Goal: Information Seeking & Learning: Learn about a topic

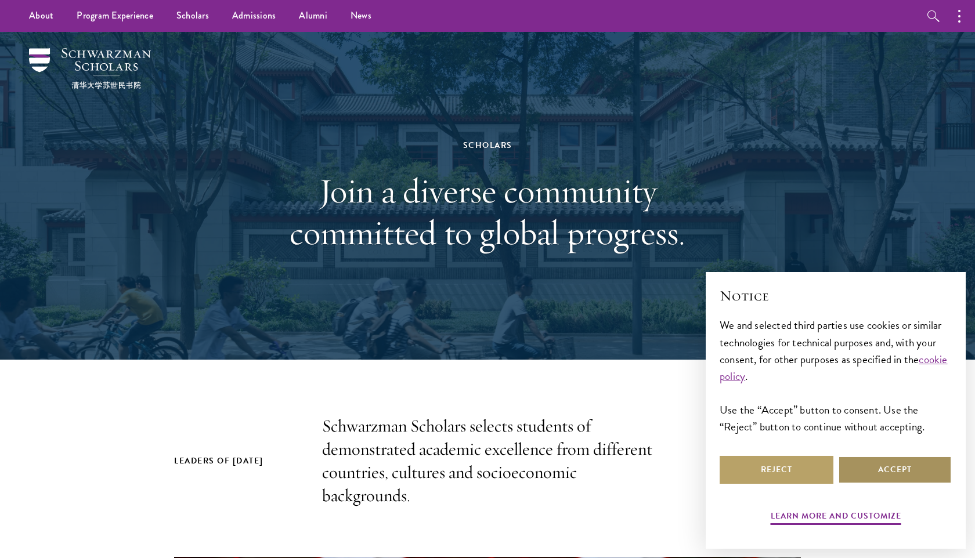
click at [871, 469] on button "Accept" at bounding box center [895, 470] width 114 height 28
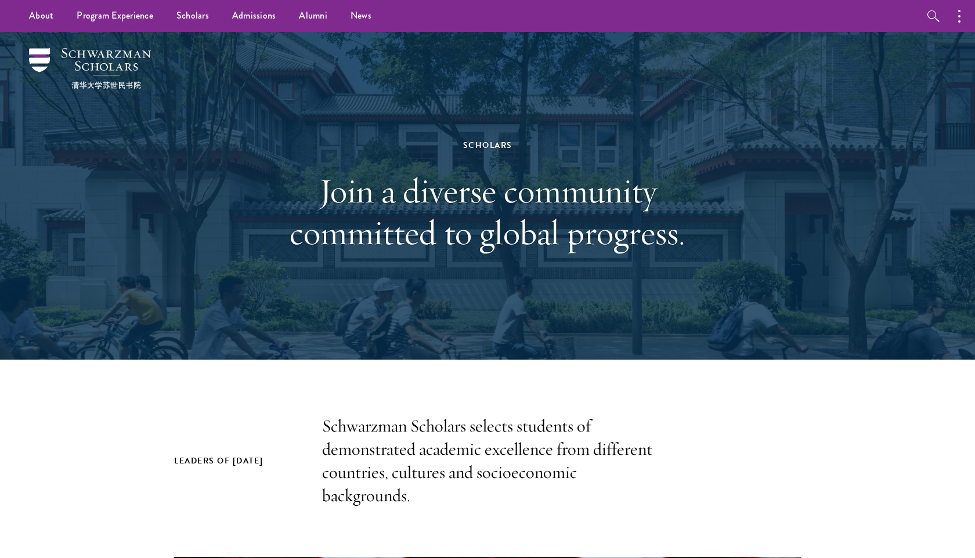
click at [625, 218] on h1 "Join a diverse community committed to global progress." at bounding box center [487, 212] width 400 height 84
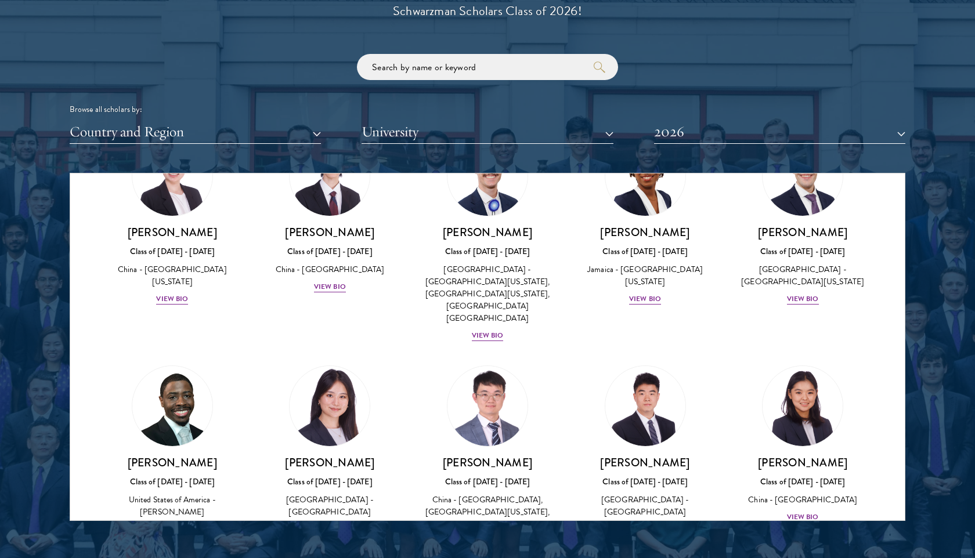
scroll to position [5505, 0]
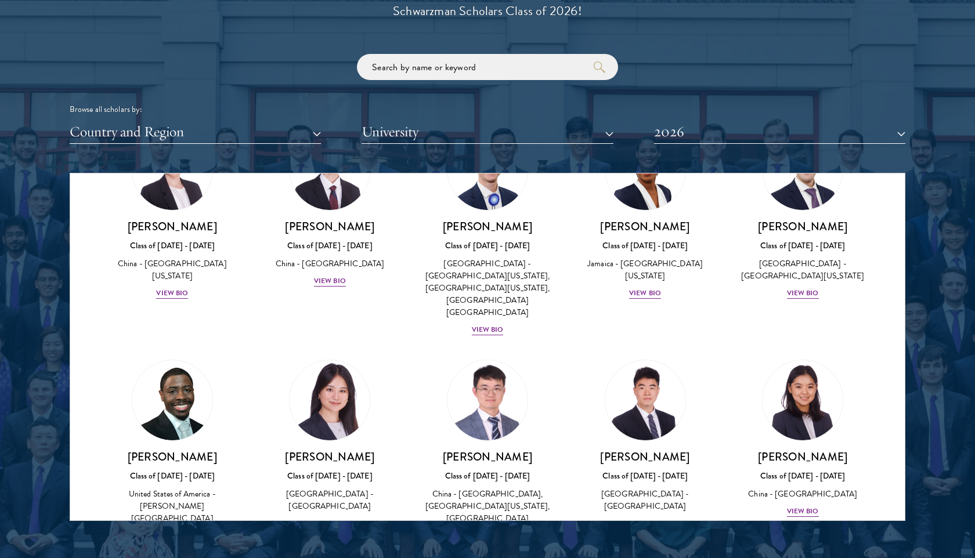
click at [316, 536] on div at bounding box center [487, 226] width 975 height 706
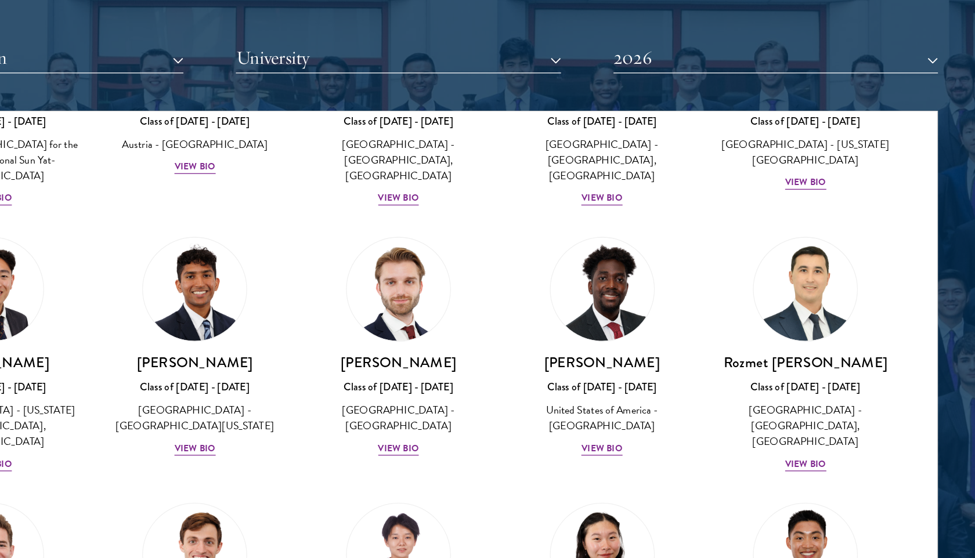
scroll to position [4938, 0]
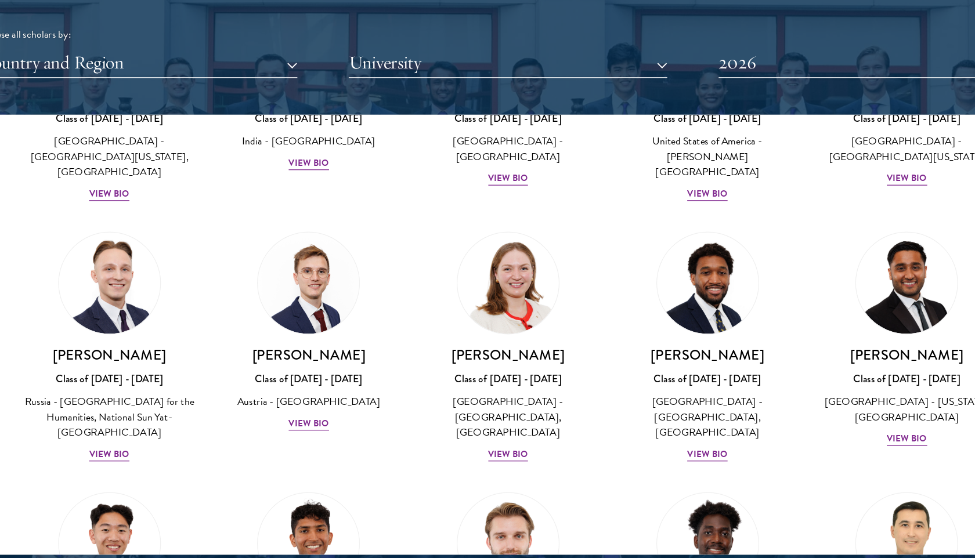
scroll to position [4738, 0]
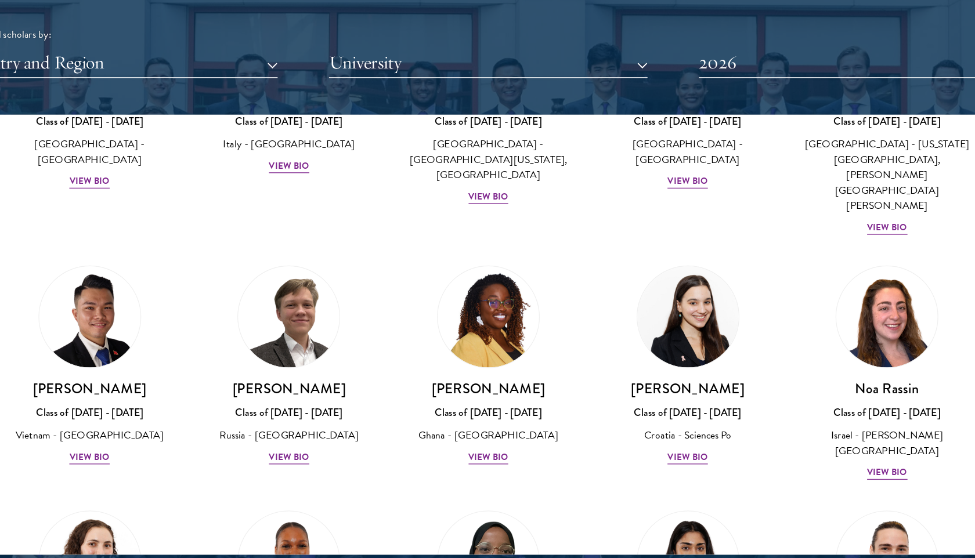
scroll to position [4116, 0]
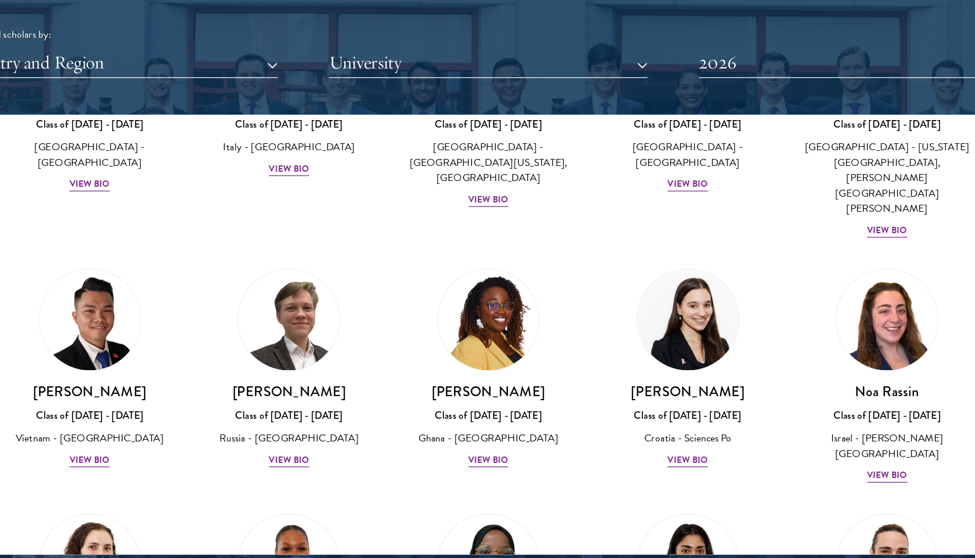
click at [258, 477] on div "Oluwatoni Salami Class of 2025 - 2026 Nigeria - University of Durham View Bio" at bounding box center [330, 568] width 158 height 182
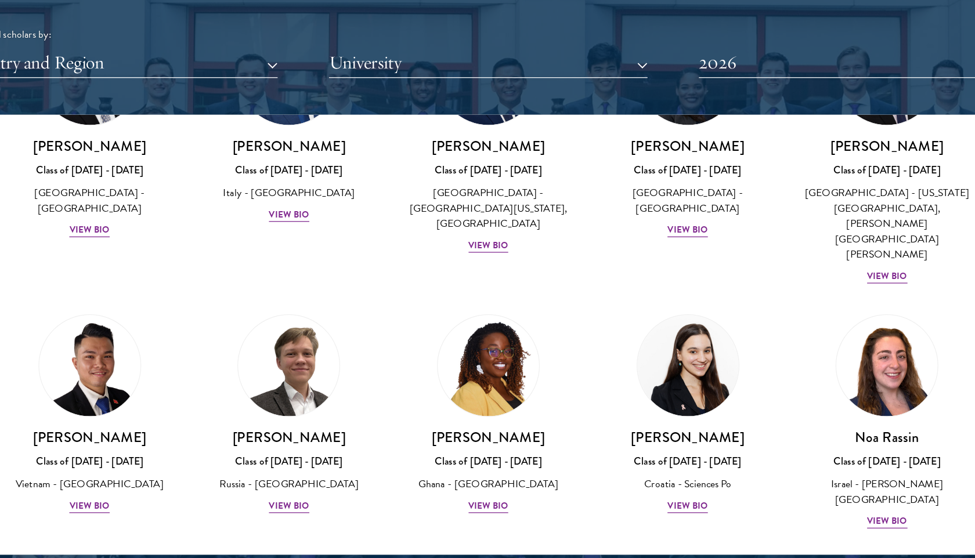
scroll to position [4079, 0]
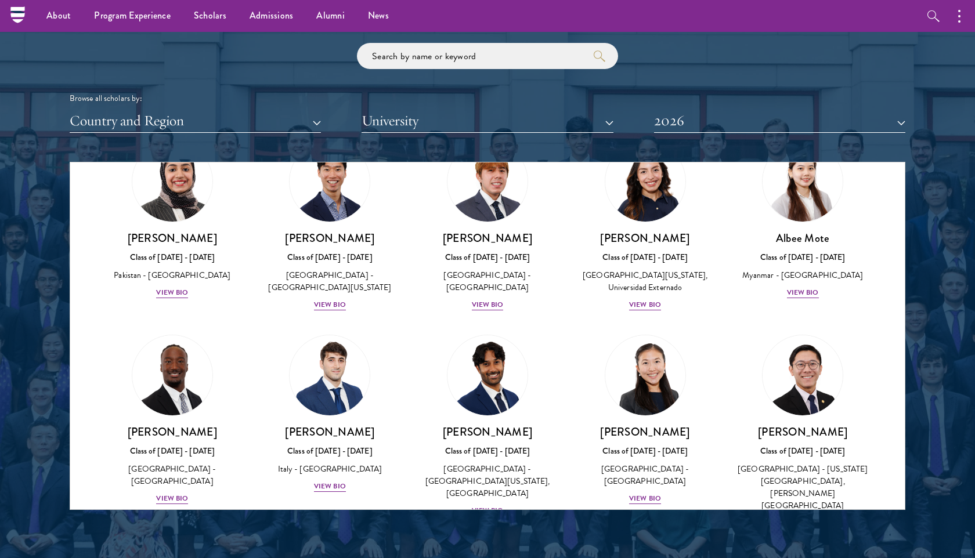
scroll to position [3833, 0]
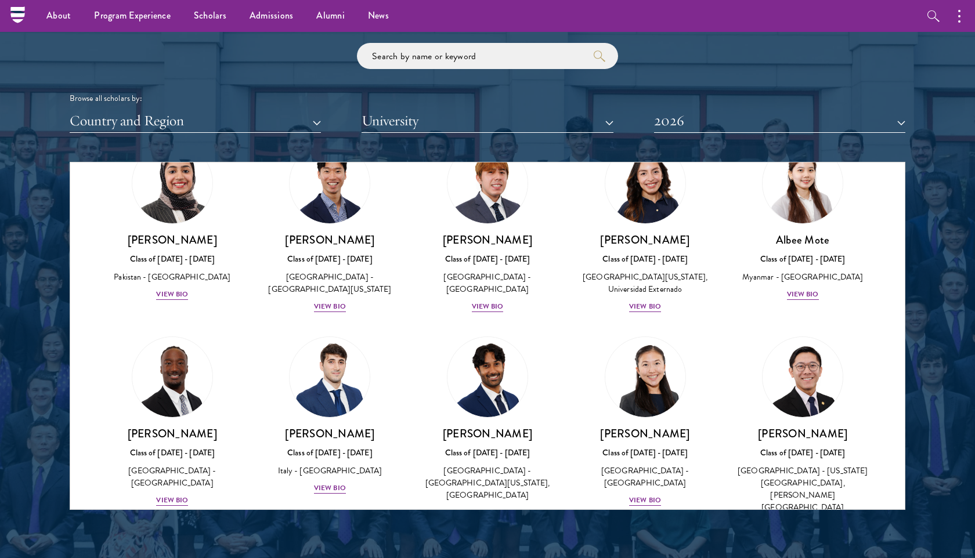
click at [931, 292] on div at bounding box center [487, 215] width 975 height 706
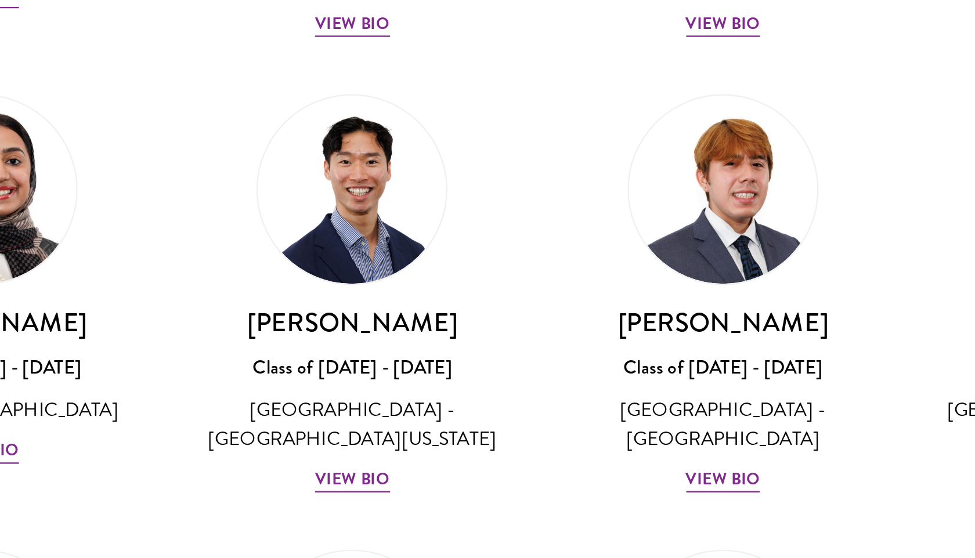
scroll to position [3710, 0]
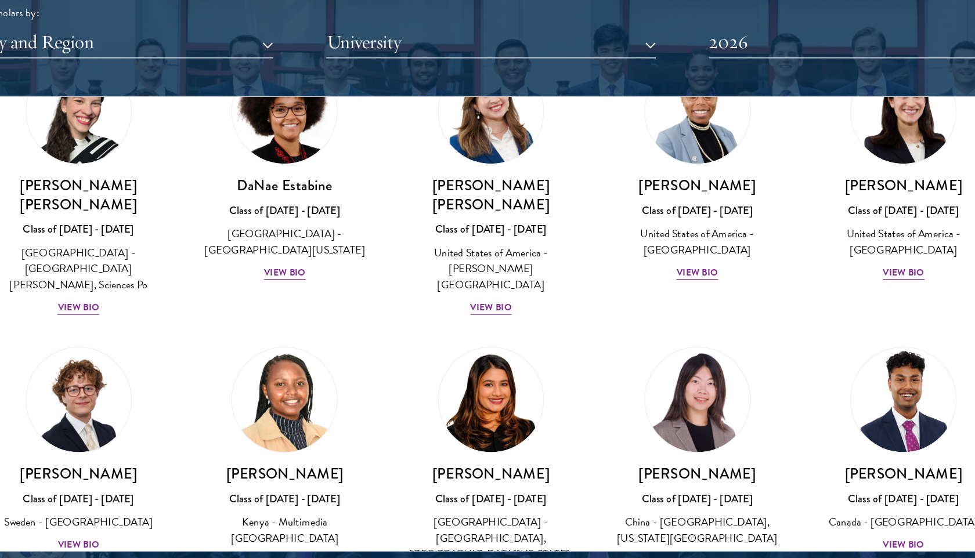
scroll to position [1523, 0]
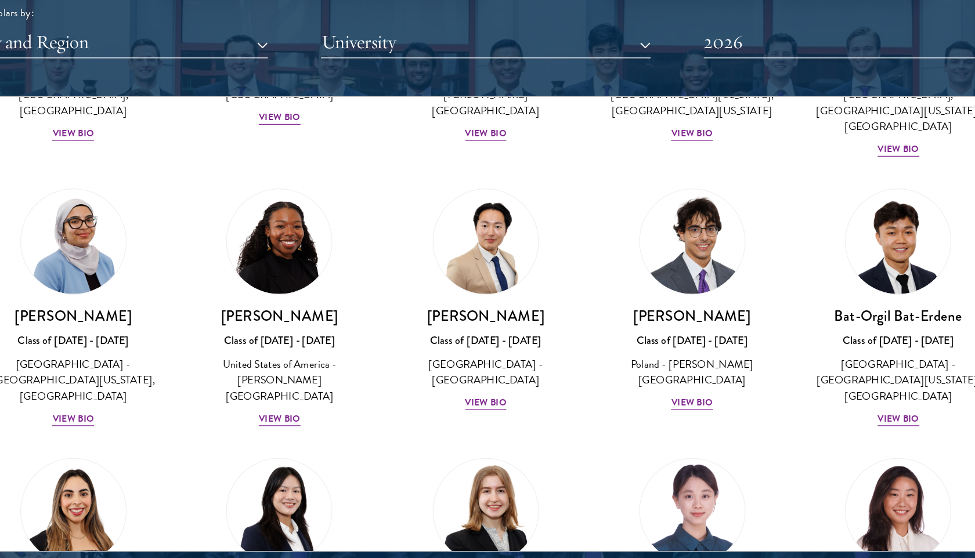
scroll to position [596, 0]
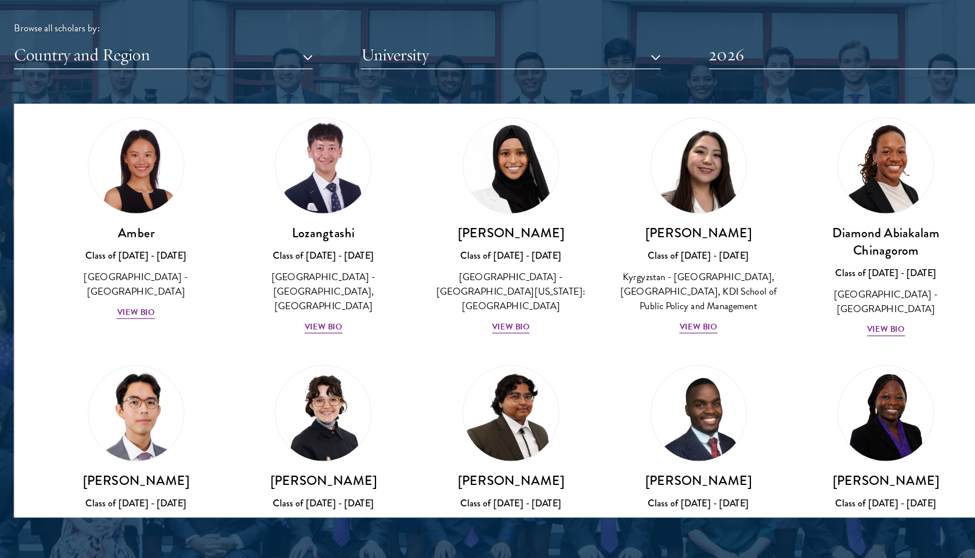
scroll to position [0, 0]
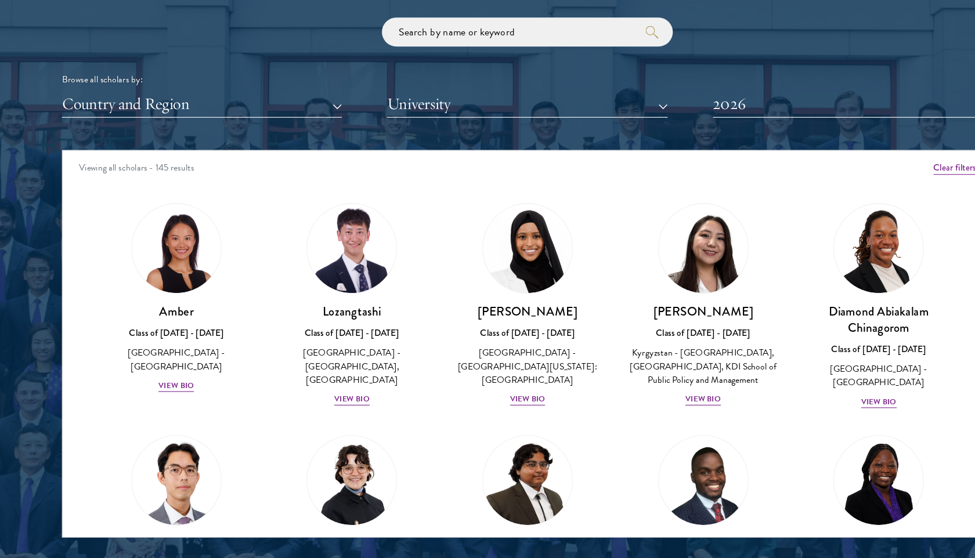
click at [695, 74] on div "Browse all scholars by: Country and Region All Countries and Regions Afghanista…" at bounding box center [488, 98] width 836 height 90
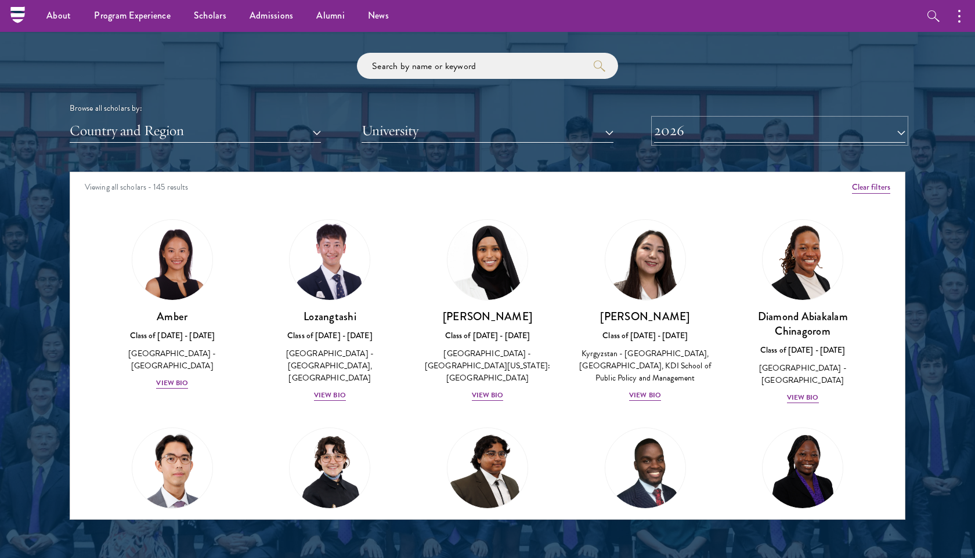
click at [739, 131] on button "2026" at bounding box center [779, 131] width 251 height 24
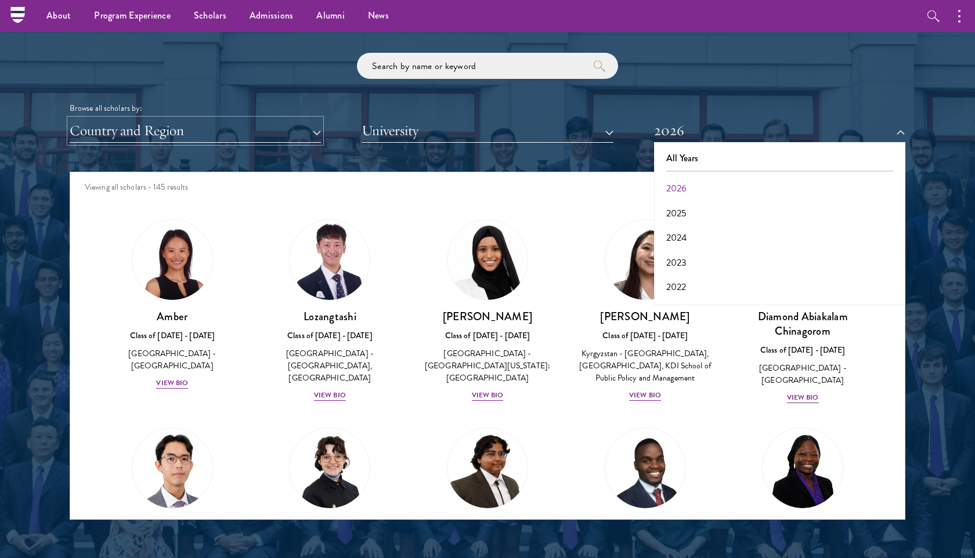
click at [295, 129] on button "Country and Region" at bounding box center [195, 131] width 251 height 24
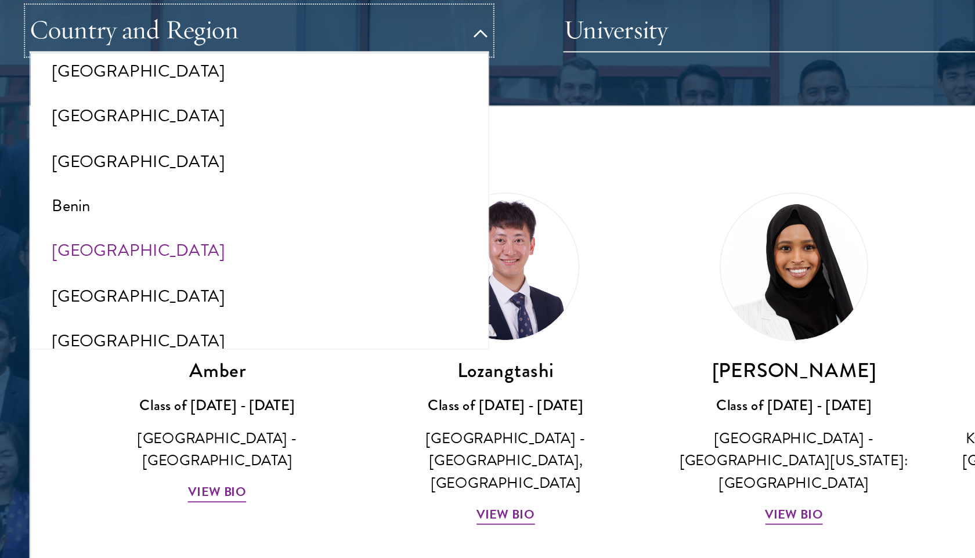
scroll to position [189, 0]
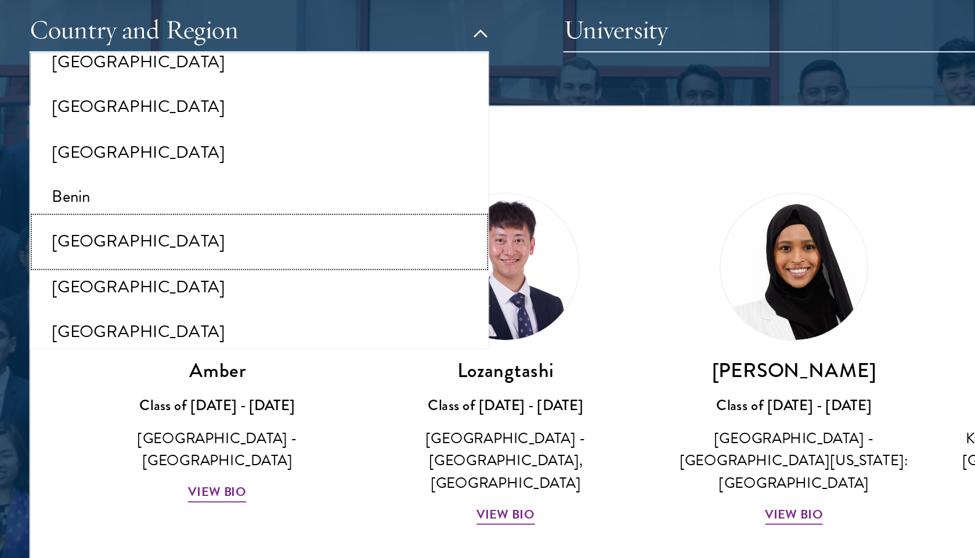
click at [142, 227] on button "[GEOGRAPHIC_DATA]" at bounding box center [195, 227] width 244 height 24
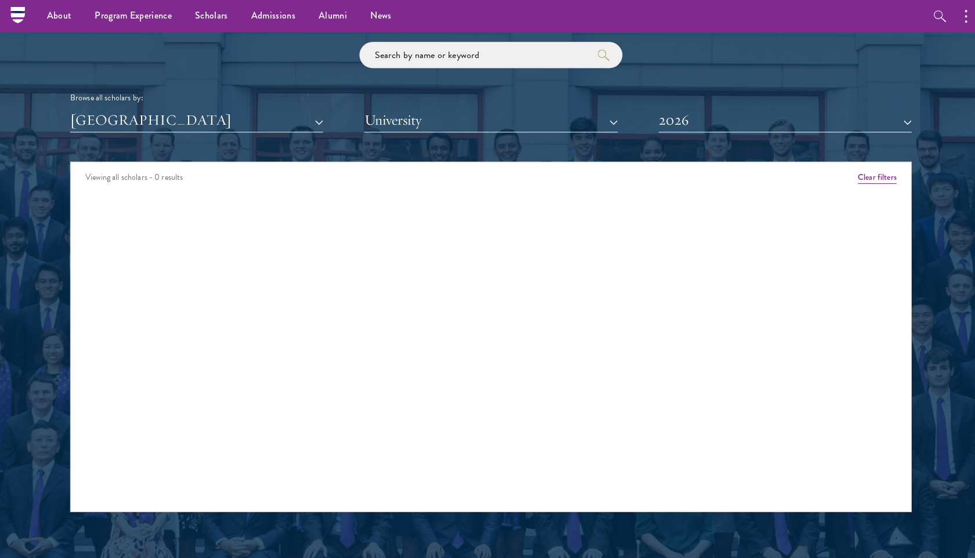
scroll to position [1378, 0]
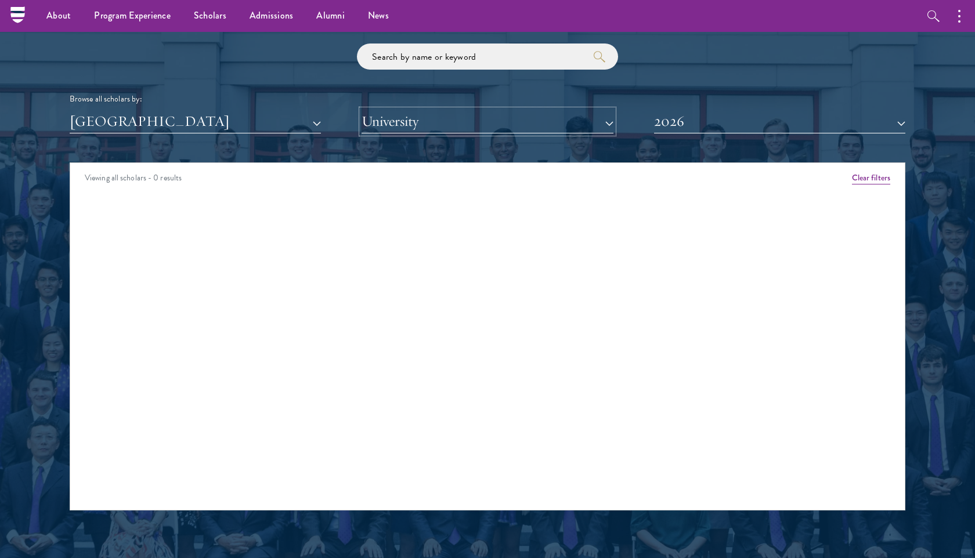
click at [410, 127] on button "University" at bounding box center [487, 122] width 251 height 24
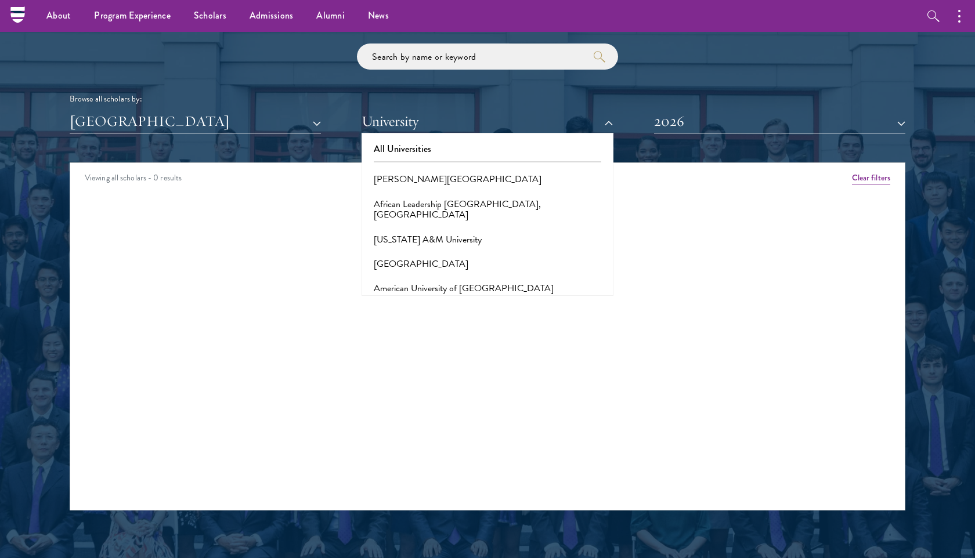
click at [475, 102] on div "Browse all scholars by:" at bounding box center [488, 99] width 836 height 12
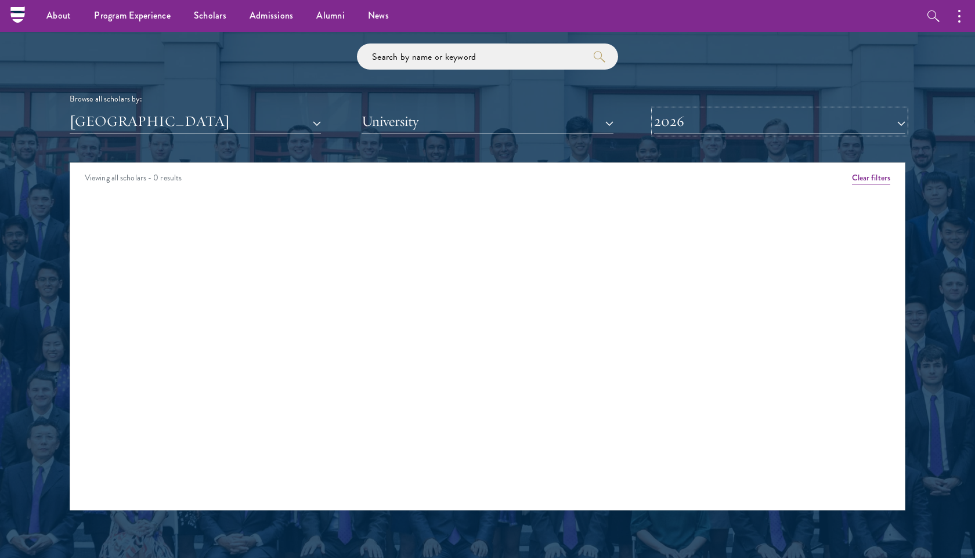
click at [679, 113] on button "2026" at bounding box center [779, 122] width 251 height 24
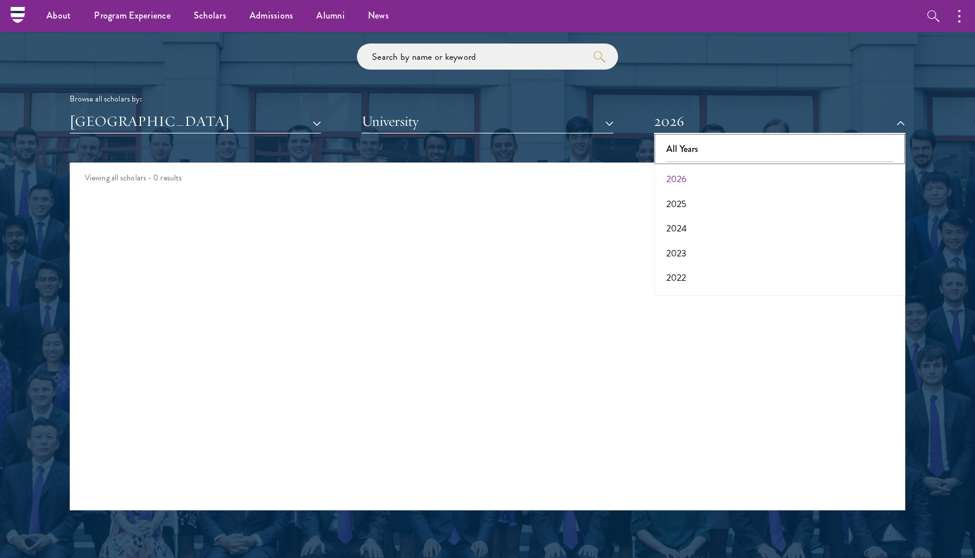
click at [697, 149] on button "All Years" at bounding box center [779, 149] width 244 height 24
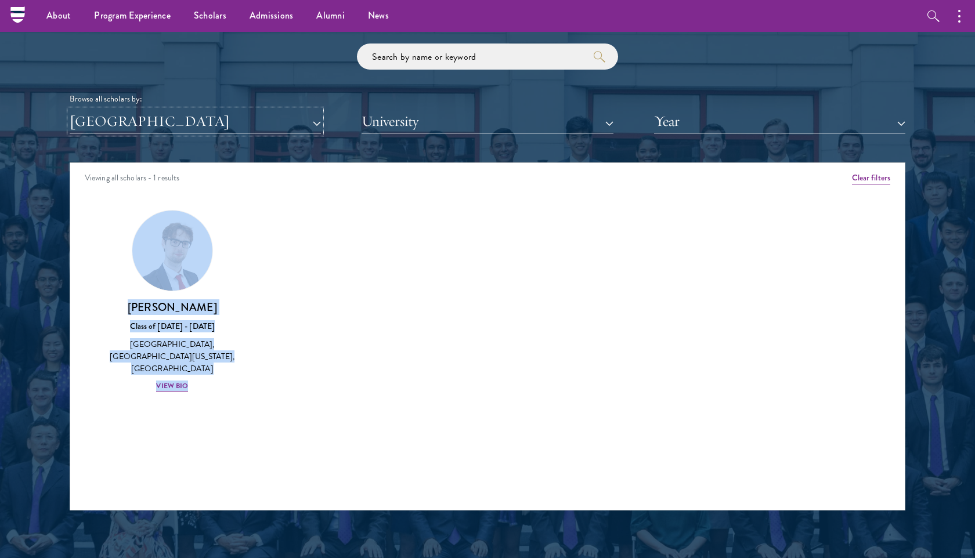
click at [202, 121] on button "[GEOGRAPHIC_DATA]" at bounding box center [195, 122] width 251 height 24
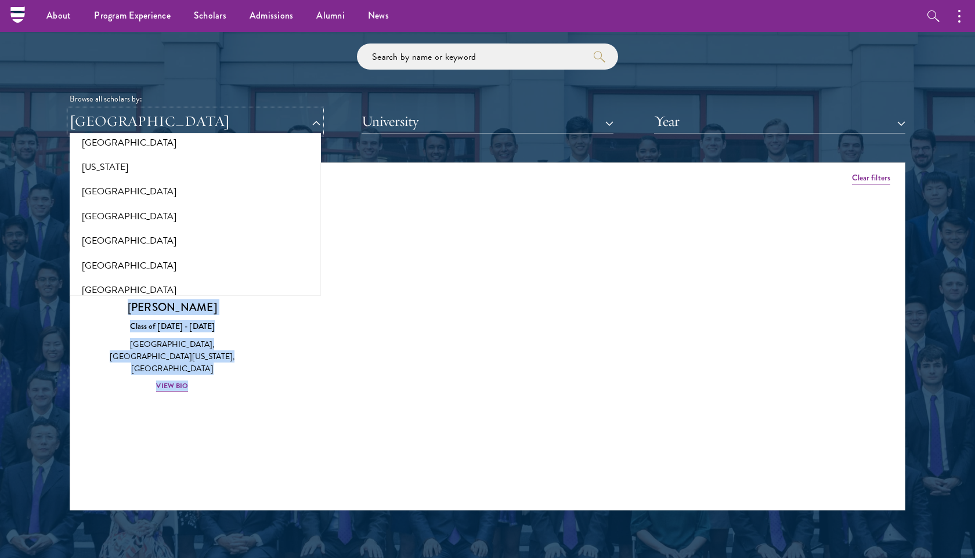
scroll to position [684, 0]
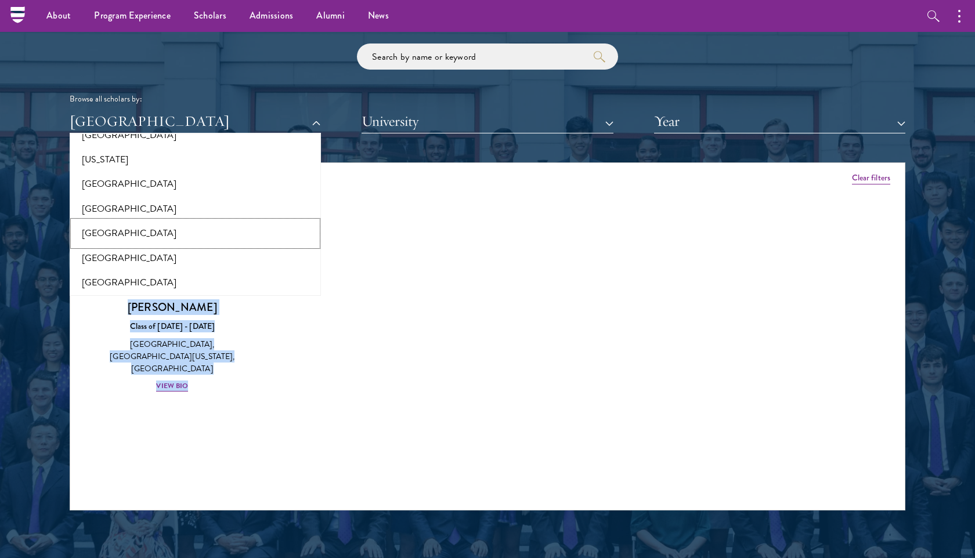
click at [118, 233] on button "[GEOGRAPHIC_DATA]" at bounding box center [195, 233] width 244 height 24
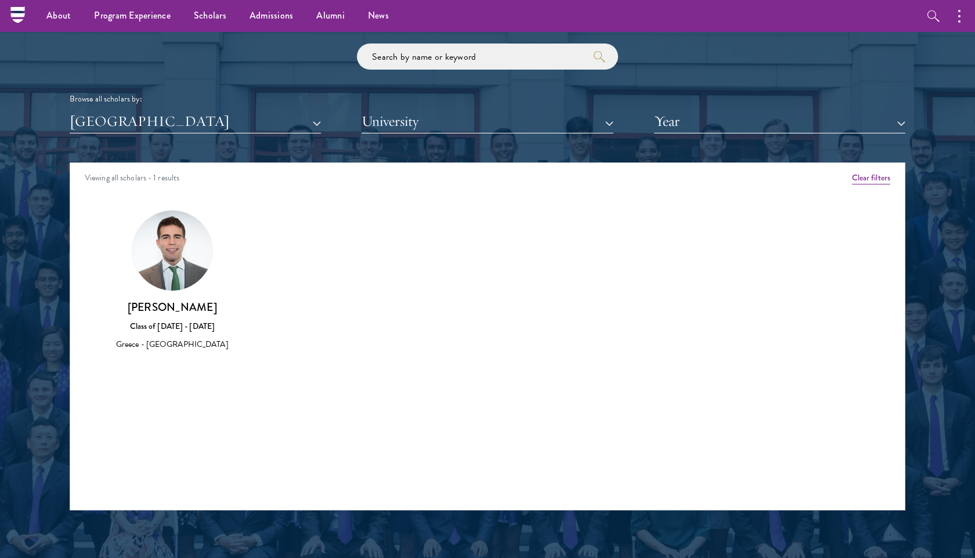
click at [171, 348] on div "Greece - [GEOGRAPHIC_DATA]" at bounding box center [172, 344] width 135 height 12
click at [171, 357] on div "Filippos Lekkas Class of 2017 - 2018 Greece - Yale University" at bounding box center [172, 280] width 158 height 165
click at [158, 124] on button "[GEOGRAPHIC_DATA]" at bounding box center [195, 122] width 251 height 24
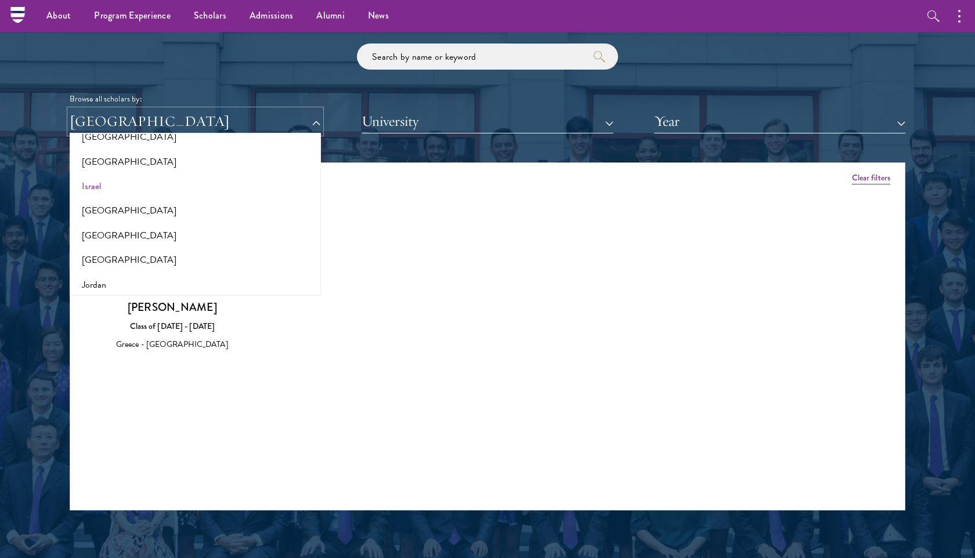
scroll to position [968, 0]
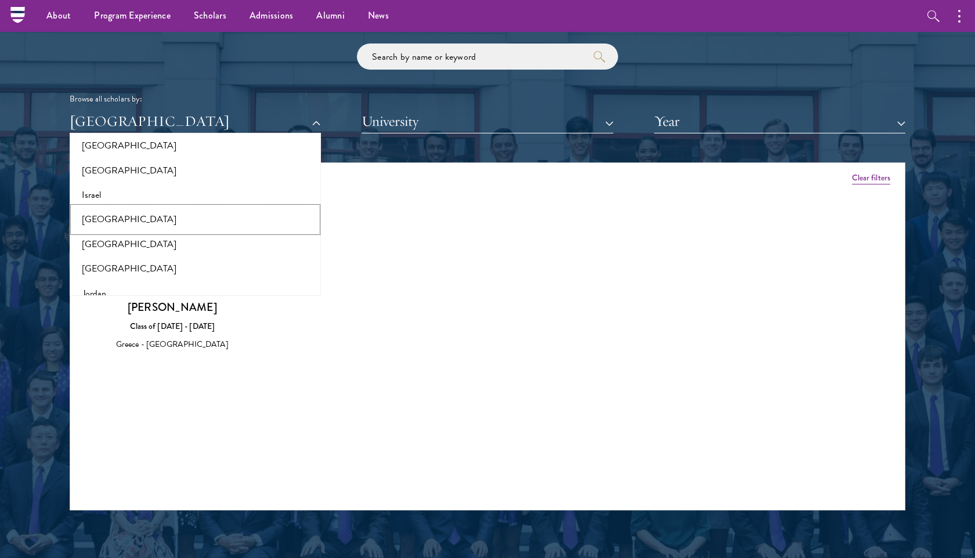
click at [95, 217] on button "[GEOGRAPHIC_DATA]" at bounding box center [195, 219] width 244 height 24
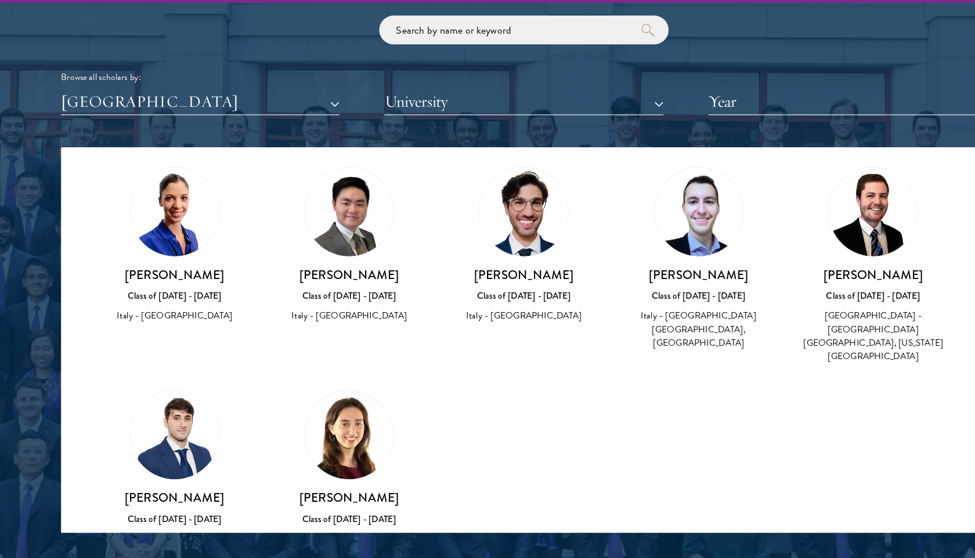
scroll to position [15, 0]
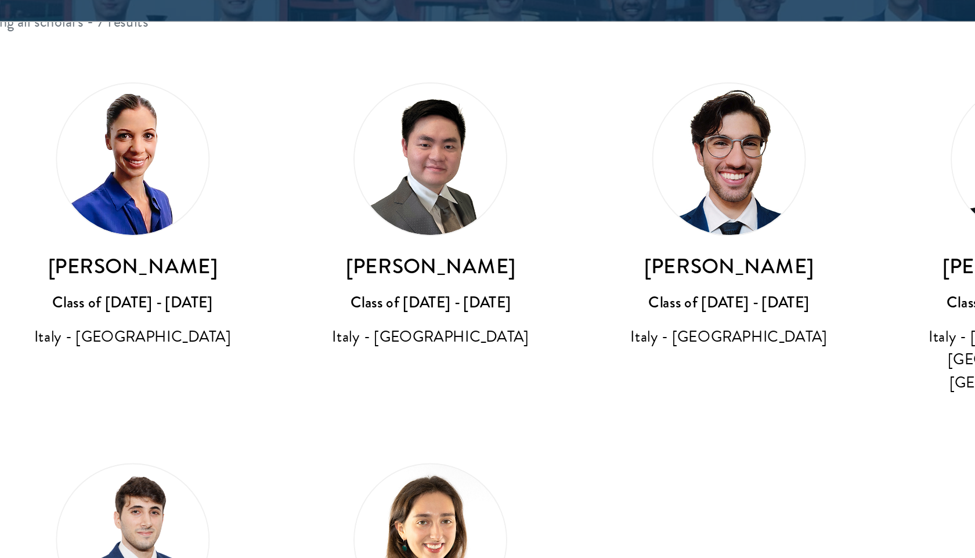
click at [192, 292] on h3 "[PERSON_NAME]" at bounding box center [172, 292] width 135 height 15
copy div "[PERSON_NAME]"
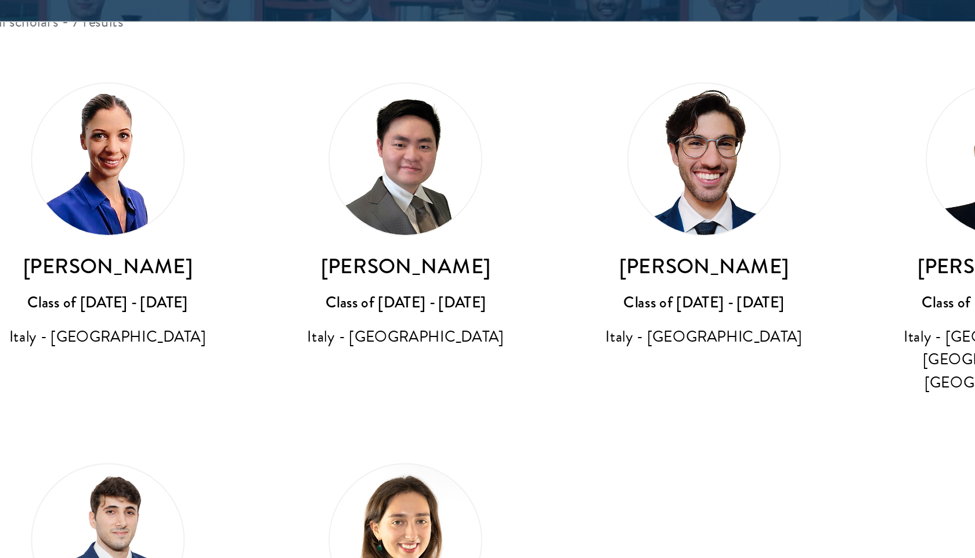
click at [341, 288] on h3 "[PERSON_NAME]" at bounding box center [330, 292] width 135 height 15
copy div "[PERSON_NAME]"
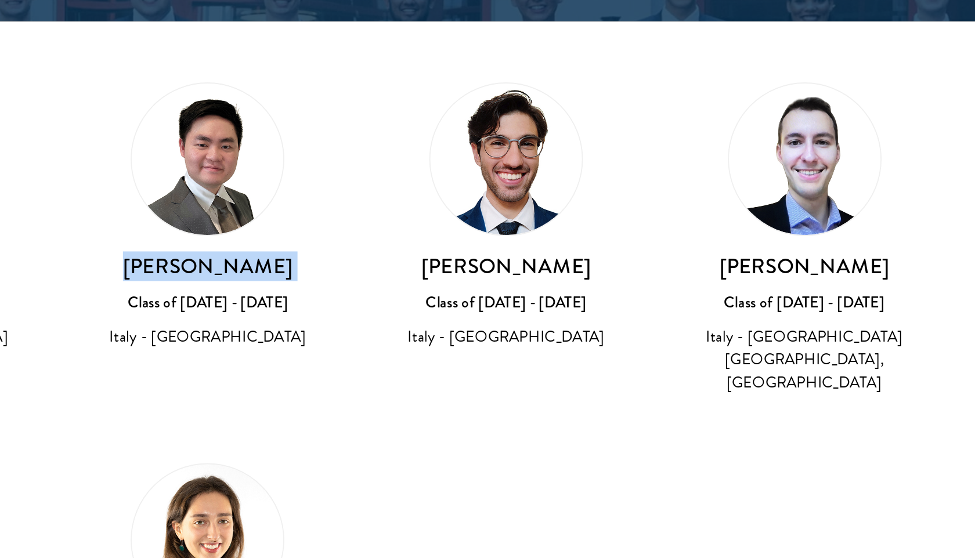
drag, startPoint x: 443, startPoint y: 292, endPoint x: 512, endPoint y: 307, distance: 70.1
click at [512, 299] on h3 "[PERSON_NAME]" at bounding box center [487, 292] width 135 height 15
copy h3 "[PERSON_NAME]"
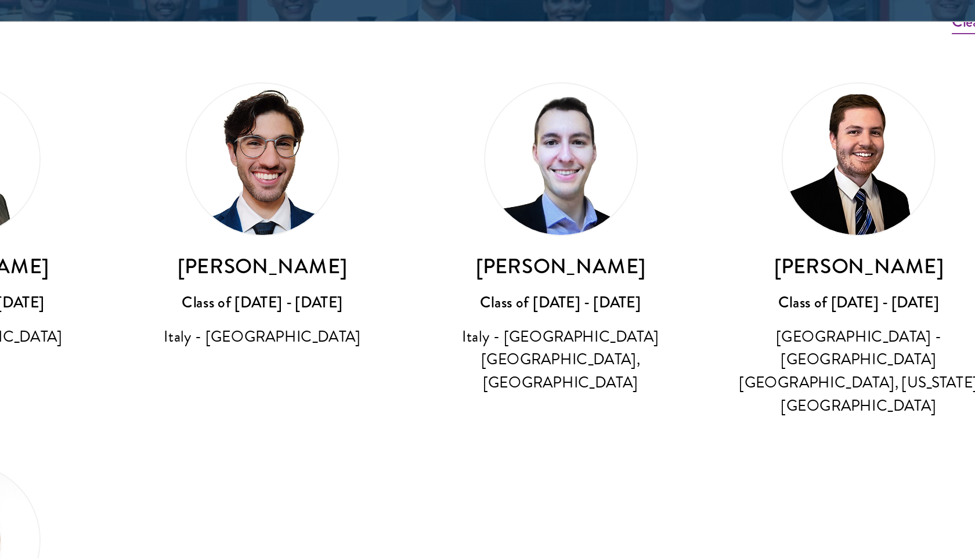
click at [534, 335] on div "Italy - [GEOGRAPHIC_DATA]" at bounding box center [487, 329] width 135 height 12
click at [538, 335] on div "Italy - [GEOGRAPHIC_DATA]" at bounding box center [487, 329] width 135 height 12
drag, startPoint x: 613, startPoint y: 290, endPoint x: 701, endPoint y: 290, distance: 87.6
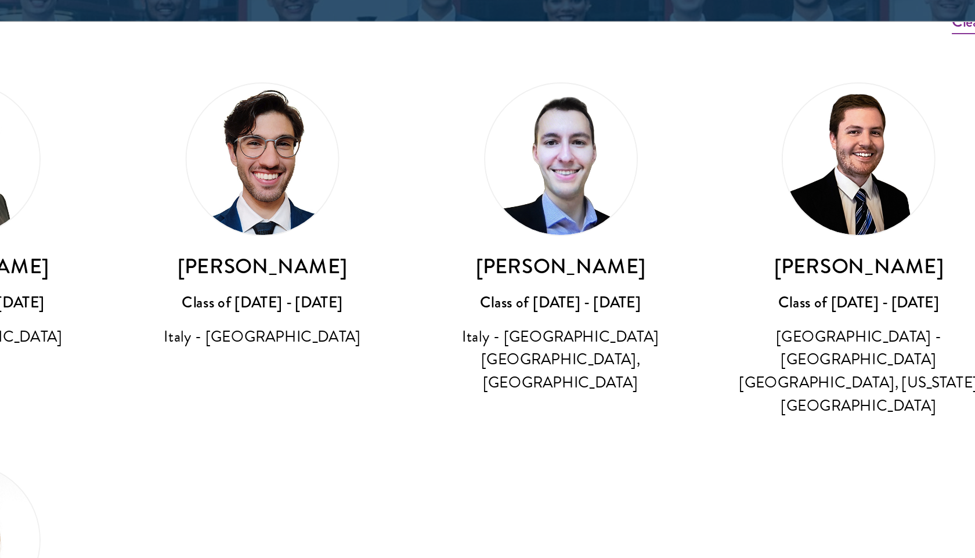
click at [701, 290] on h3 "[PERSON_NAME]" at bounding box center [645, 292] width 135 height 15
copy h3 "[PERSON_NAME]"
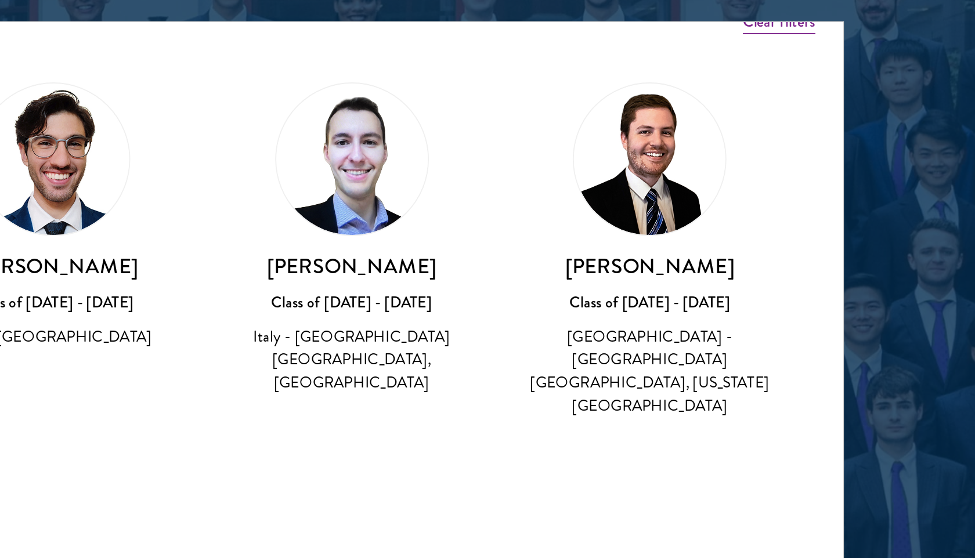
scroll to position [1378, 0]
drag, startPoint x: 770, startPoint y: 293, endPoint x: 852, endPoint y: 289, distance: 81.9
click at [851, 288] on h3 "[PERSON_NAME]" at bounding box center [802, 292] width 135 height 15
copy h3 "[PERSON_NAME]"
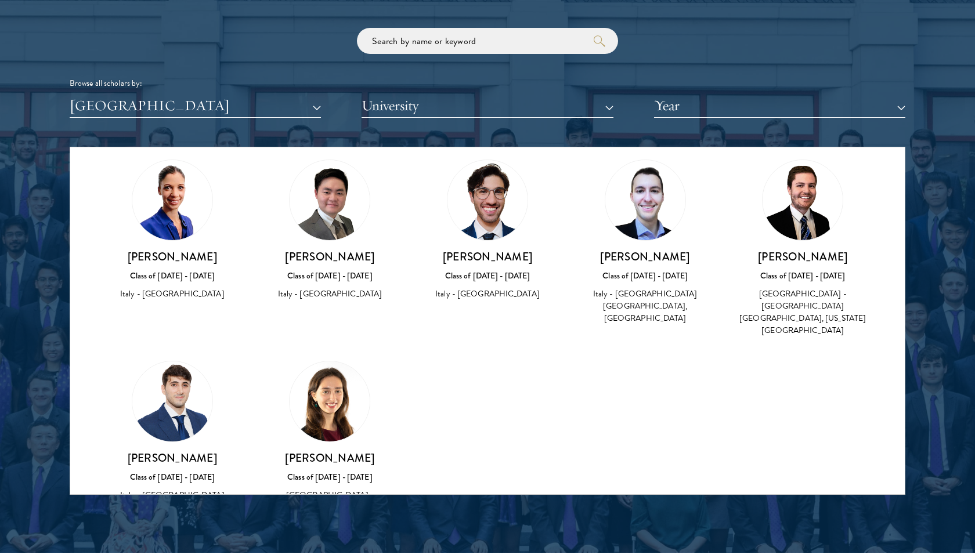
scroll to position [0, 0]
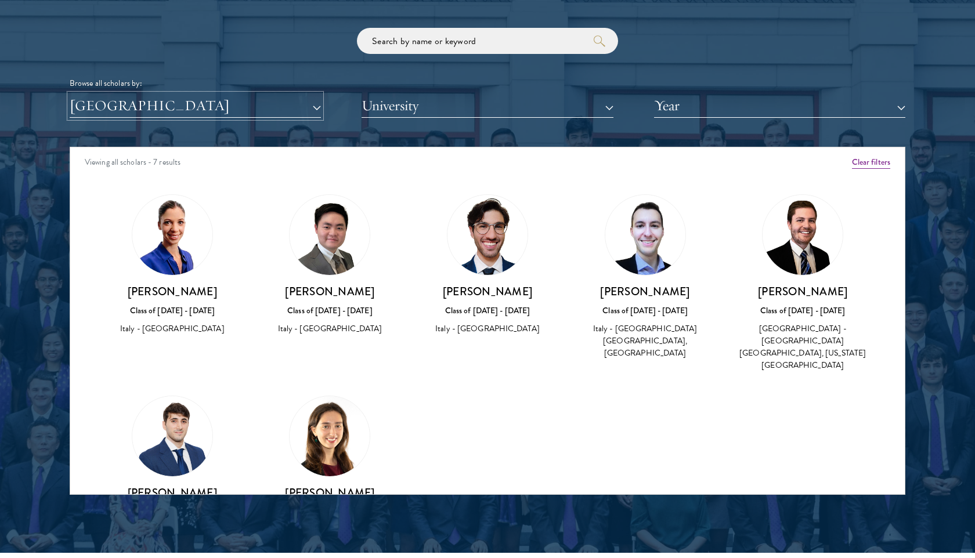
click at [171, 108] on button "[GEOGRAPHIC_DATA]" at bounding box center [195, 106] width 251 height 24
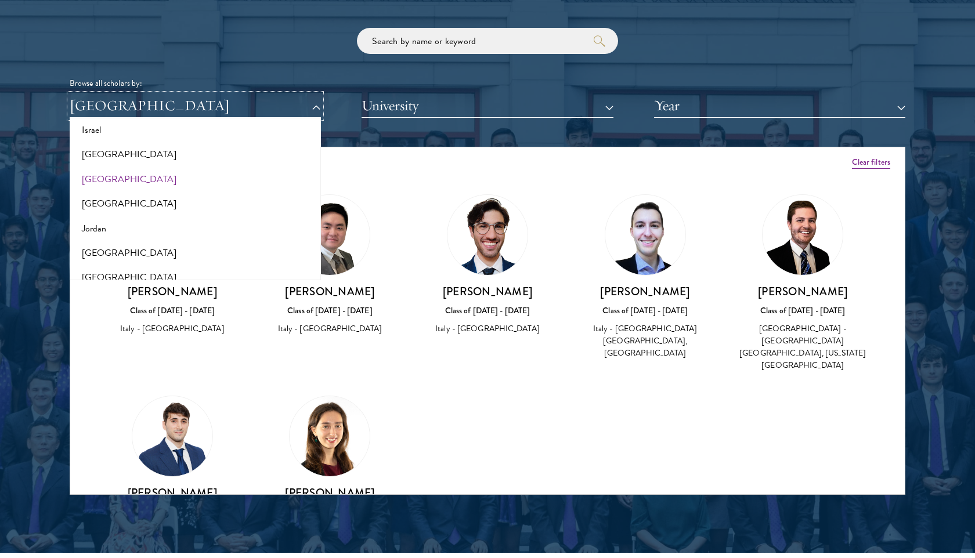
scroll to position [1025, 0]
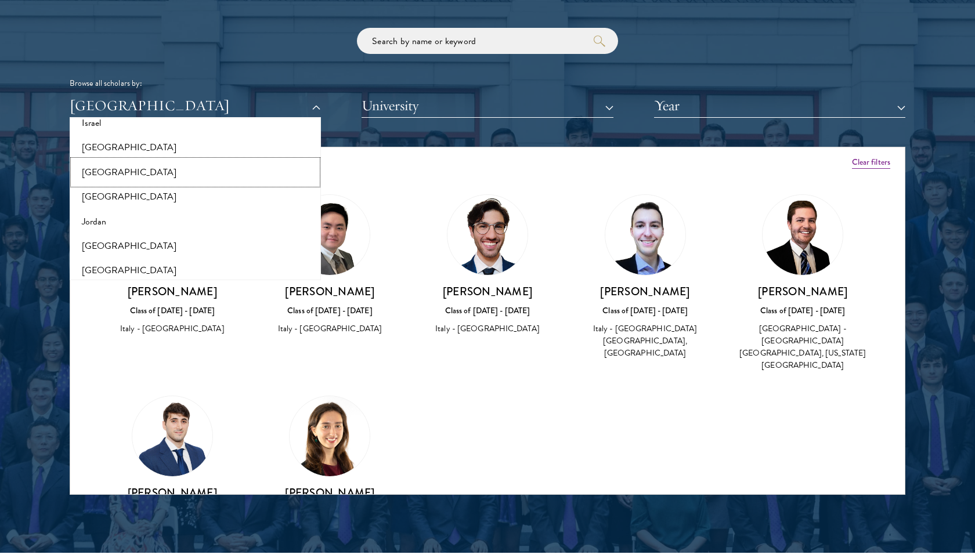
click at [131, 168] on button "[GEOGRAPHIC_DATA]" at bounding box center [195, 172] width 244 height 24
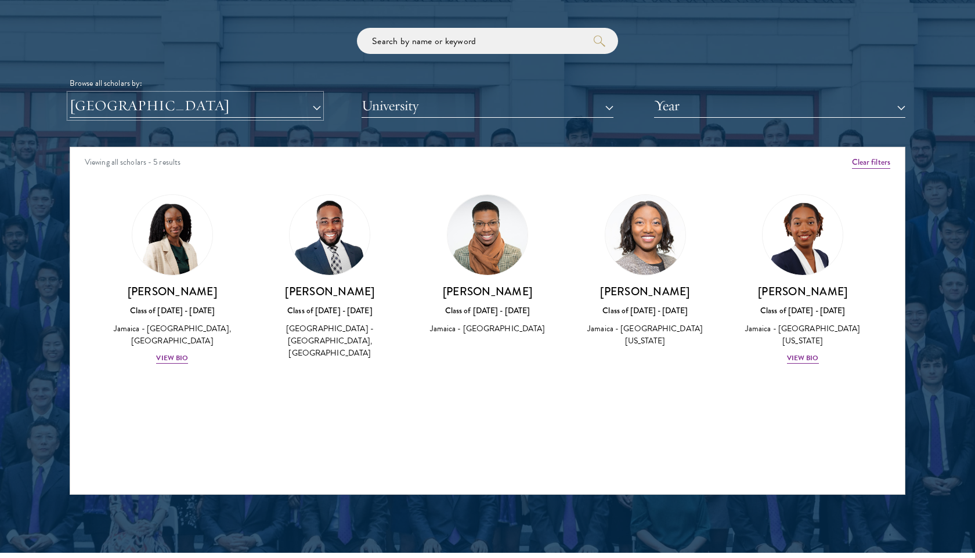
click at [121, 105] on button "[GEOGRAPHIC_DATA]" at bounding box center [195, 106] width 251 height 24
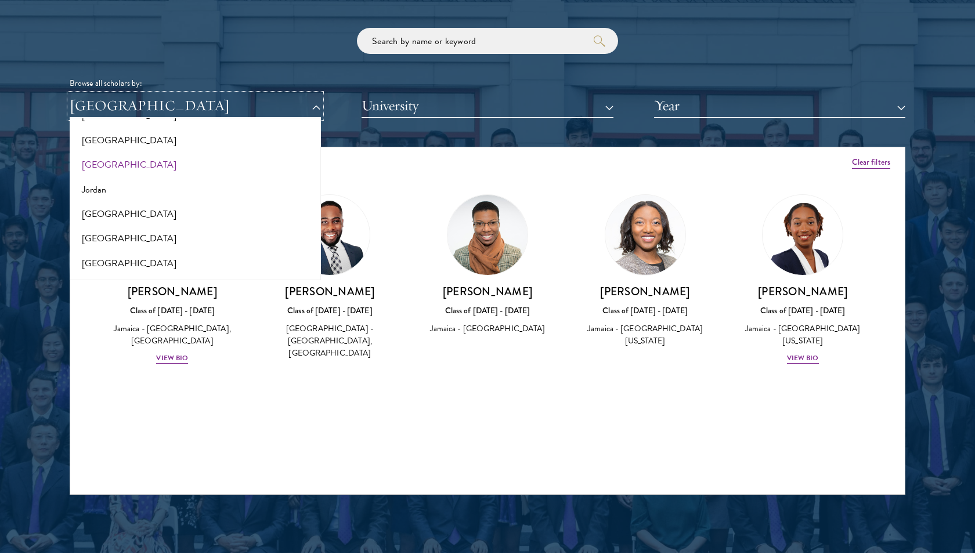
scroll to position [1052, 0]
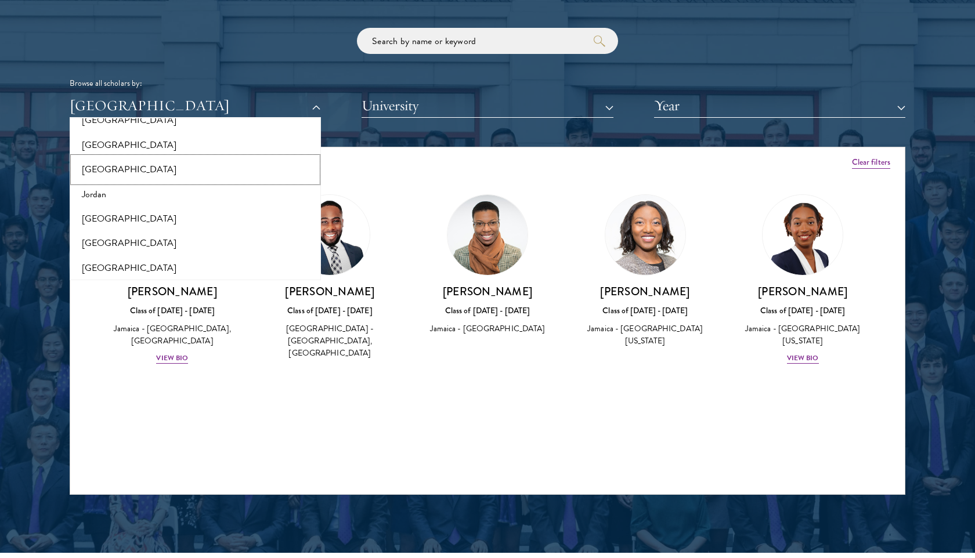
click at [115, 171] on button "[GEOGRAPHIC_DATA]" at bounding box center [195, 169] width 244 height 24
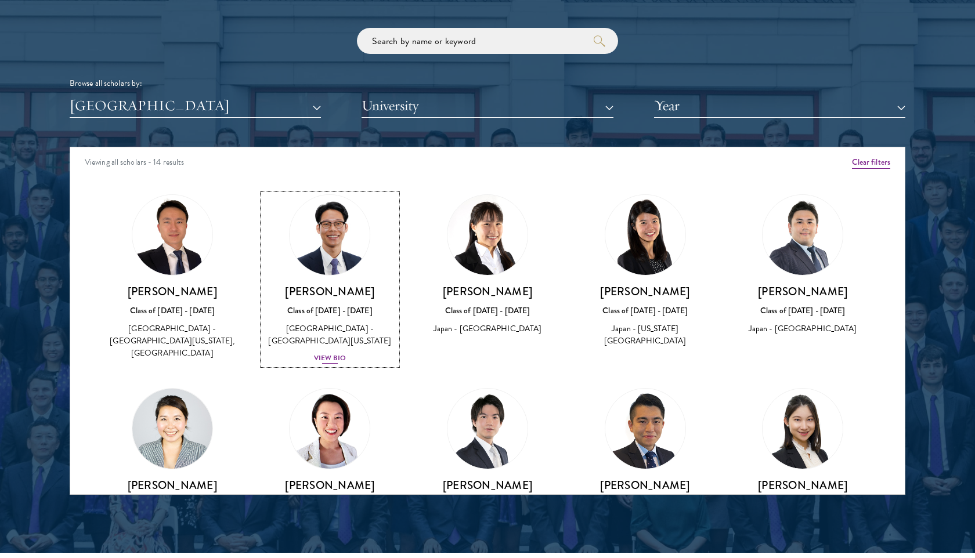
click at [323, 353] on div "View Bio" at bounding box center [330, 358] width 32 height 11
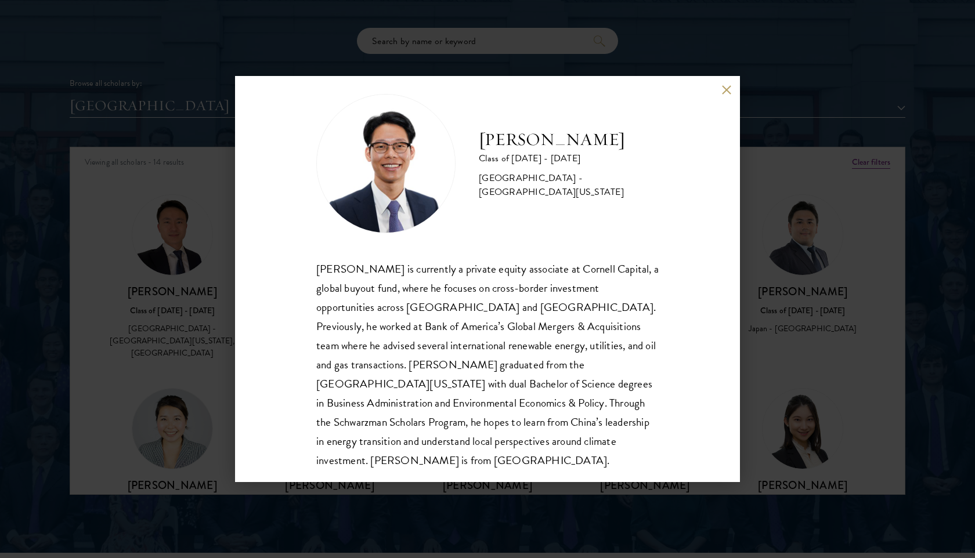
scroll to position [20, 0]
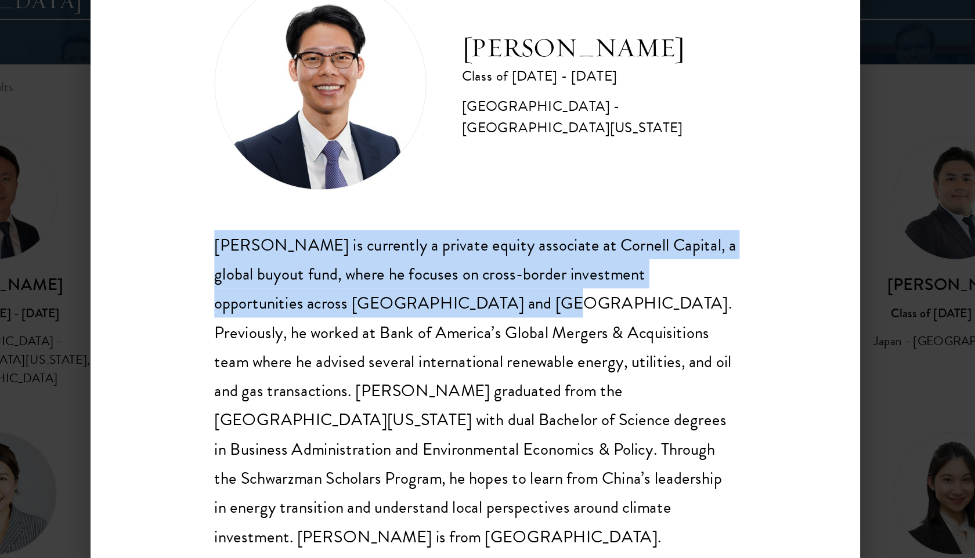
drag, startPoint x: 527, startPoint y: 306, endPoint x: 292, endPoint y: 274, distance: 236.5
click at [292, 274] on div "Arthur Fukuda Class of 2024 - 2025 Japan - University of California, Berkeley A…" at bounding box center [487, 279] width 505 height 406
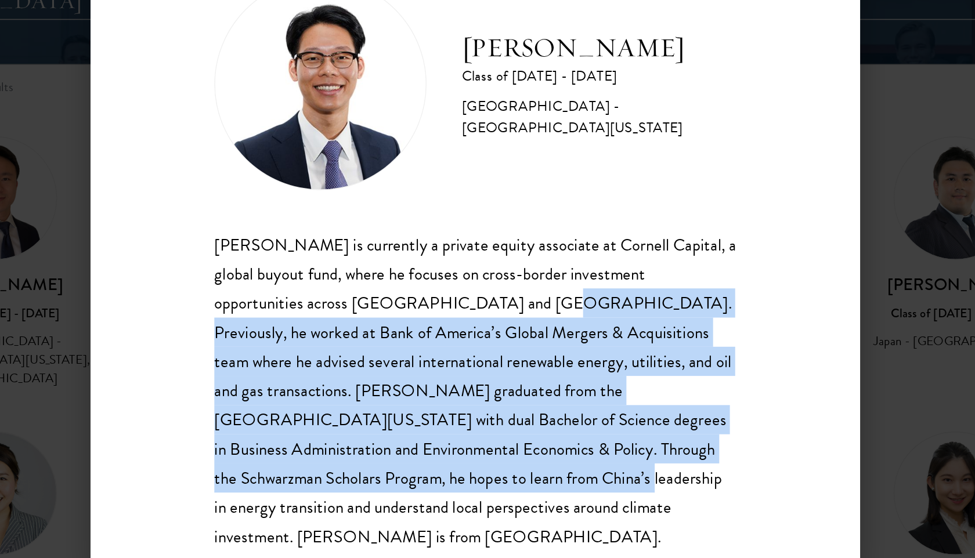
drag, startPoint x: 526, startPoint y: 300, endPoint x: 418, endPoint y: 413, distance: 156.0
click at [418, 413] on p "Arthur Fukuda is currently a private equity associate at Cornell Capital, a glo…" at bounding box center [487, 361] width 342 height 211
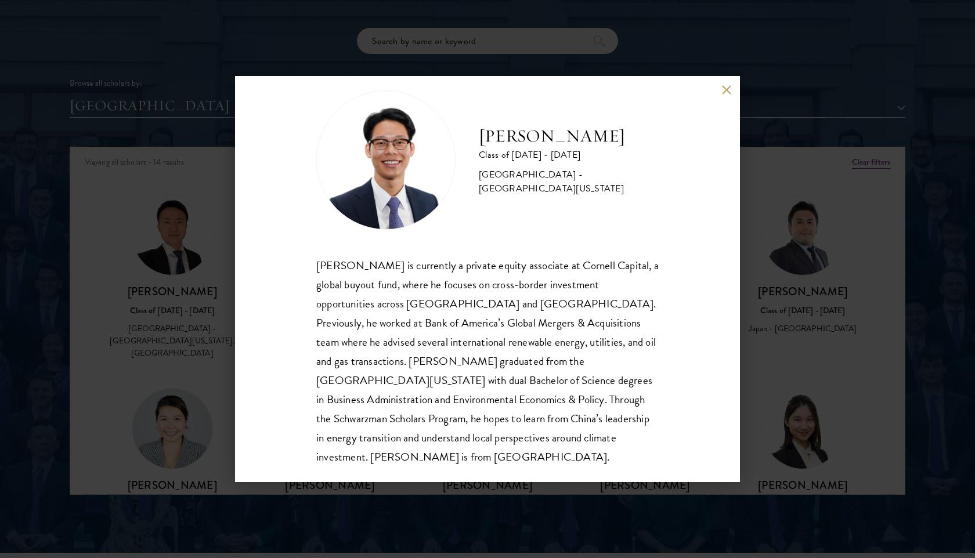
click at [79, 345] on div "Arthur Fukuda Class of 2024 - 2025 Japan - University of California, Berkeley A…" at bounding box center [487, 279] width 975 height 558
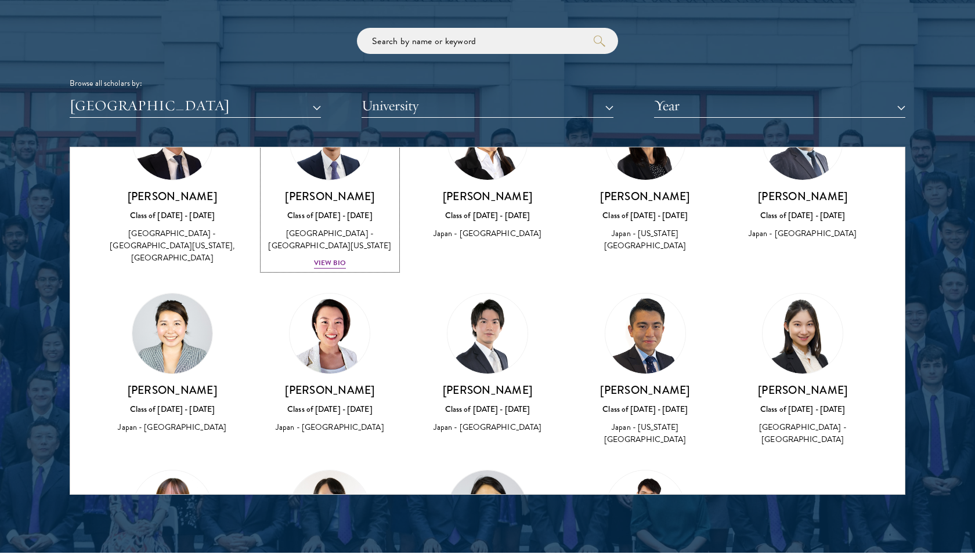
scroll to position [96, 0]
click at [165, 104] on button "[GEOGRAPHIC_DATA]" at bounding box center [195, 106] width 251 height 24
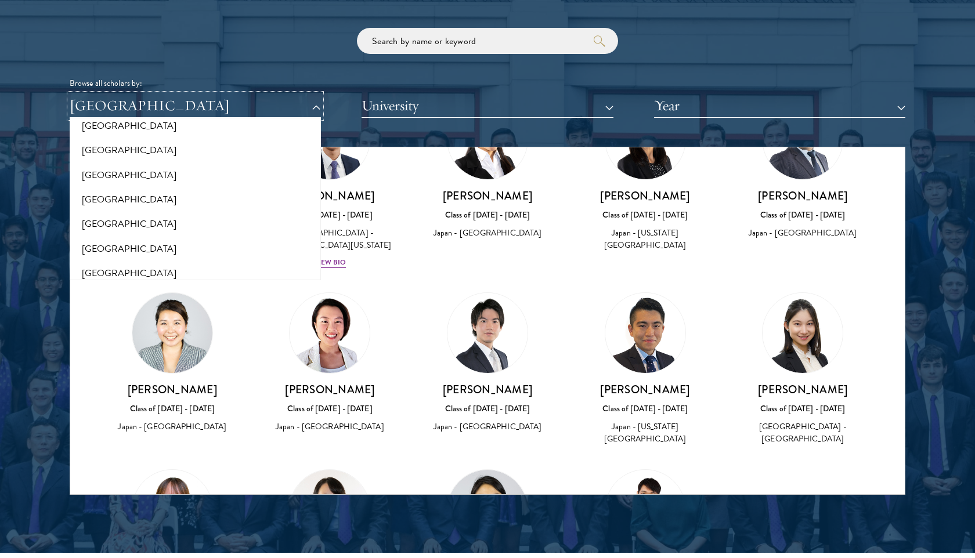
scroll to position [1323, 0]
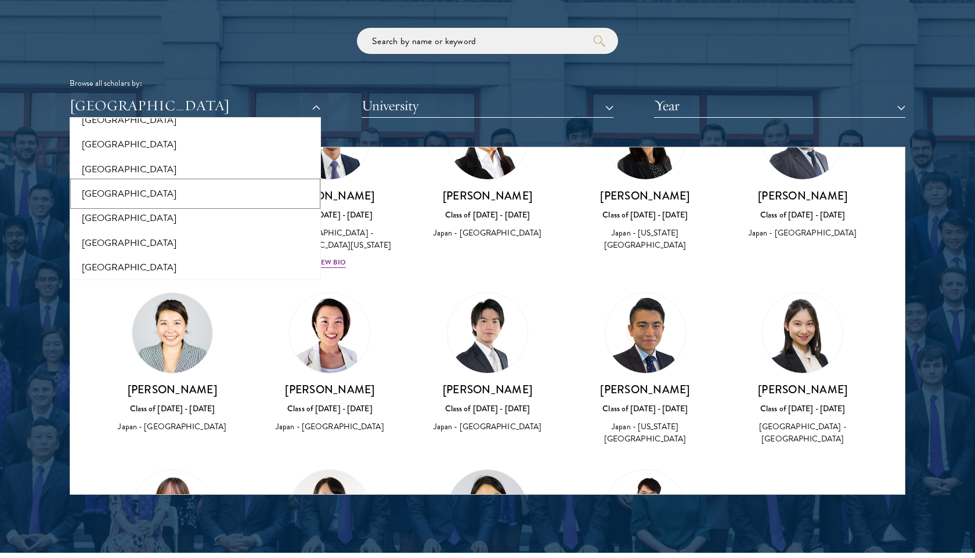
click at [124, 197] on button "[GEOGRAPHIC_DATA]" at bounding box center [195, 194] width 244 height 24
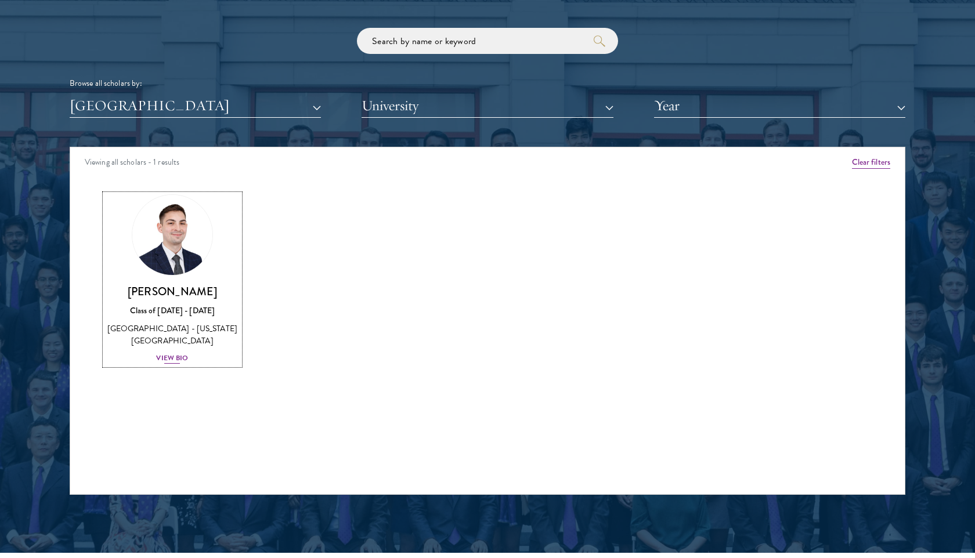
click at [173, 353] on div "View Bio" at bounding box center [172, 358] width 32 height 11
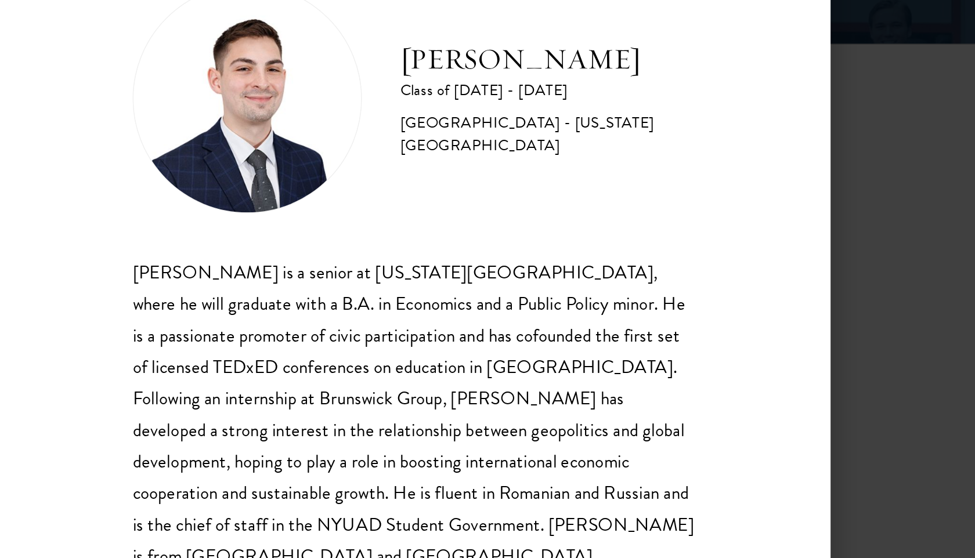
scroll to position [1, 0]
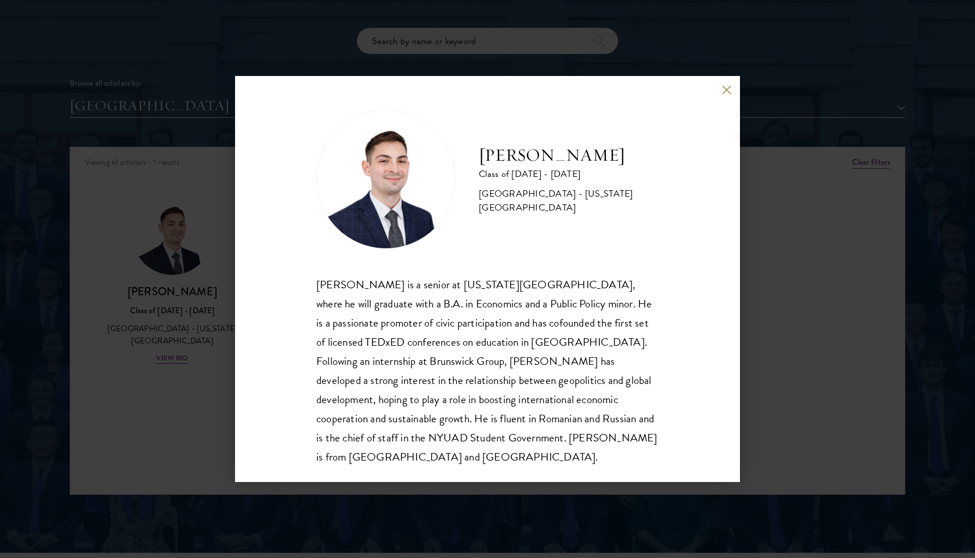
click at [270, 114] on div "Valentin Josan Class of 2024 - 2025 Moldova - New York University Valentin Josa…" at bounding box center [487, 279] width 505 height 406
click at [205, 103] on div "Valentin Josan Class of 2024 - 2025 Moldova - New York University Valentin Josa…" at bounding box center [487, 279] width 975 height 558
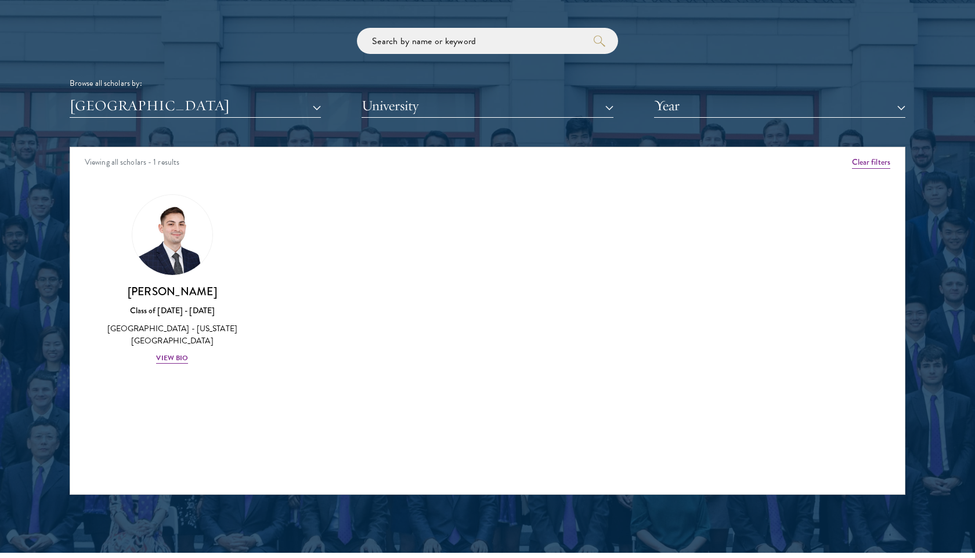
click at [268, 119] on div "Scholar Directory Congratulations and welcome to the Schwarzman Scholars Class …" at bounding box center [488, 200] width 836 height 590
click at [256, 109] on button "[GEOGRAPHIC_DATA]" at bounding box center [195, 106] width 251 height 24
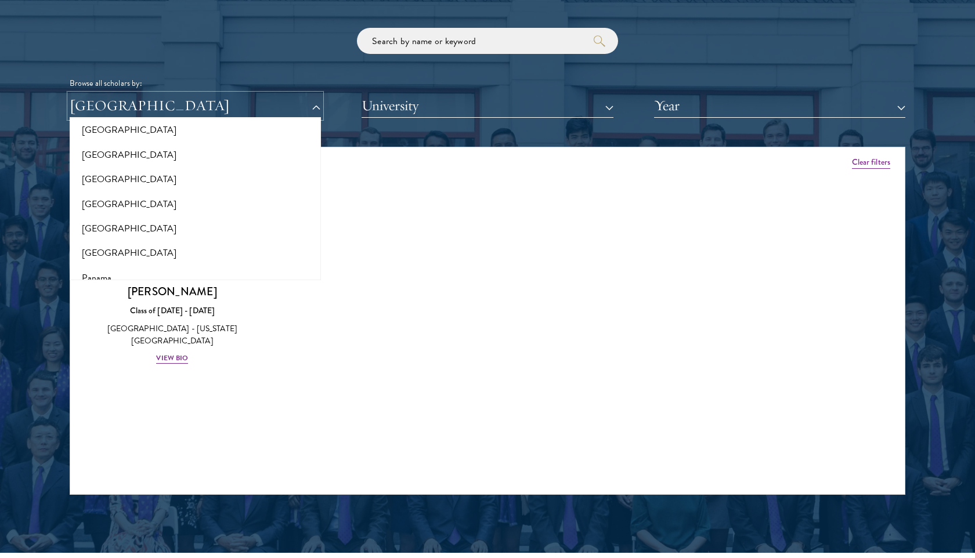
scroll to position [1602, 0]
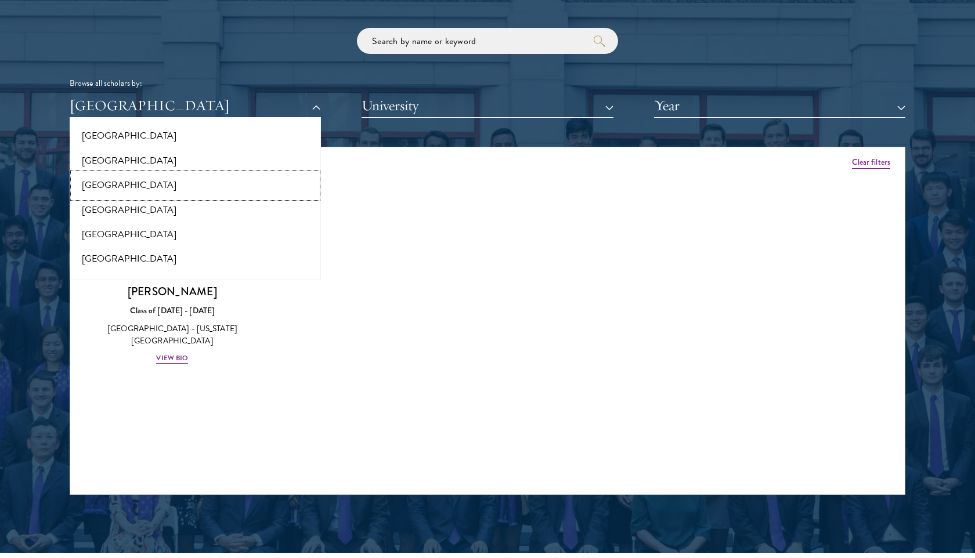
click at [146, 187] on button "North Macedonia" at bounding box center [195, 185] width 244 height 24
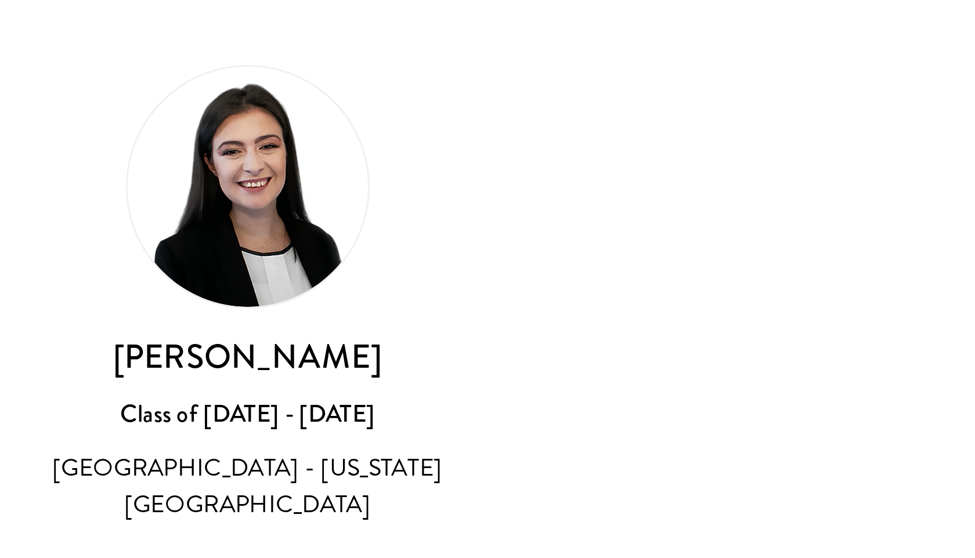
drag, startPoint x: 135, startPoint y: 292, endPoint x: 223, endPoint y: 294, distance: 88.2
click at [223, 294] on h3 "Matea Kocevska" at bounding box center [172, 291] width 135 height 15
copy h3 "Matea Kocevska"
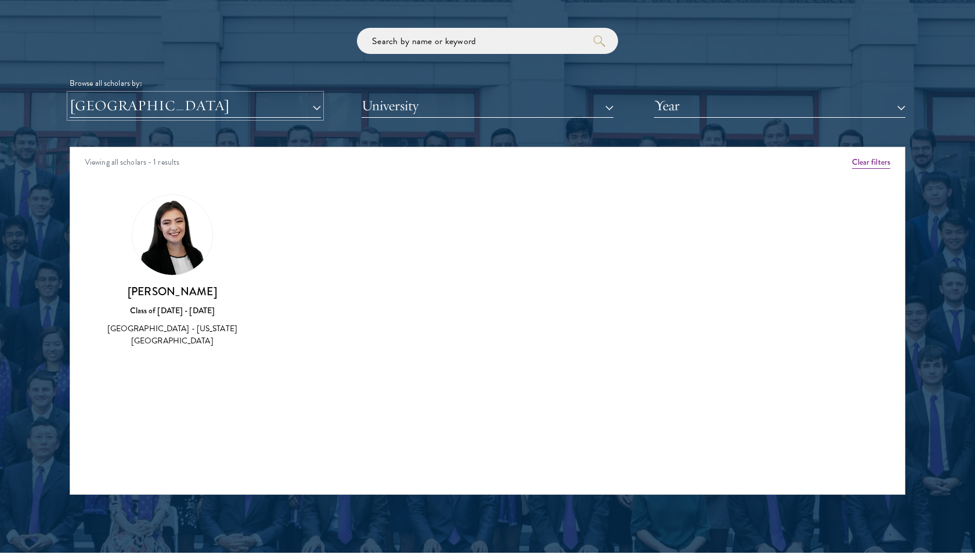
click at [251, 107] on button "North Macedonia" at bounding box center [195, 106] width 251 height 24
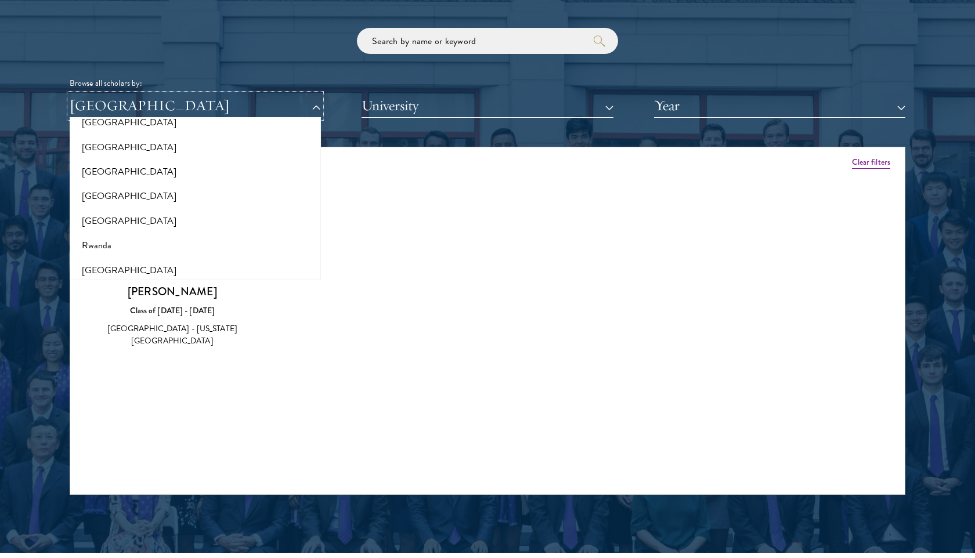
scroll to position [1799, 0]
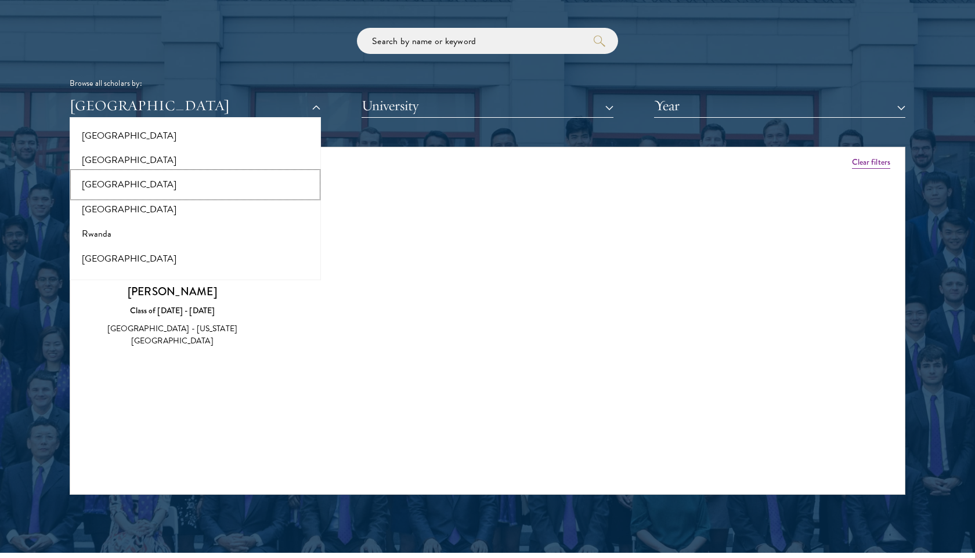
click at [122, 181] on button "[GEOGRAPHIC_DATA]" at bounding box center [195, 184] width 244 height 24
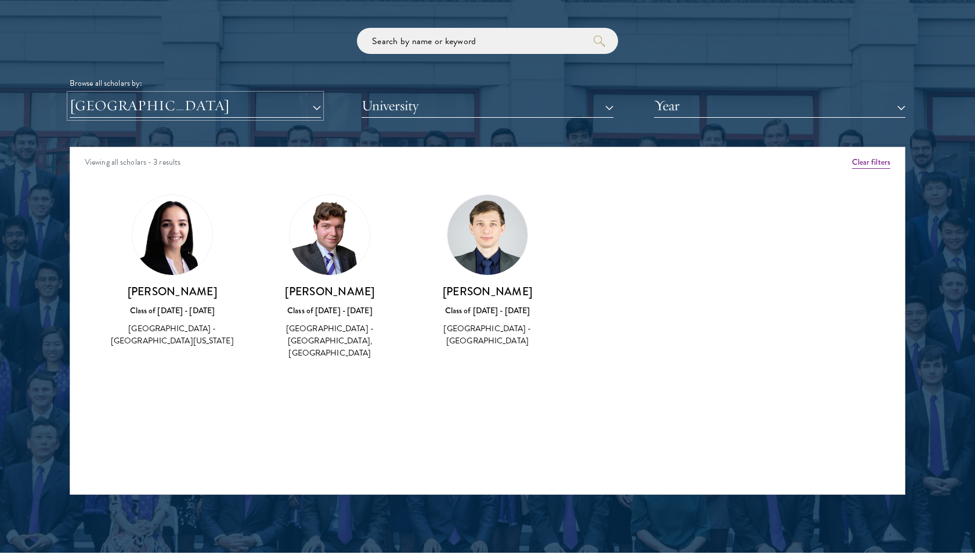
click at [230, 113] on button "[GEOGRAPHIC_DATA]" at bounding box center [195, 106] width 251 height 24
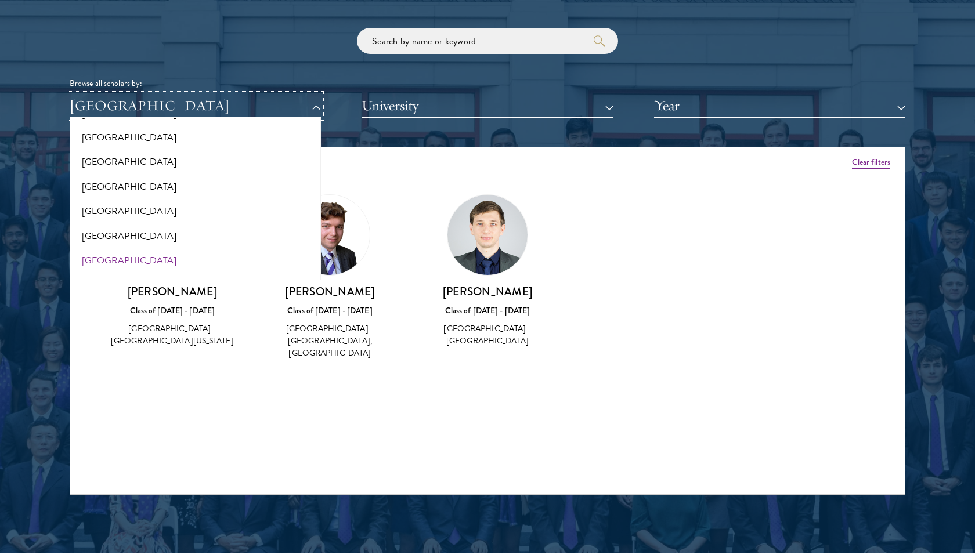
scroll to position [2385, 0]
click at [133, 219] on button "[GEOGRAPHIC_DATA]" at bounding box center [195, 213] width 244 height 24
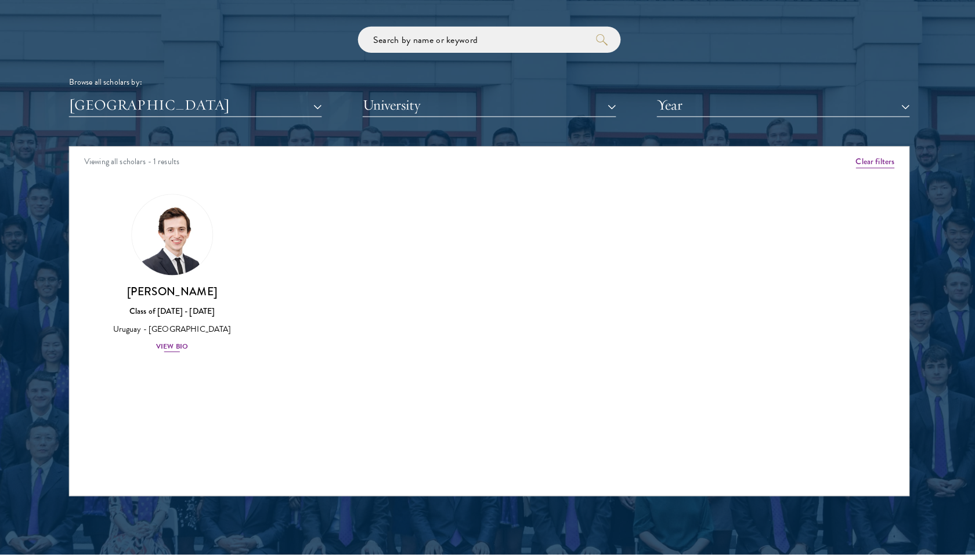
scroll to position [1393, 0]
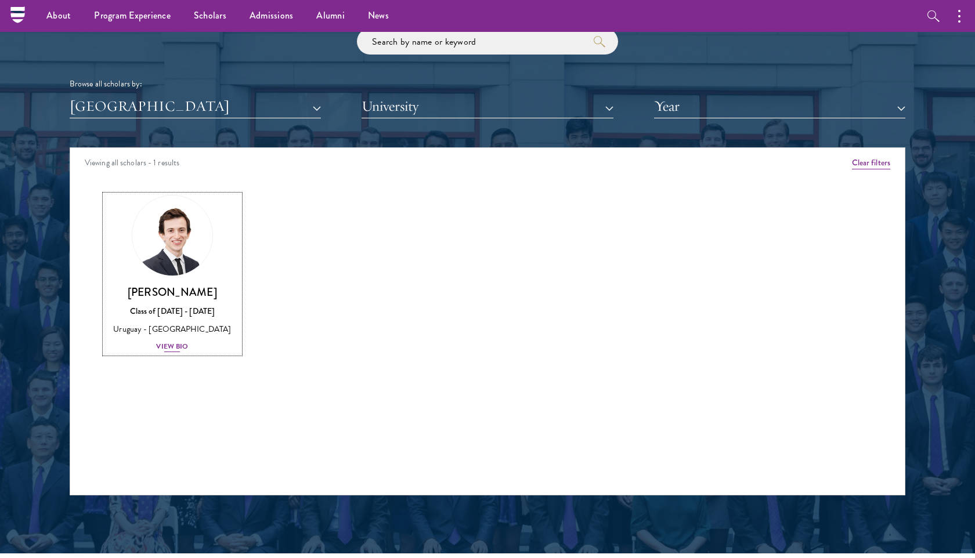
click at [179, 350] on div "View Bio" at bounding box center [172, 346] width 32 height 11
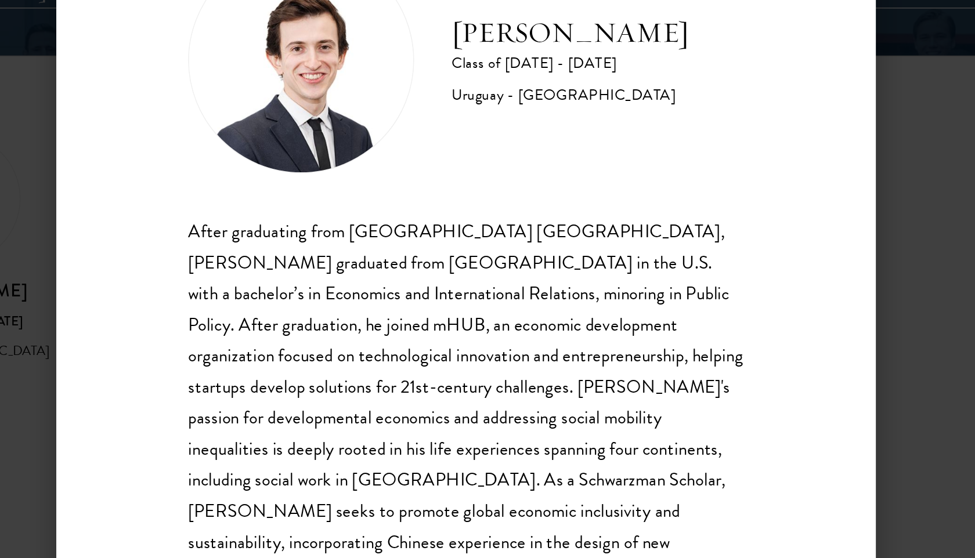
scroll to position [39, 0]
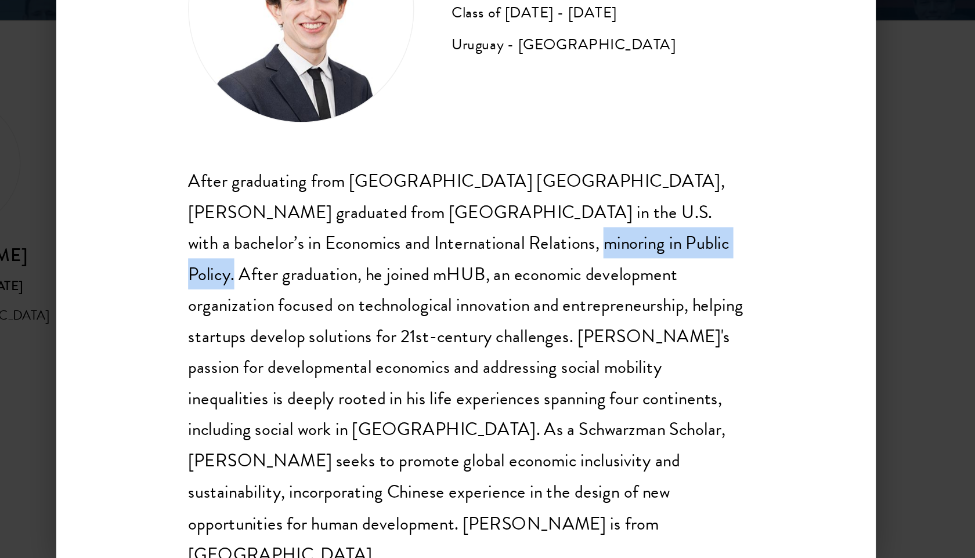
drag, startPoint x: 490, startPoint y: 283, endPoint x: 600, endPoint y: 283, distance: 109.7
click at [600, 283] on div "After graduating from United World College South East Asia, Luca Sassi graduate…" at bounding box center [487, 362] width 342 height 250
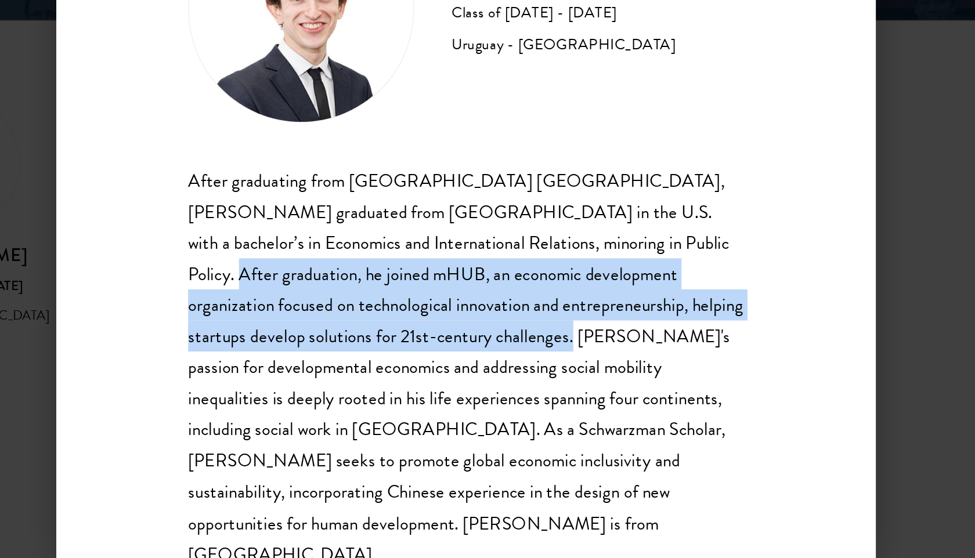
drag, startPoint x: 604, startPoint y: 283, endPoint x: 480, endPoint y: 345, distance: 138.6
click at [480, 345] on div "After graduating from United World College South East Asia, Luca Sassi graduate…" at bounding box center [487, 362] width 342 height 250
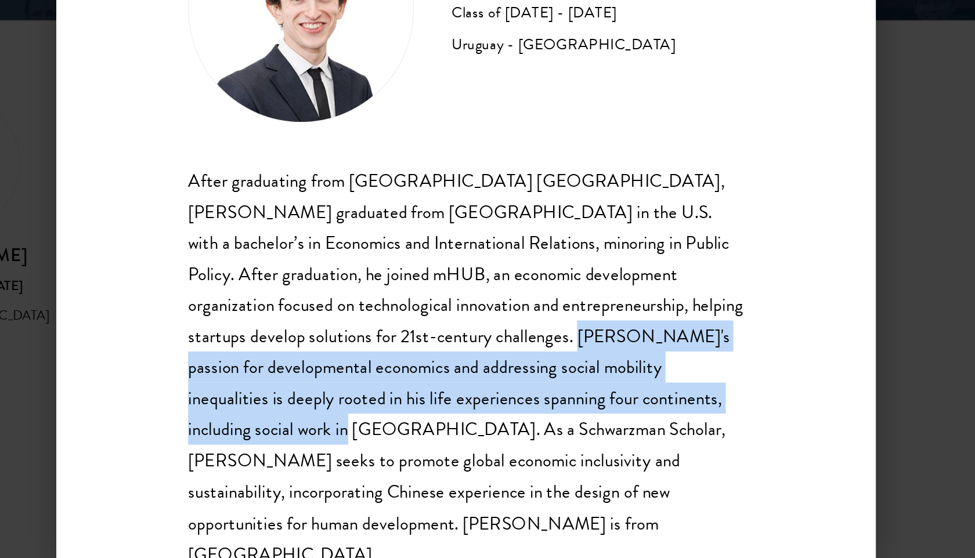
drag, startPoint x: 483, startPoint y: 344, endPoint x: 639, endPoint y: 382, distance: 161.4
click at [639, 382] on div "After graduating from United World College South East Asia, Luca Sassi graduate…" at bounding box center [487, 362] width 342 height 250
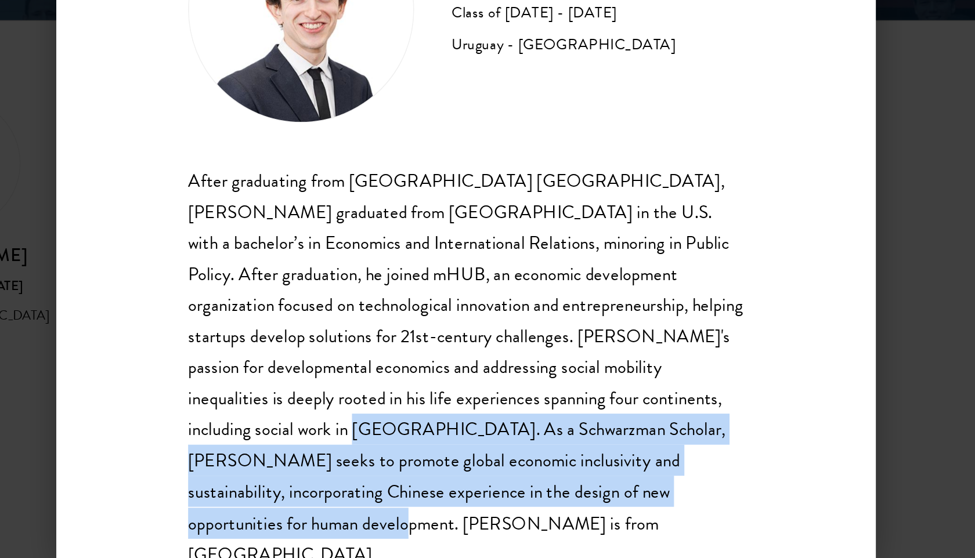
drag, startPoint x: 644, startPoint y: 382, endPoint x: 590, endPoint y: 439, distance: 78.0
click at [590, 439] on div "After graduating from United World College South East Asia, Luca Sassi graduate…" at bounding box center [487, 362] width 342 height 250
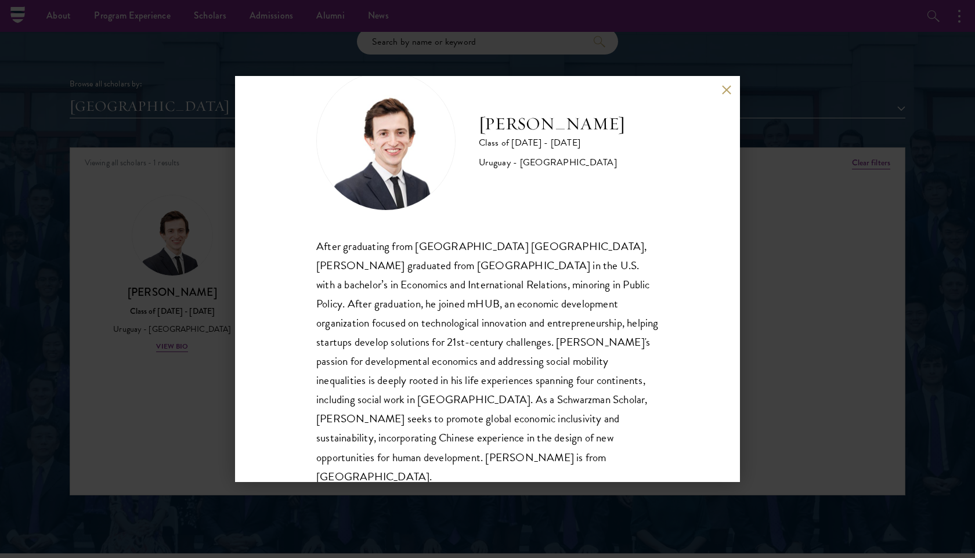
click at [579, 413] on div "After graduating from United World College South East Asia, Luca Sassi graduate…" at bounding box center [487, 362] width 342 height 250
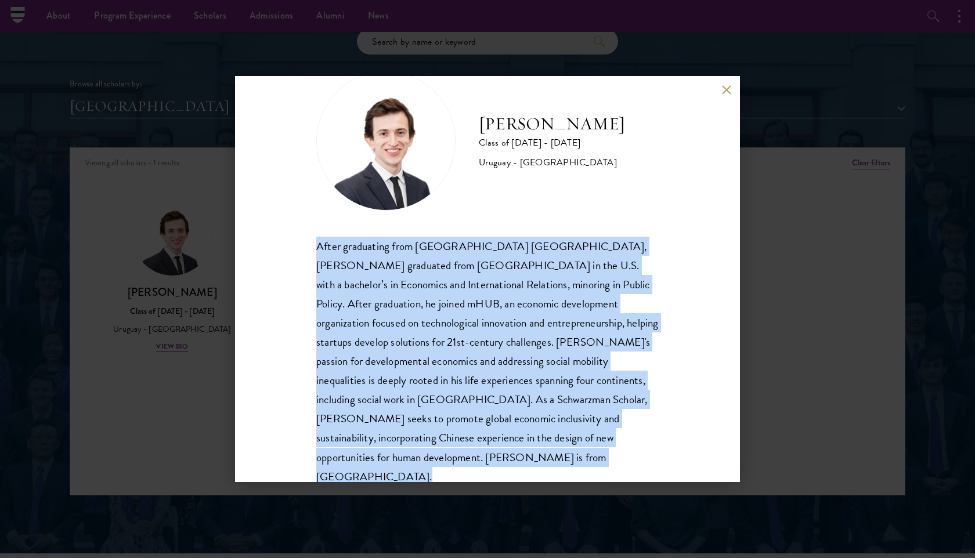
click at [579, 413] on div "After graduating from United World College South East Asia, Luca Sassi graduate…" at bounding box center [487, 362] width 342 height 250
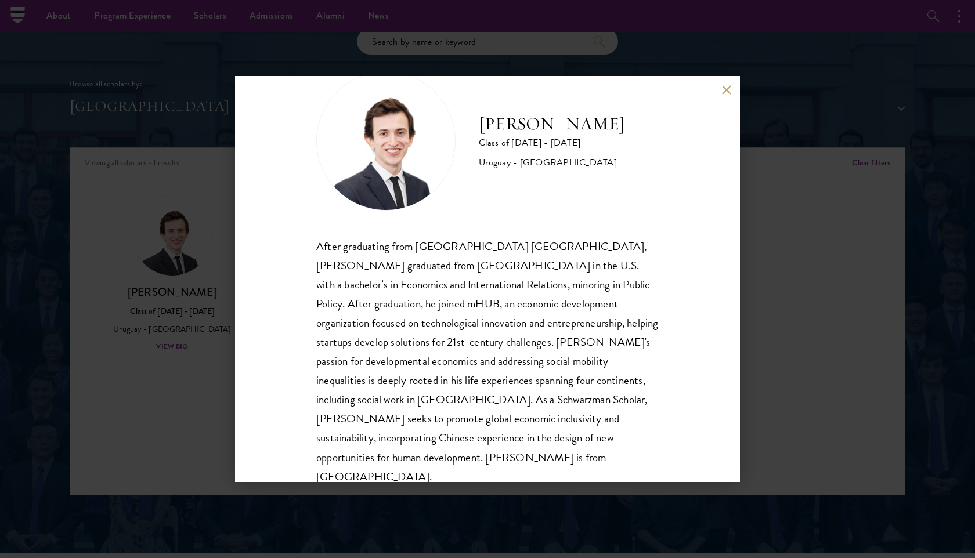
click at [772, 353] on div "Luca Sassi Class of 2024 - 2025 Uruguay - Lake Forest College After graduating …" at bounding box center [487, 279] width 975 height 558
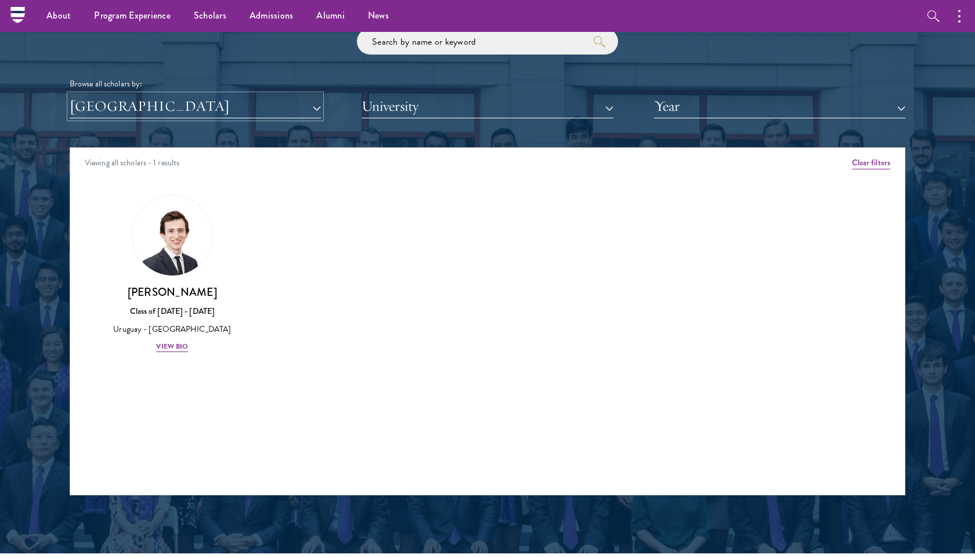
click at [292, 111] on button "[GEOGRAPHIC_DATA]" at bounding box center [195, 107] width 251 height 24
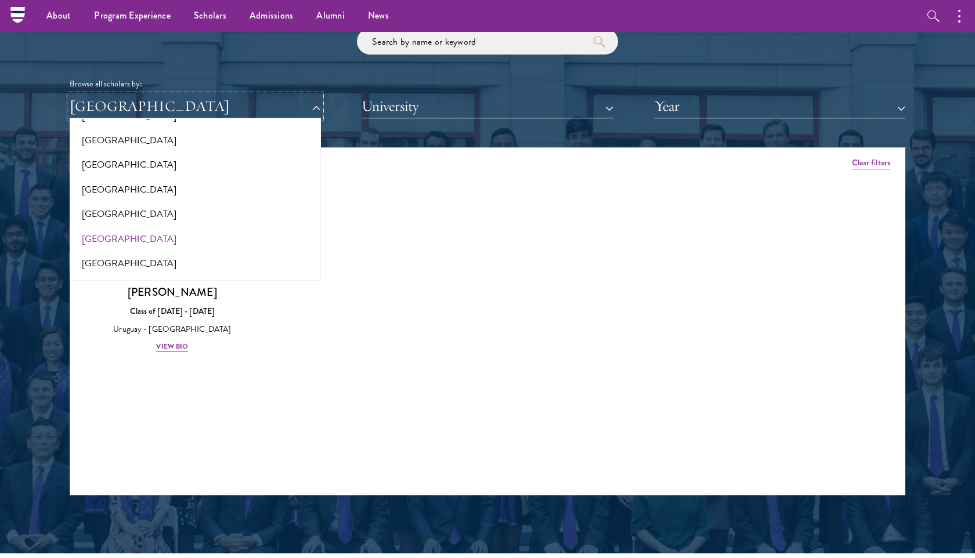
scroll to position [2434, 0]
click at [442, 272] on div "Amber Class of 2025 - 2026 China - Peking University View Bio Cirenquji Class o…" at bounding box center [487, 284] width 834 height 208
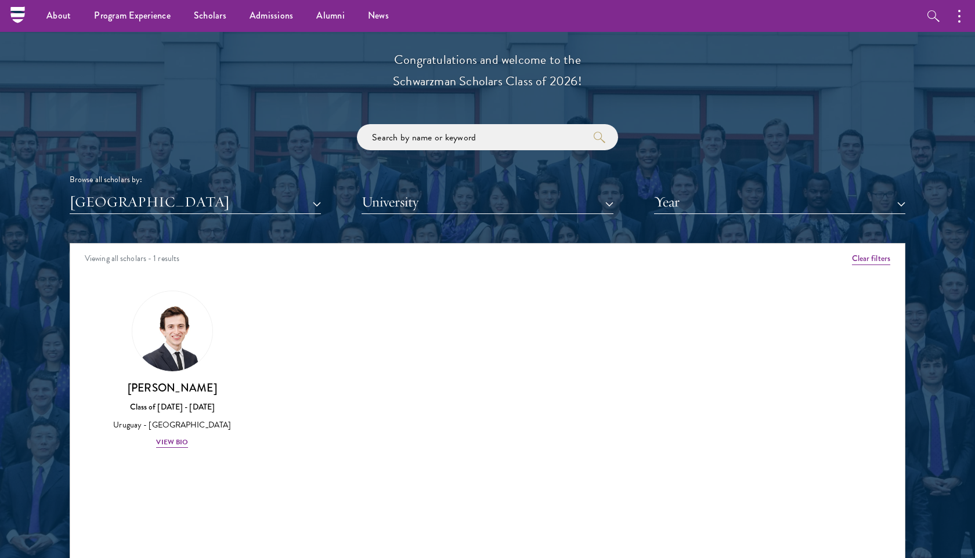
scroll to position [1210, 0]
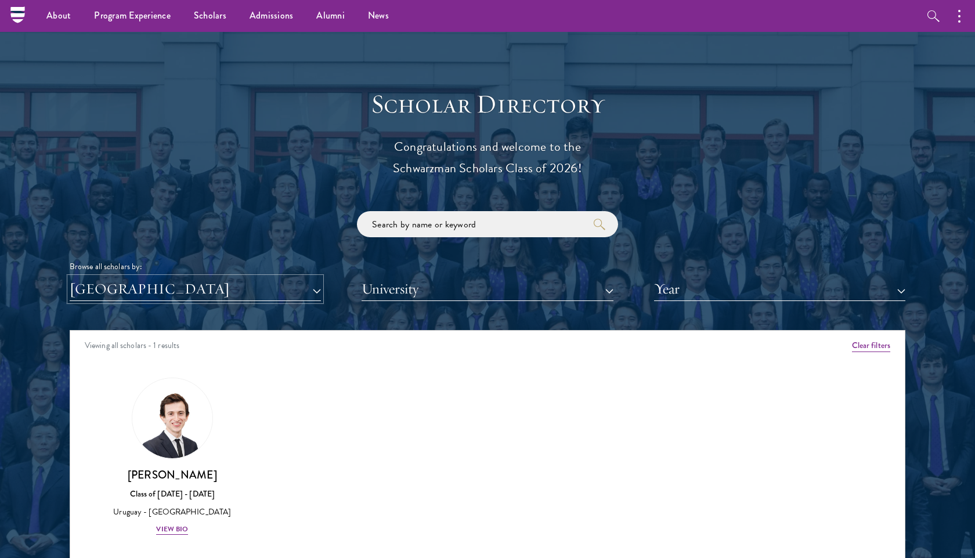
click at [271, 286] on button "[GEOGRAPHIC_DATA]" at bounding box center [195, 289] width 251 height 24
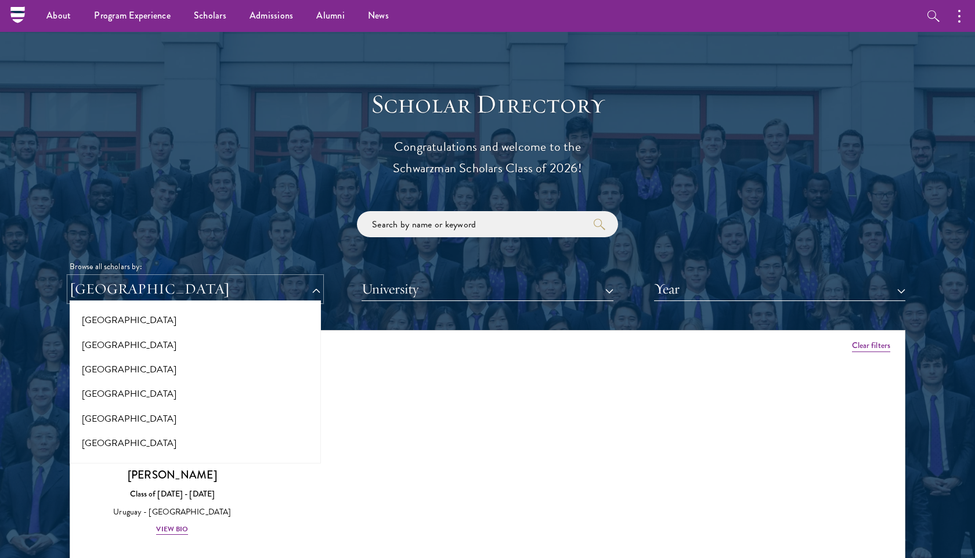
scroll to position [0, 0]
click at [255, 164] on div "Scholar Directory Congratulations and welcome to the Schwarzman Scholars Class …" at bounding box center [488, 383] width 836 height 590
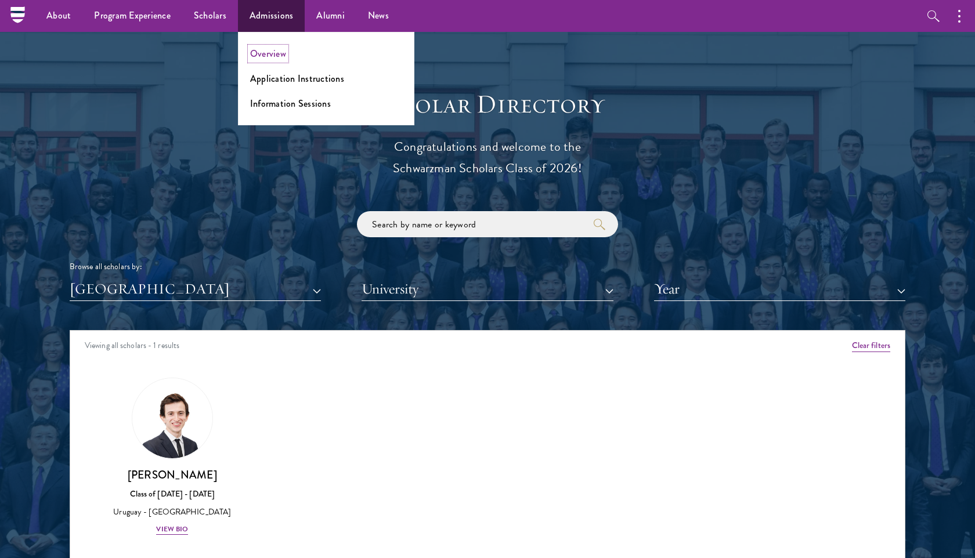
click at [262, 52] on link "Overview" at bounding box center [268, 53] width 36 height 13
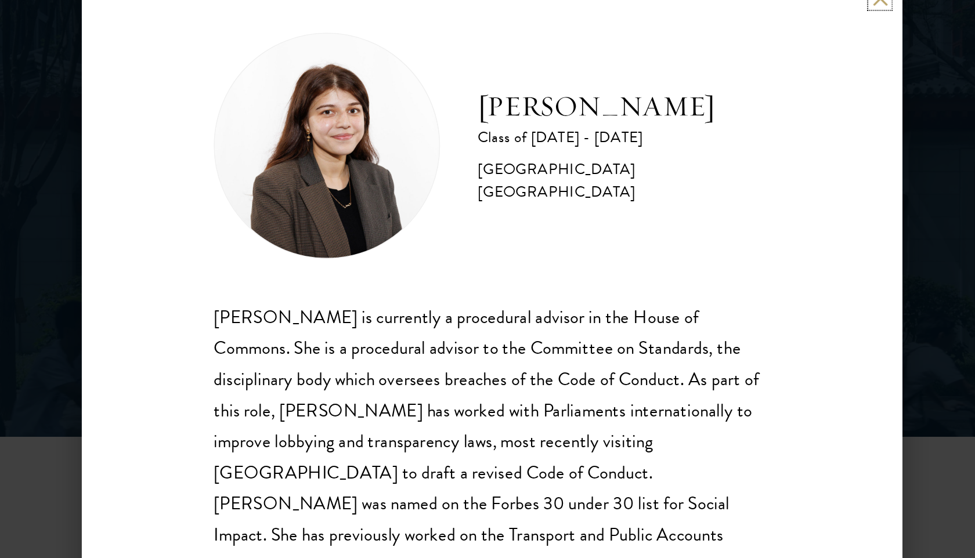
scroll to position [1, 0]
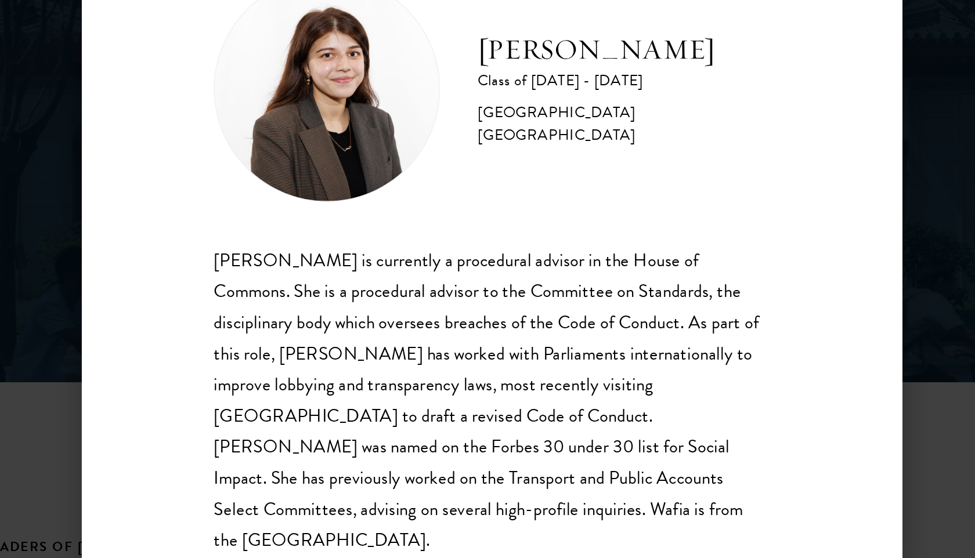
click at [496, 280] on div "Wafia Zia is currently a procedural advisor in the House of Commons. She is a p…" at bounding box center [487, 370] width 342 height 191
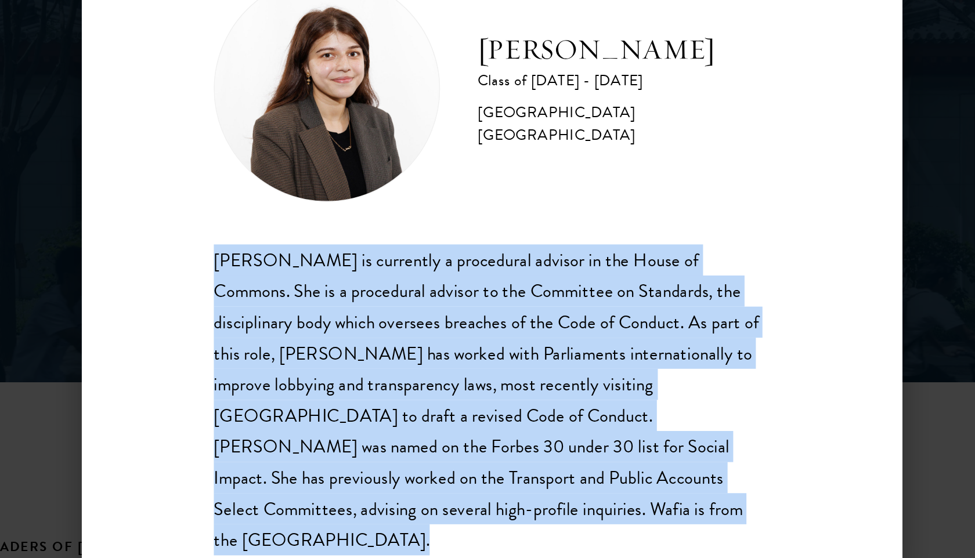
click at [496, 280] on div "Wafia Zia is currently a procedural advisor in the House of Commons. She is a p…" at bounding box center [487, 370] width 342 height 191
click at [496, 296] on div "Wafia Zia is currently a procedural advisor in the House of Commons. She is a p…" at bounding box center [487, 370] width 342 height 191
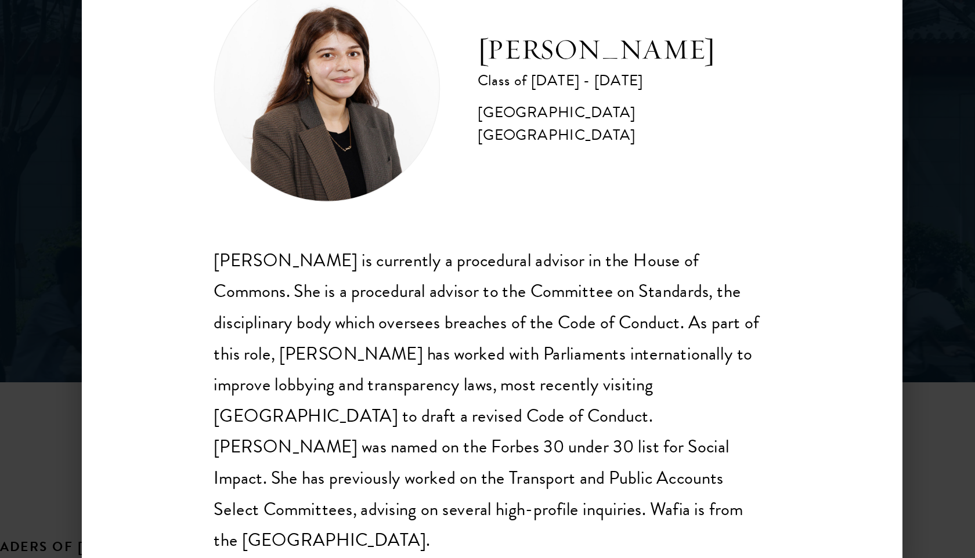
scroll to position [0, 0]
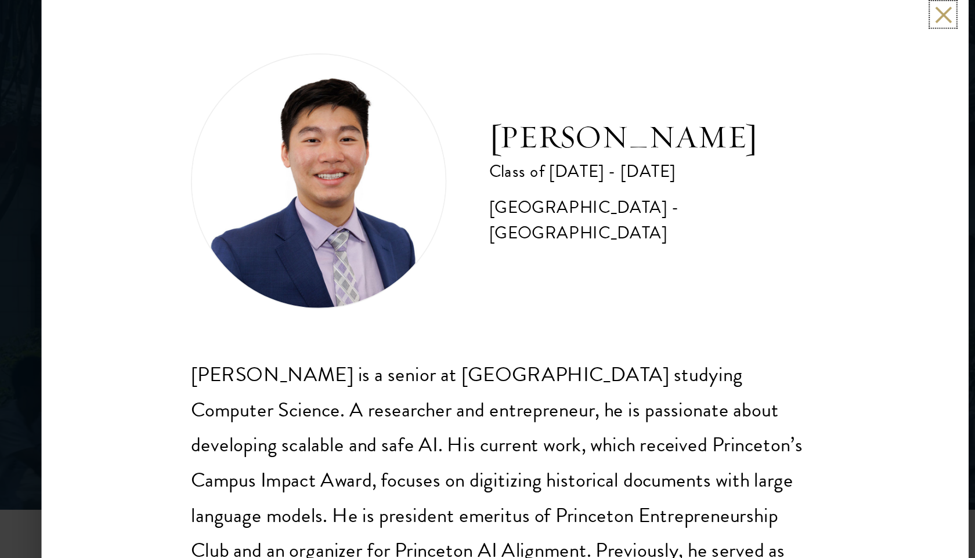
scroll to position [20, 0]
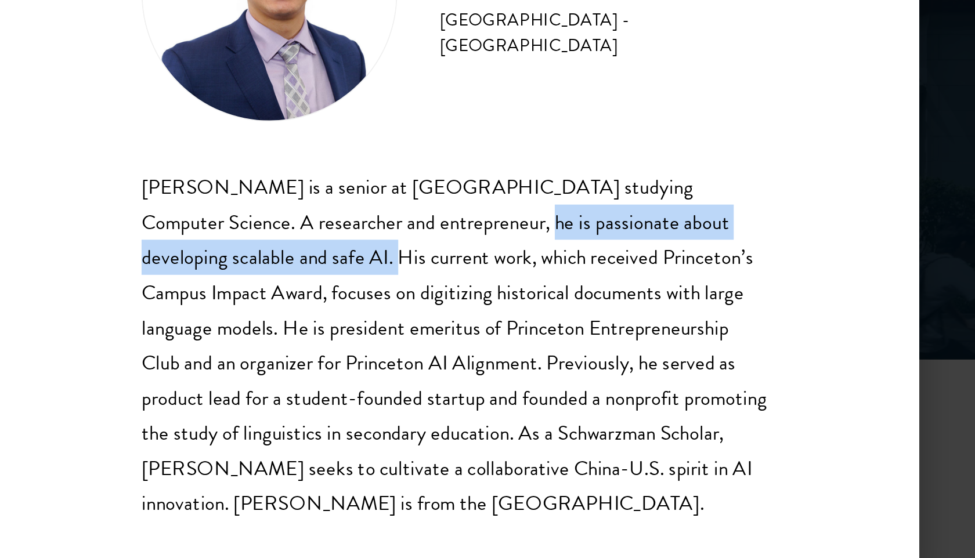
drag, startPoint x: 463, startPoint y: 283, endPoint x: 350, endPoint y: 305, distance: 115.3
click at [350, 305] on div "James Zhang is a senior at Princeton University studying Computer Science. A re…" at bounding box center [487, 351] width 342 height 191
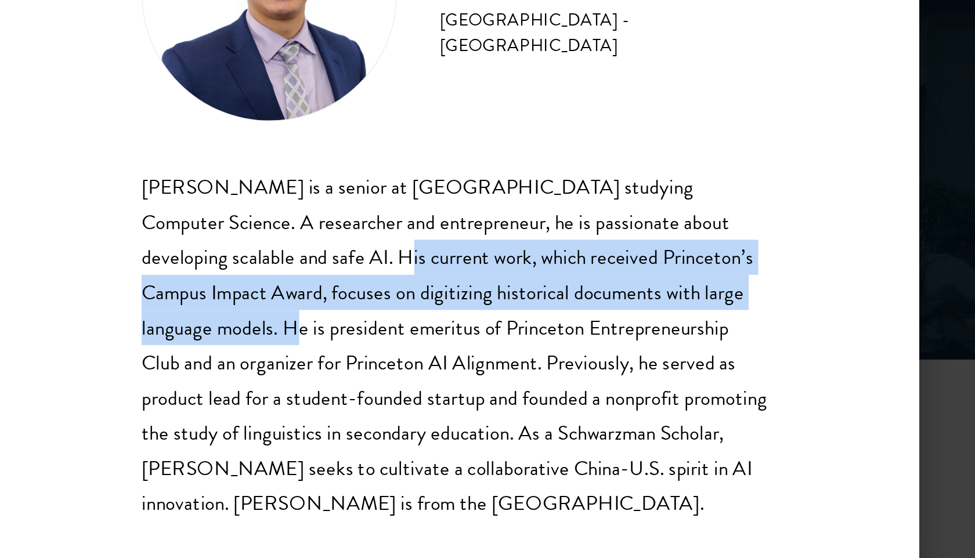
drag, startPoint x: 354, startPoint y: 303, endPoint x: 622, endPoint y: 322, distance: 268.8
click at [622, 322] on div "James Zhang is a senior at Princeton University studying Computer Science. A re…" at bounding box center [487, 351] width 342 height 191
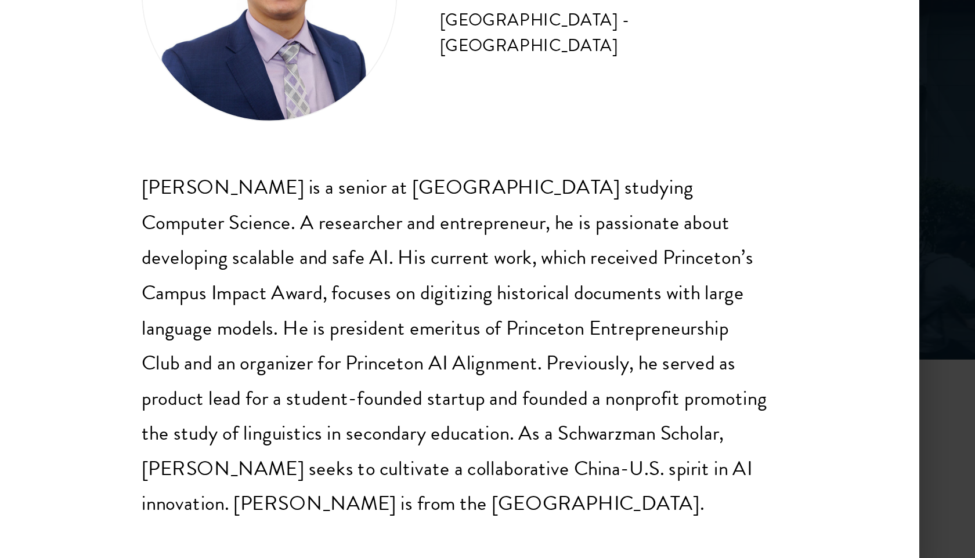
click at [626, 322] on div "James Zhang is a senior at Princeton University studying Computer Science. A re…" at bounding box center [487, 351] width 342 height 191
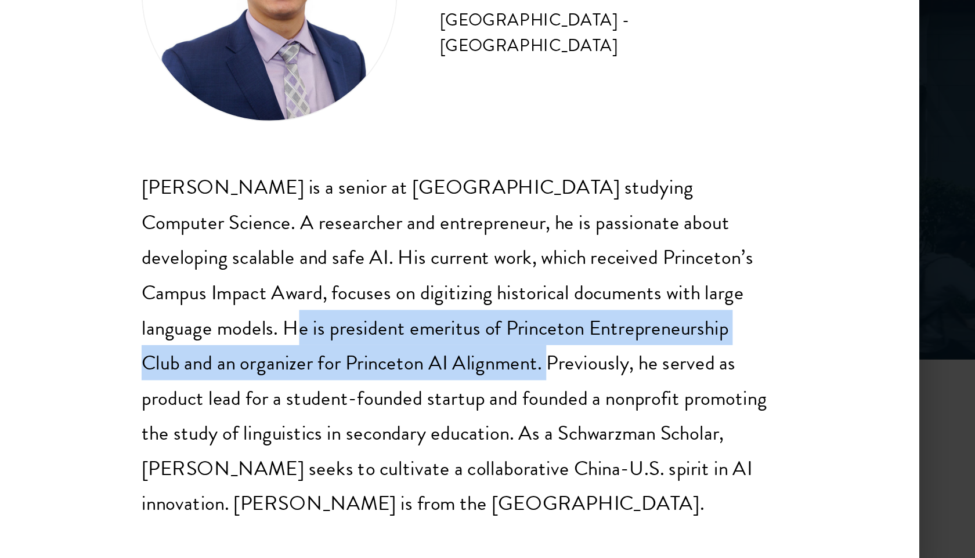
drag, startPoint x: 623, startPoint y: 321, endPoint x: 425, endPoint y: 366, distance: 202.9
click at [425, 366] on div "James Zhang is a senior at Princeton University studying Computer Science. A re…" at bounding box center [487, 351] width 342 height 191
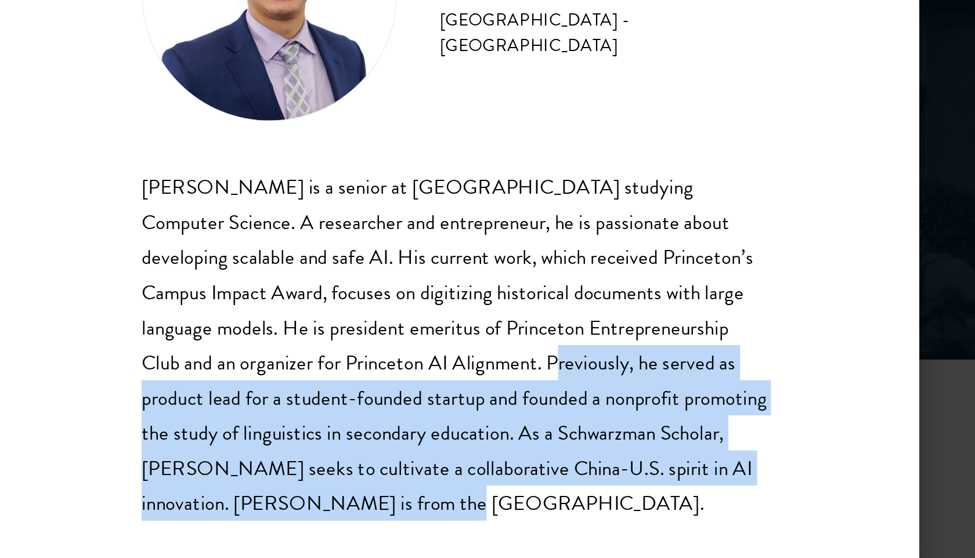
drag, startPoint x: 428, startPoint y: 362, endPoint x: 384, endPoint y: 428, distance: 79.5
click at [384, 428] on div "James Zhang is a senior at Princeton University studying Computer Science. A re…" at bounding box center [487, 351] width 342 height 191
click at [424, 398] on div "James Zhang is a senior at Princeton University studying Computer Science. A re…" at bounding box center [487, 351] width 342 height 191
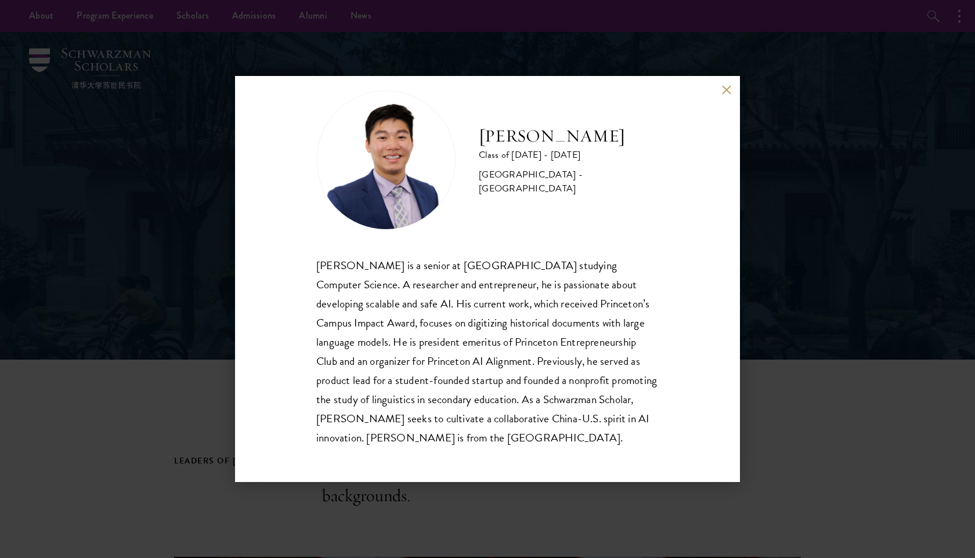
click at [547, 133] on h2 "[PERSON_NAME]" at bounding box center [569, 136] width 180 height 23
copy div "[PERSON_NAME]"
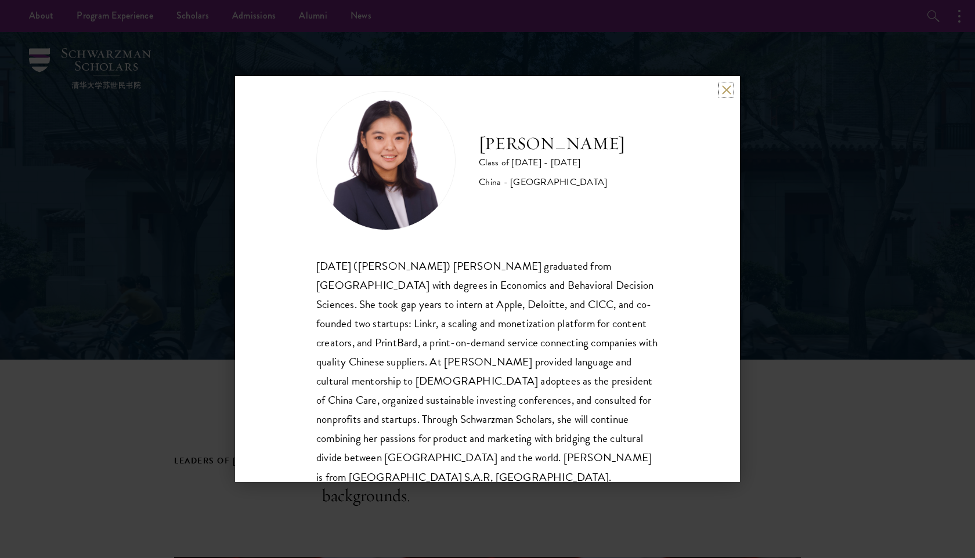
scroll to position [39, 0]
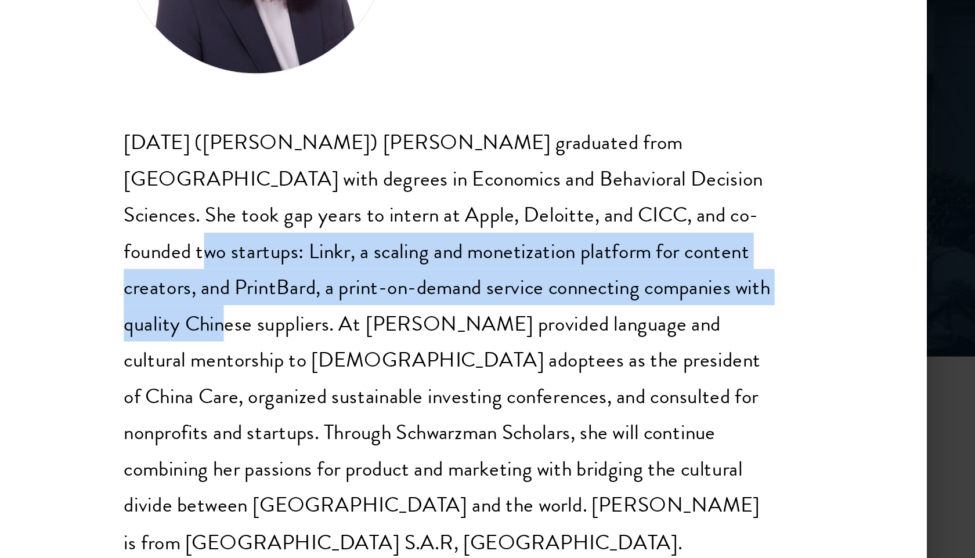
drag, startPoint x: 571, startPoint y: 283, endPoint x: 618, endPoint y: 322, distance: 61.4
click at [618, 322] on div "[DATE] ([PERSON_NAME]) [PERSON_NAME] graduated from [GEOGRAPHIC_DATA] with degr…" at bounding box center [487, 352] width 342 height 230
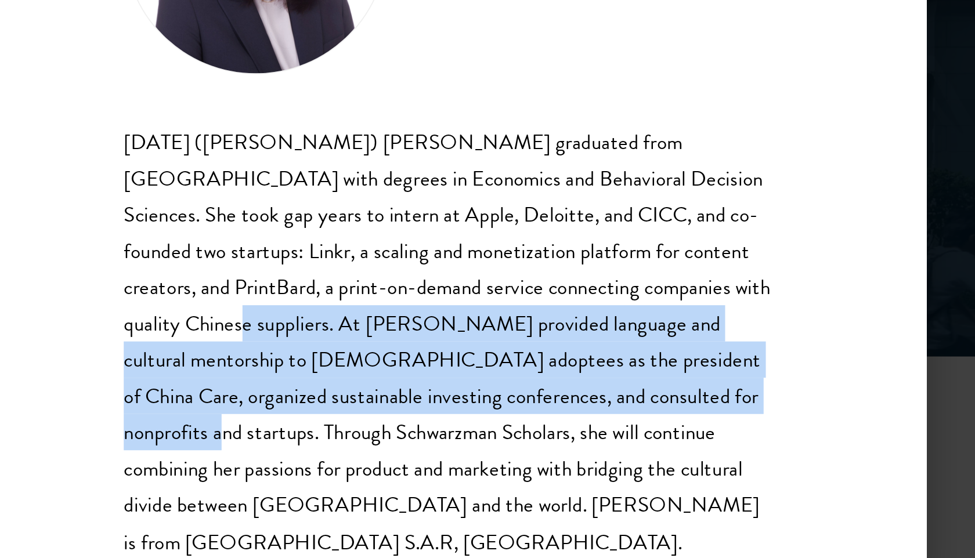
drag, startPoint x: 624, startPoint y: 321, endPoint x: 600, endPoint y: 378, distance: 61.6
click at [600, 378] on div "Xiaohan (Jing Jing) Yang graduated from Brown University with degrees in Econom…" at bounding box center [487, 352] width 342 height 230
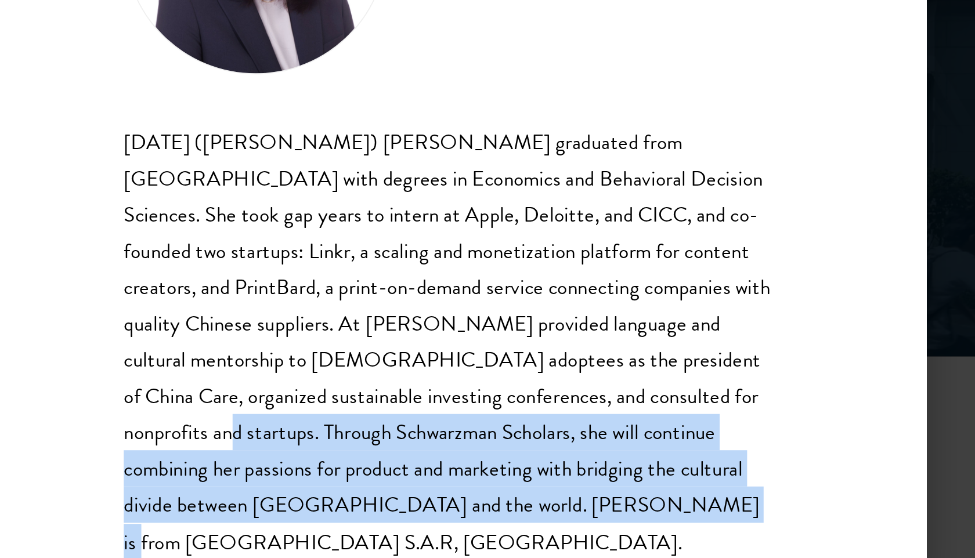
drag, startPoint x: 603, startPoint y: 378, endPoint x: 650, endPoint y: 439, distance: 76.5
click at [650, 439] on div "Xiaohan (Jing Jing) Yang graduated from Brown University with degrees in Econom…" at bounding box center [487, 352] width 342 height 230
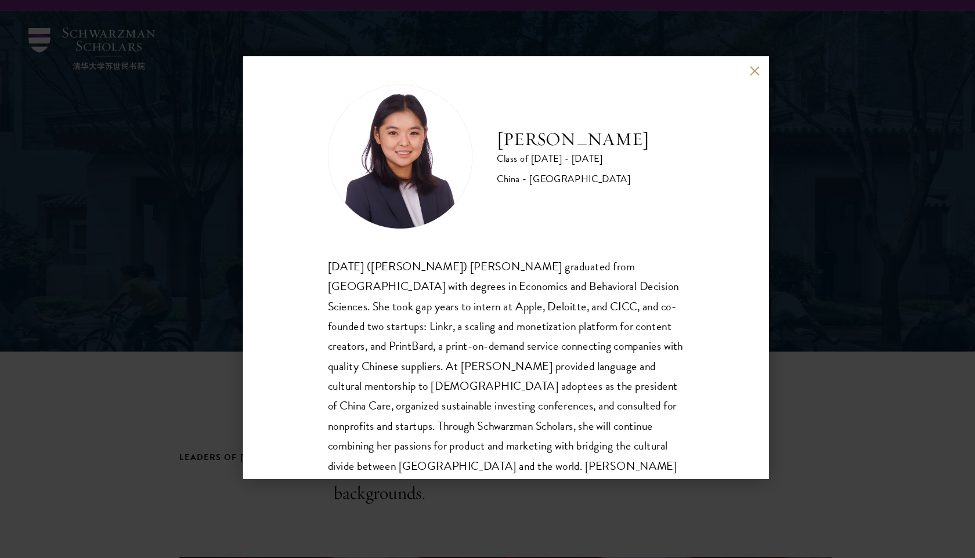
scroll to position [19, 0]
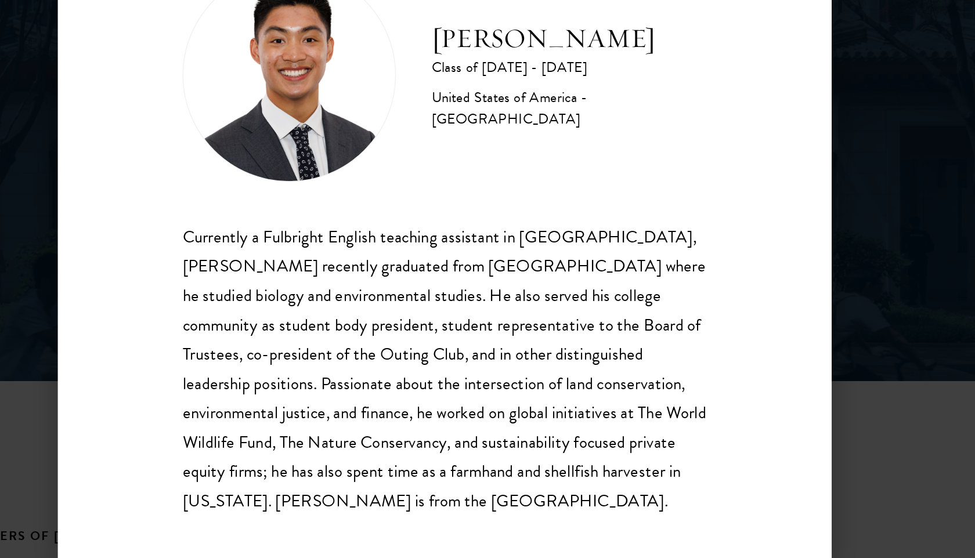
scroll to position [17, 0]
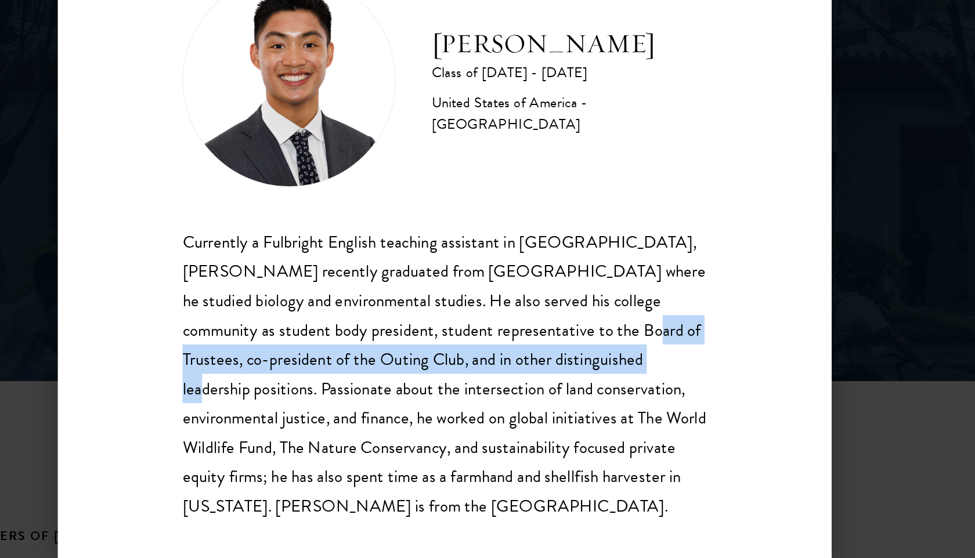
drag, startPoint x: 527, startPoint y: 327, endPoint x: 543, endPoint y: 344, distance: 22.6
click at [543, 344] on div "Currently a Fulbright English teaching assistant in [GEOGRAPHIC_DATA], [PERSON_…" at bounding box center [487, 354] width 342 height 191
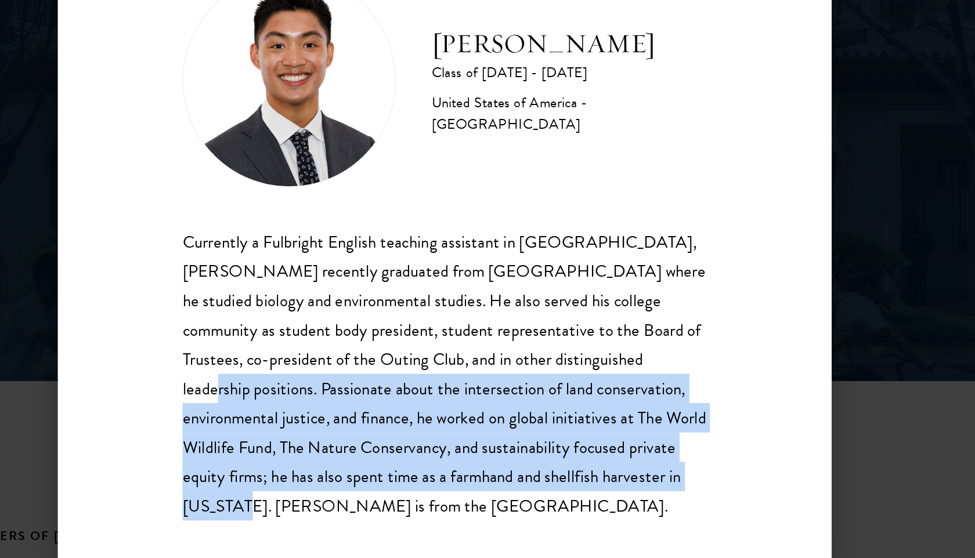
drag, startPoint x: 549, startPoint y: 344, endPoint x: 621, endPoint y: 428, distance: 110.7
click at [621, 428] on div "Currently a Fulbright English teaching assistant in [GEOGRAPHIC_DATA], [PERSON_…" at bounding box center [487, 354] width 342 height 191
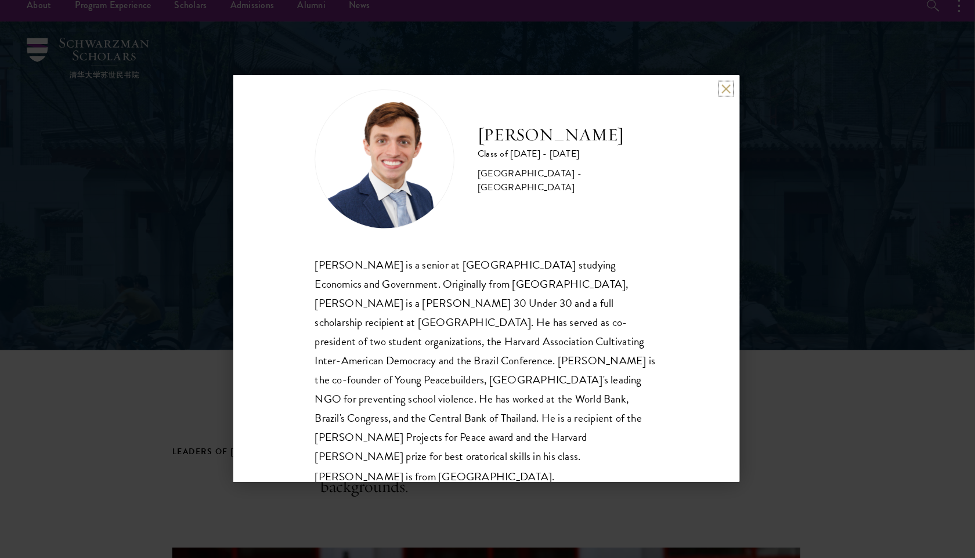
scroll to position [10, 0]
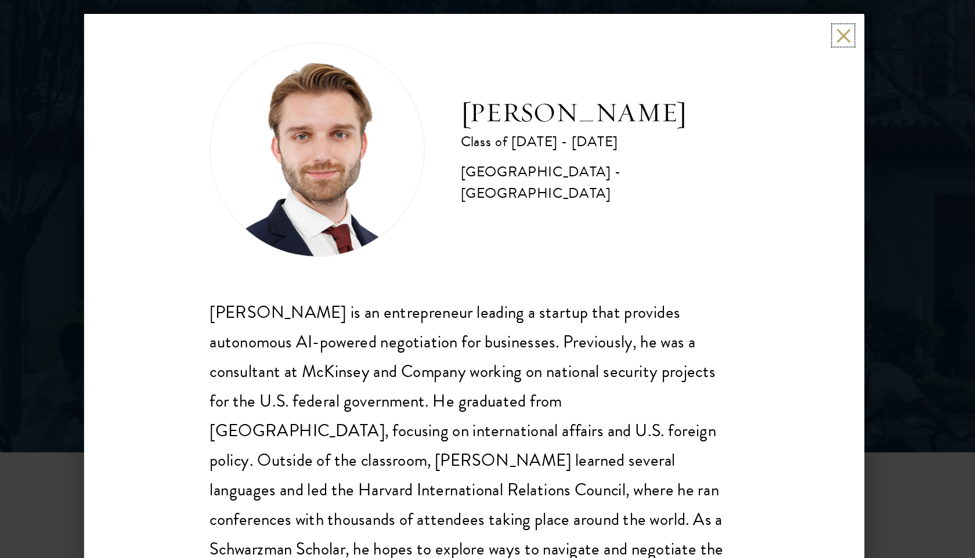
scroll to position [20, 0]
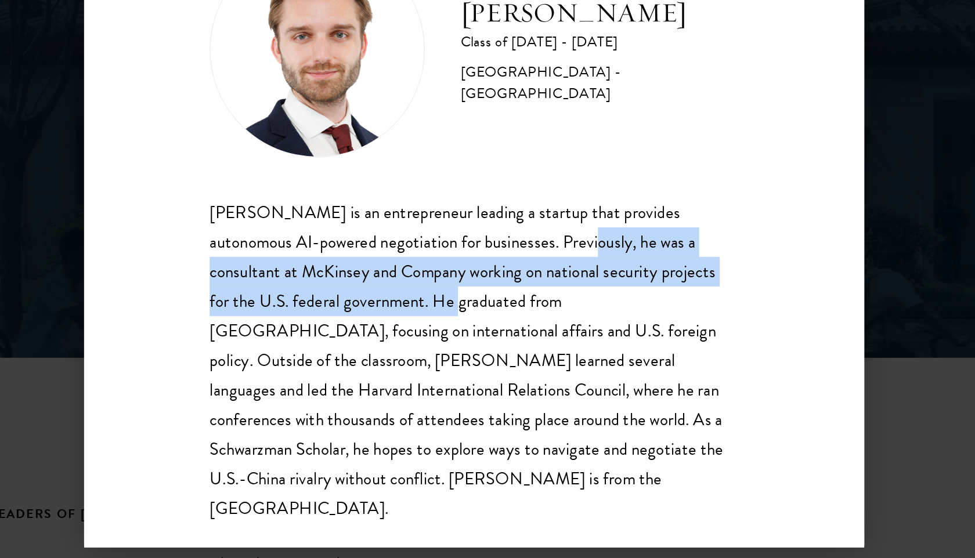
drag, startPoint x: 547, startPoint y: 282, endPoint x: 457, endPoint y: 322, distance: 98.5
click at [457, 322] on div "Davis Tyler-Dudley is an entrepreneur leading a startup that provides autonomou…" at bounding box center [487, 361] width 342 height 211
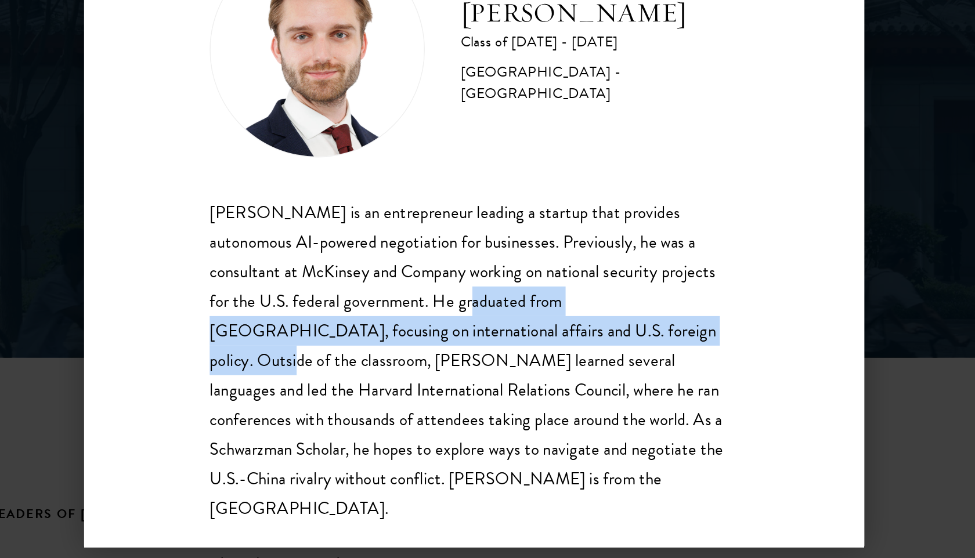
drag, startPoint x: 462, startPoint y: 321, endPoint x: 559, endPoint y: 347, distance: 100.2
click at [559, 347] on div "Davis Tyler-Dudley is an entrepreneur leading a startup that provides autonomou…" at bounding box center [487, 361] width 342 height 211
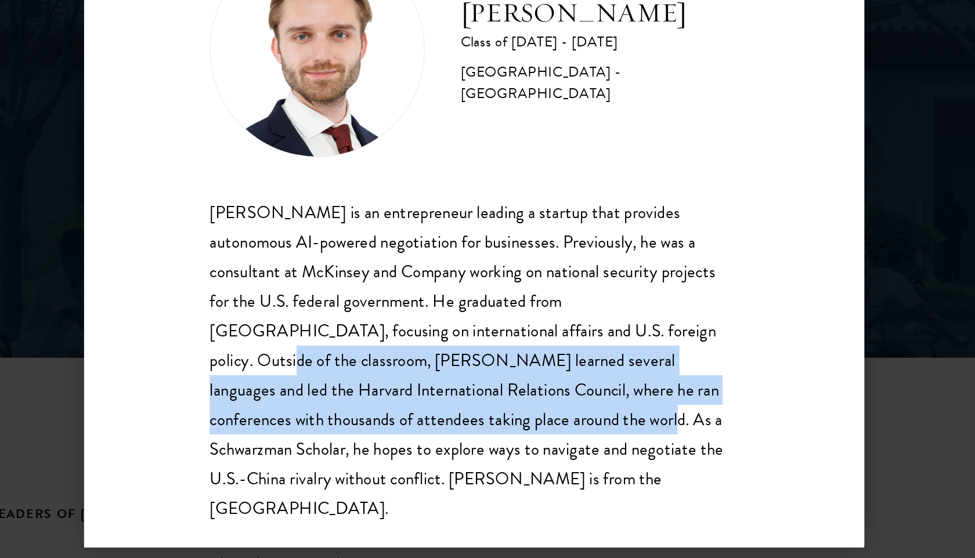
drag, startPoint x: 560, startPoint y: 343, endPoint x: 448, endPoint y: 403, distance: 126.9
click at [448, 403] on div "Davis Tyler-Dudley is an entrepreneur leading a startup that provides autonomou…" at bounding box center [487, 361] width 342 height 211
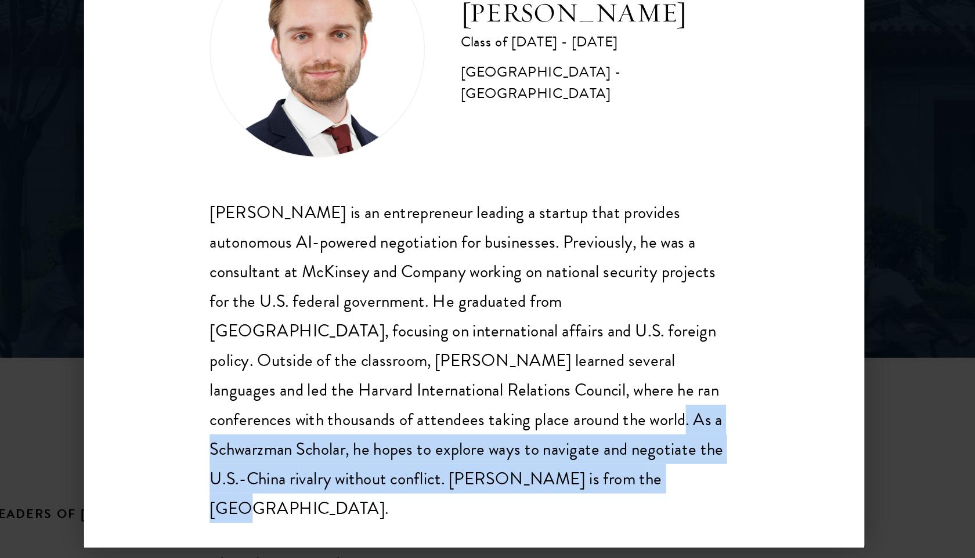
drag, startPoint x: 453, startPoint y: 402, endPoint x: 648, endPoint y: 432, distance: 196.6
click at [649, 432] on div "Davis Tyler-Dudley is an entrepreneur leading a startup that provides autonomou…" at bounding box center [487, 361] width 342 height 211
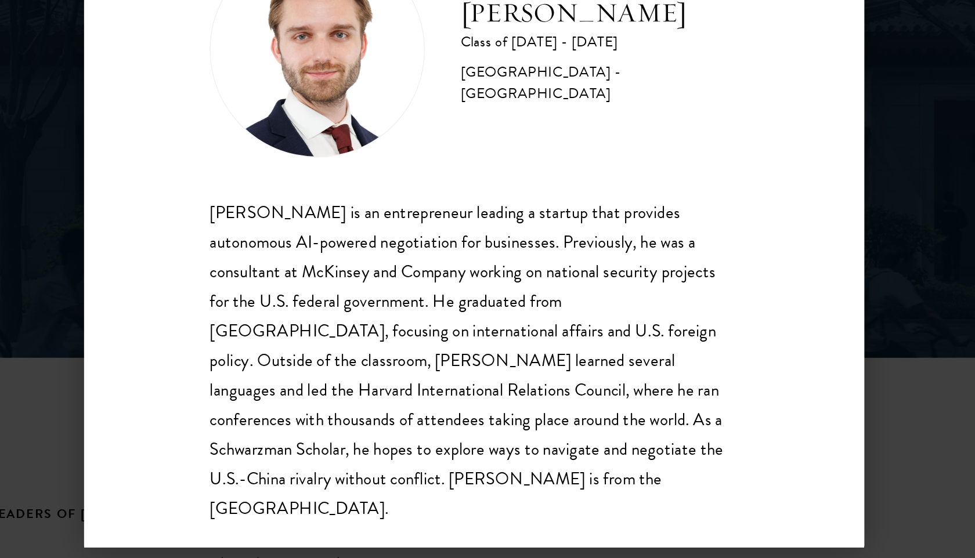
click at [620, 396] on div "Davis Tyler-Dudley is an entrepreneur leading a startup that provides autonomou…" at bounding box center [487, 361] width 342 height 211
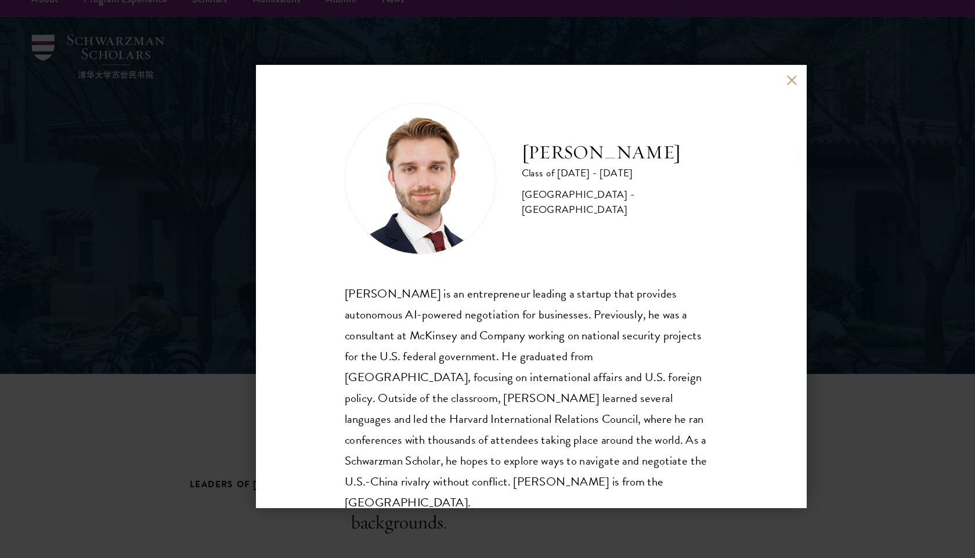
click at [579, 168] on h2 "[PERSON_NAME]" at bounding box center [569, 156] width 180 height 23
copy div "[PERSON_NAME]"
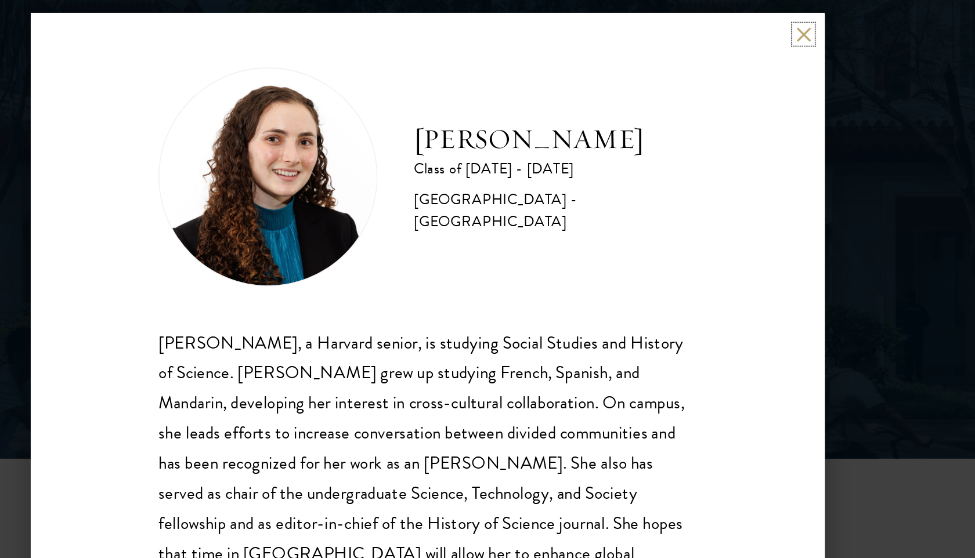
scroll to position [1, 0]
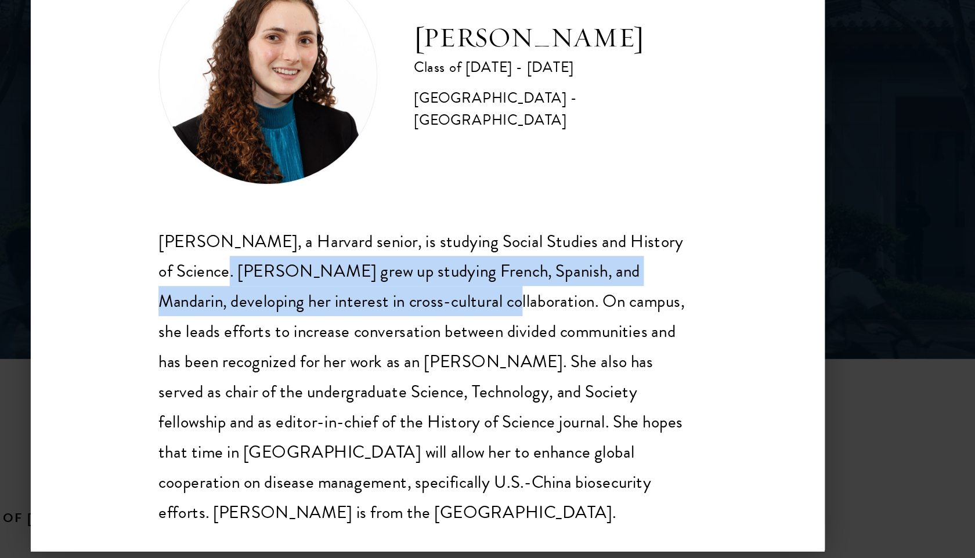
drag, startPoint x: 362, startPoint y: 304, endPoint x: 502, endPoint y: 328, distance: 142.4
click at [502, 328] on div "Maya Rosen, a Harvard senior, is studying Social Studies and History of Science…" at bounding box center [487, 370] width 342 height 191
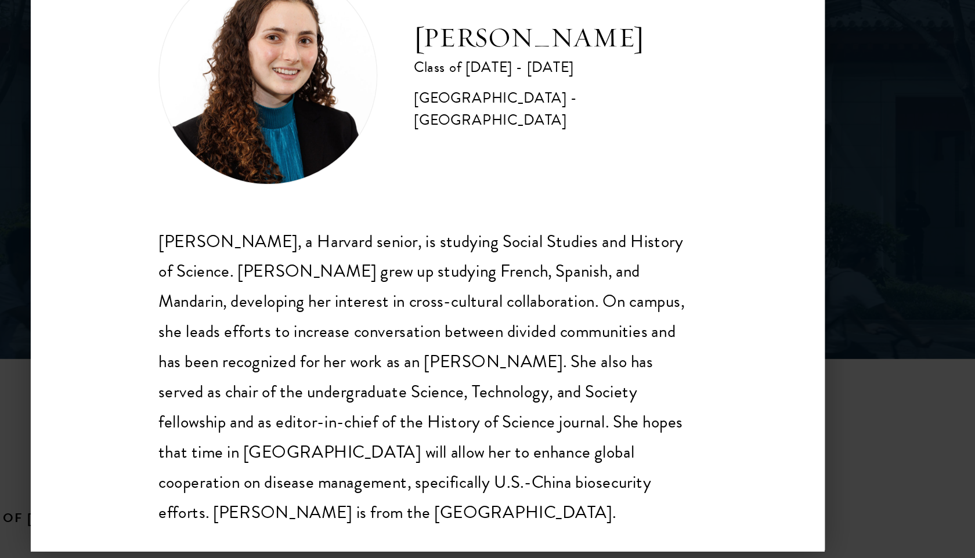
click at [508, 326] on div "Maya Rosen, a Harvard senior, is studying Social Studies and History of Science…" at bounding box center [487, 370] width 342 height 191
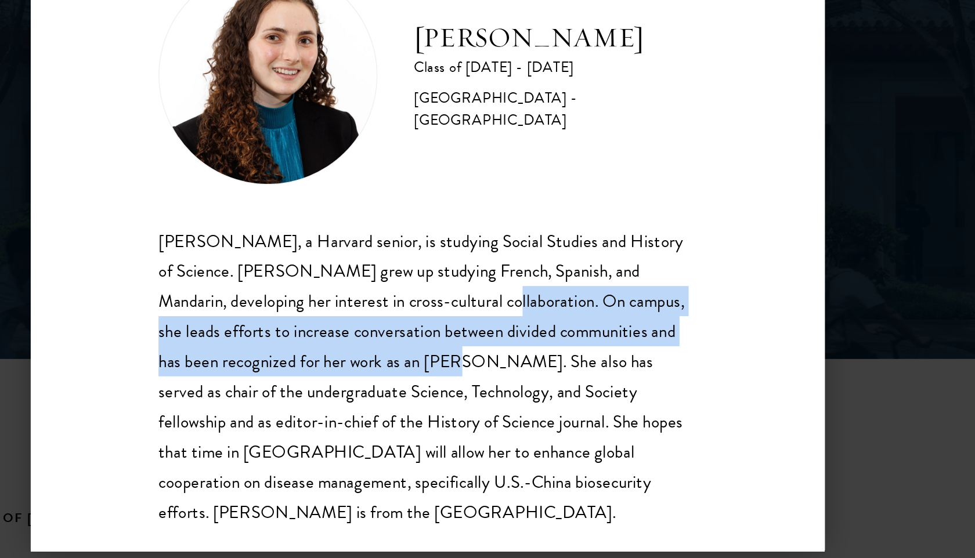
drag, startPoint x: 502, startPoint y: 324, endPoint x: 469, endPoint y: 359, distance: 48.4
click at [469, 359] on div "Maya Rosen, a Harvard senior, is studying Social Studies and History of Science…" at bounding box center [487, 370] width 342 height 191
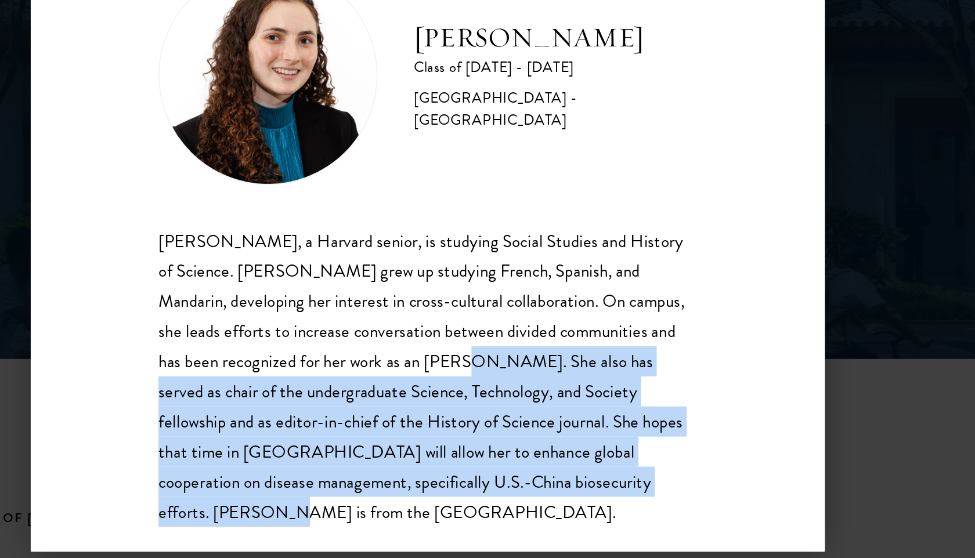
drag, startPoint x: 471, startPoint y: 359, endPoint x: 594, endPoint y: 446, distance: 150.6
click at [594, 446] on div "Maya Rosen, a Harvard senior, is studying Social Studies and History of Science…" at bounding box center [487, 370] width 342 height 191
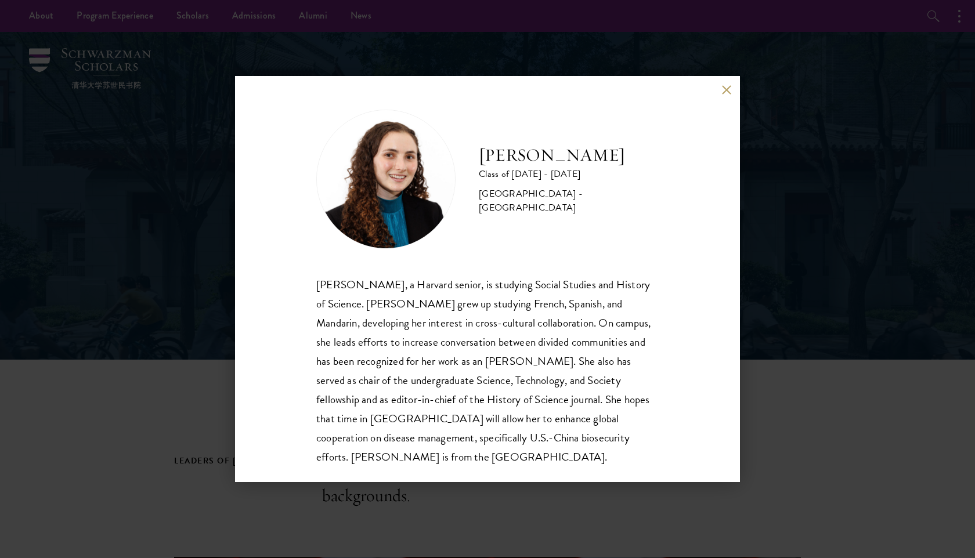
click at [814, 250] on div "Maya Rosen Class of 2025 - 2026 United States of America - Harvard University M…" at bounding box center [487, 279] width 975 height 558
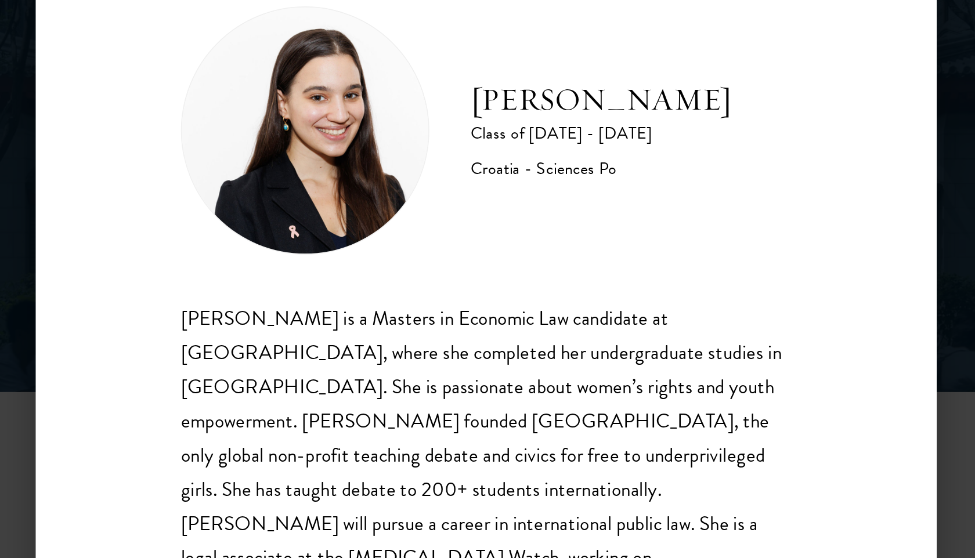
scroll to position [1, 0]
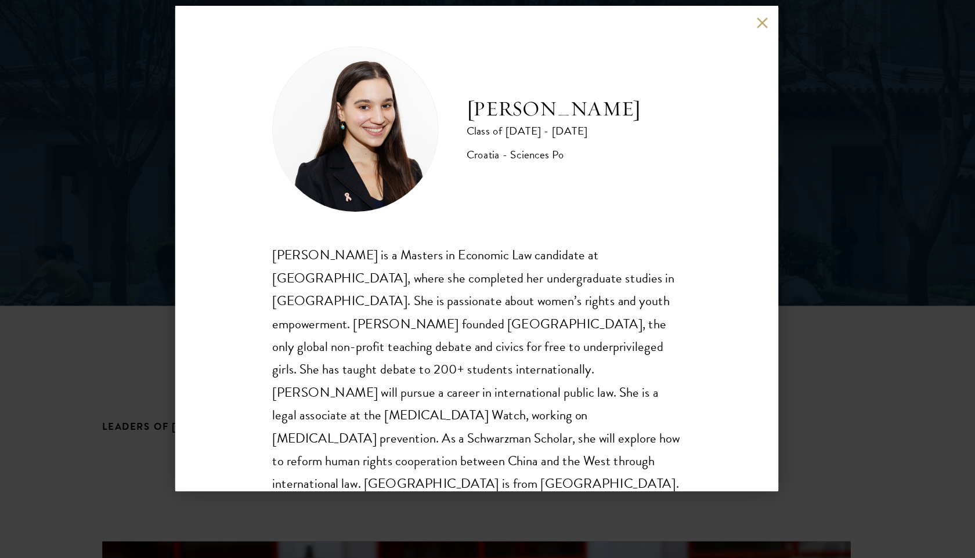
drag, startPoint x: 478, startPoint y: 161, endPoint x: 614, endPoint y: 161, distance: 136.4
click at [614, 161] on div "[PERSON_NAME] Class of [DATE] - [DATE] Croatia - Sciences Po" at bounding box center [487, 179] width 342 height 139
copy h2 "[PERSON_NAME]"
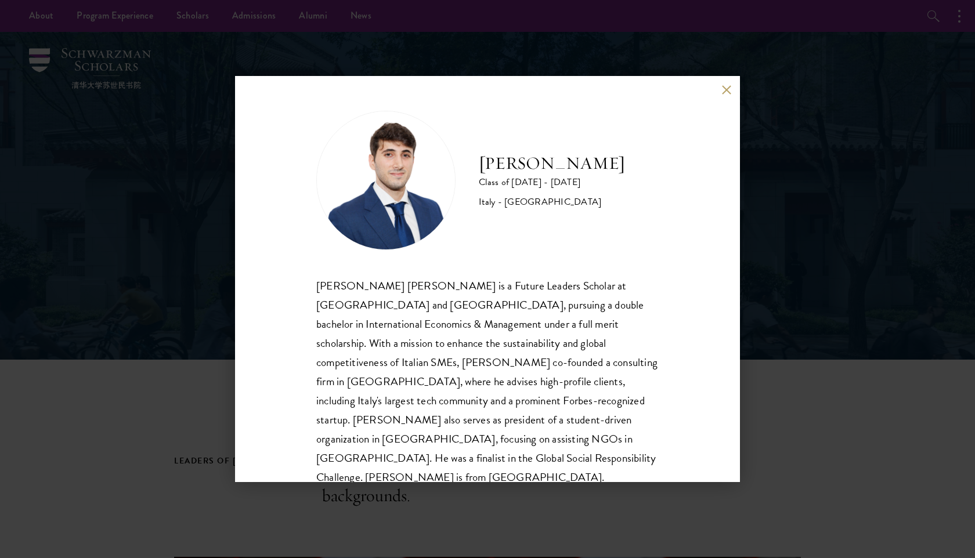
click at [542, 167] on h2 "[PERSON_NAME]" at bounding box center [552, 163] width 146 height 23
copy div "[PERSON_NAME]"
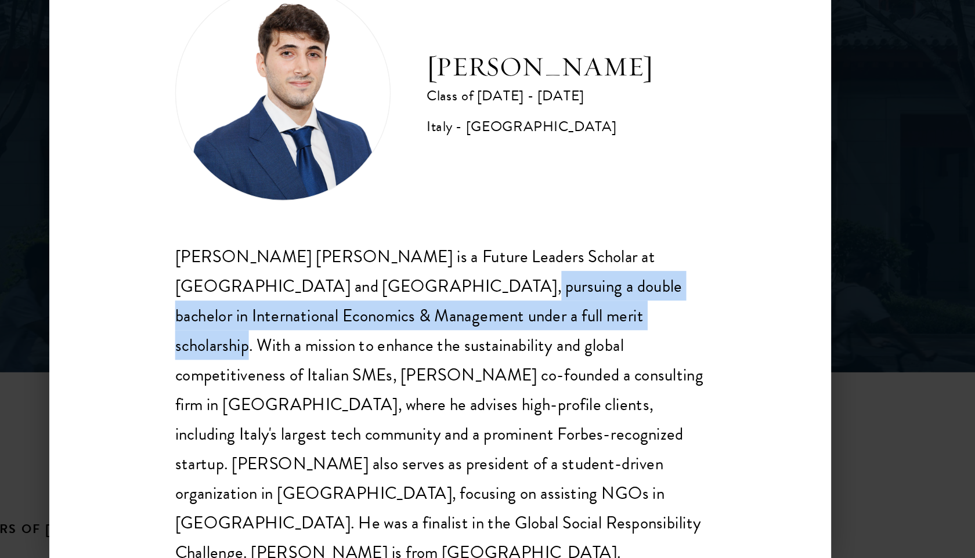
drag, startPoint x: 422, startPoint y: 303, endPoint x: 566, endPoint y: 321, distance: 145.1
click at [566, 321] on div "[PERSON_NAME] [PERSON_NAME] is a Future Leaders Scholar at [GEOGRAPHIC_DATA] an…" at bounding box center [487, 380] width 342 height 211
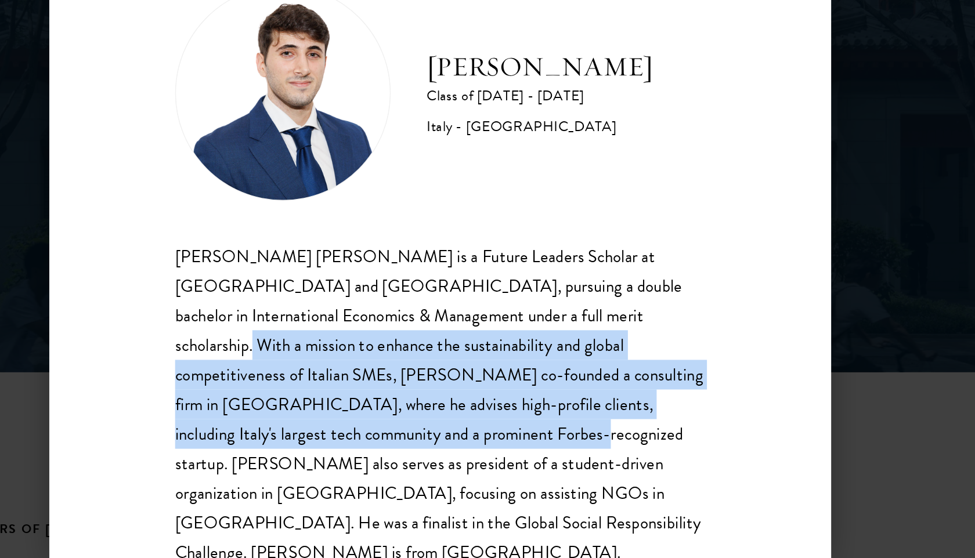
drag, startPoint x: 571, startPoint y: 320, endPoint x: 397, endPoint y: 405, distance: 193.1
click at [397, 405] on div "Federico Alessandro Musso is a Future Leaders Scholar at Peking University and …" at bounding box center [487, 380] width 342 height 211
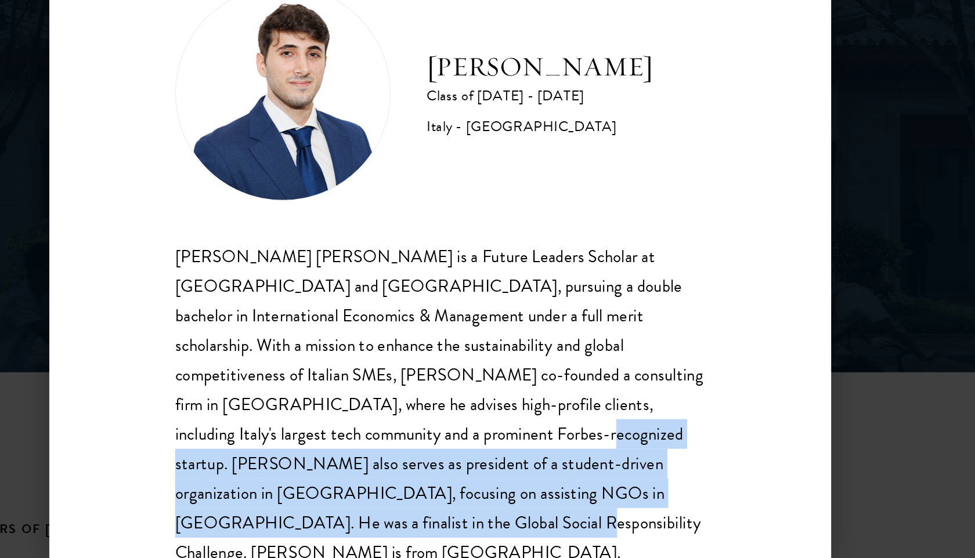
drag, startPoint x: 400, startPoint y: 403, endPoint x: 612, endPoint y: 444, distance: 215.9
click at [612, 444] on div "Federico Alessandro Musso is a Future Leaders Scholar at Peking University and …" at bounding box center [487, 380] width 342 height 211
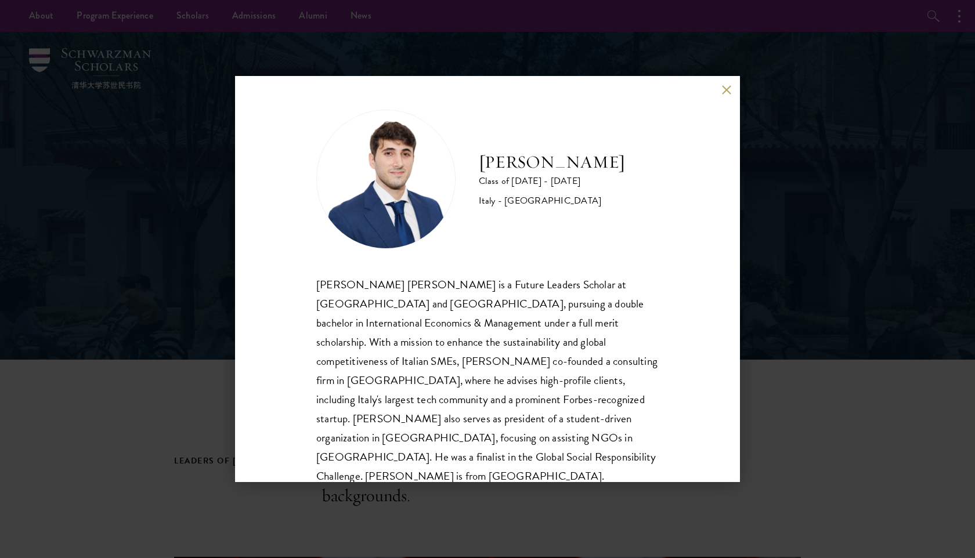
click at [742, 277] on div "Federico Musso Class of 2025 - 2026 Italy - Bocconi University Federico Alessan…" at bounding box center [487, 279] width 975 height 558
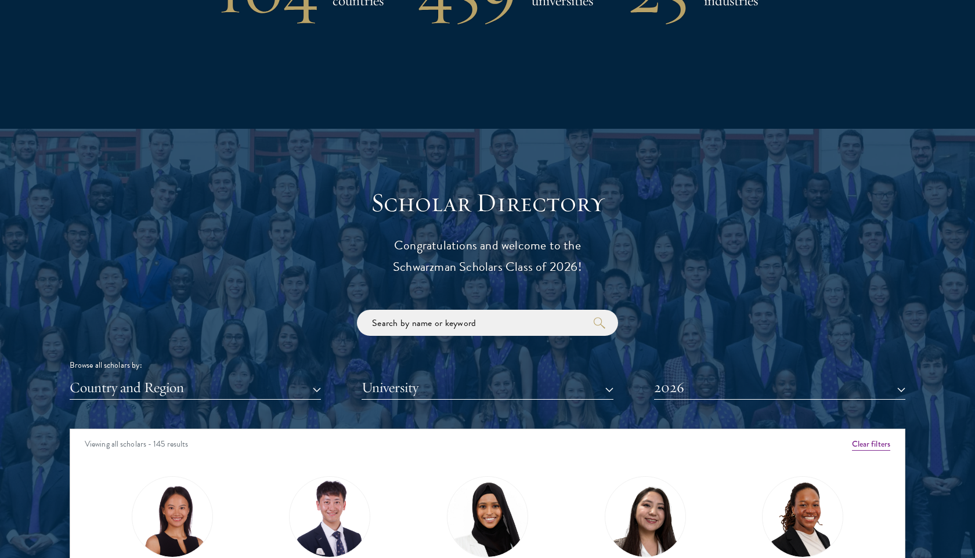
scroll to position [1248, 0]
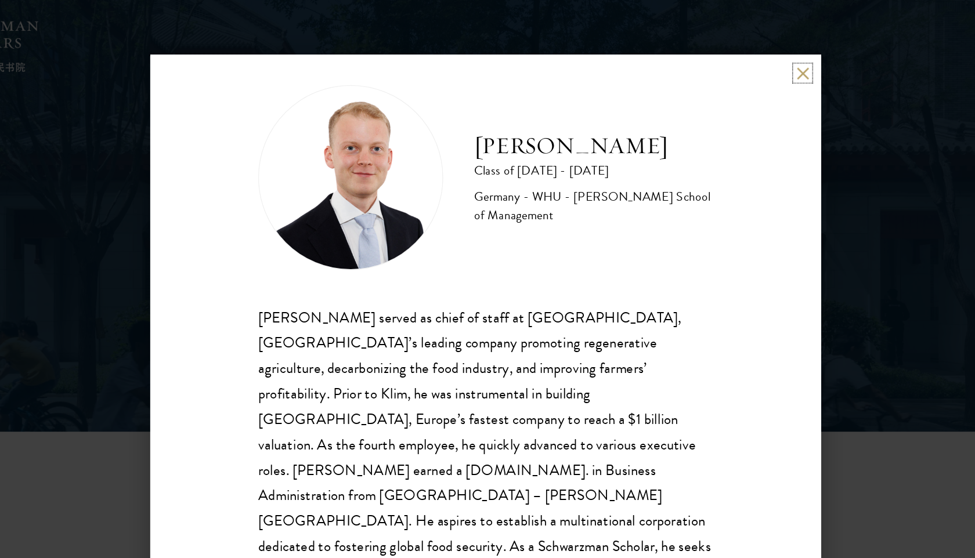
scroll to position [20, 0]
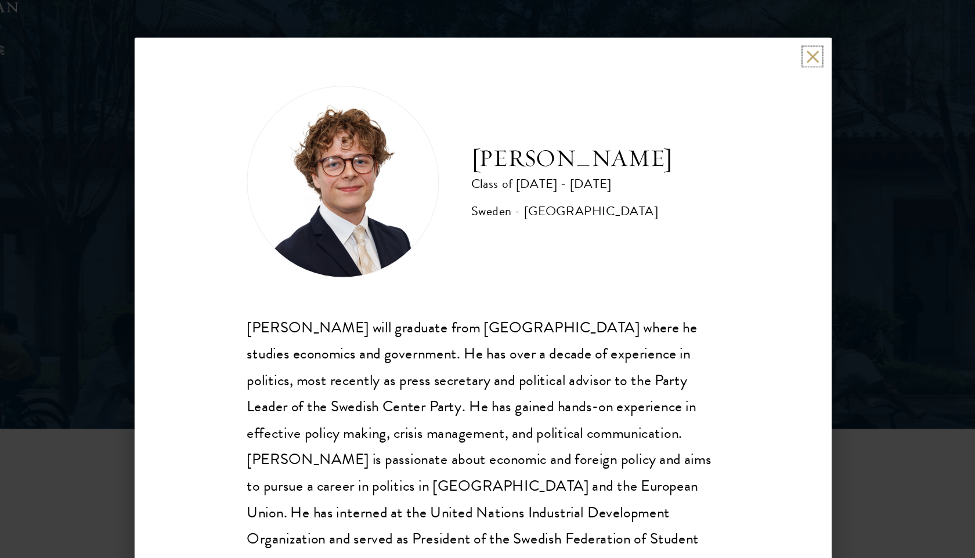
scroll to position [1, 0]
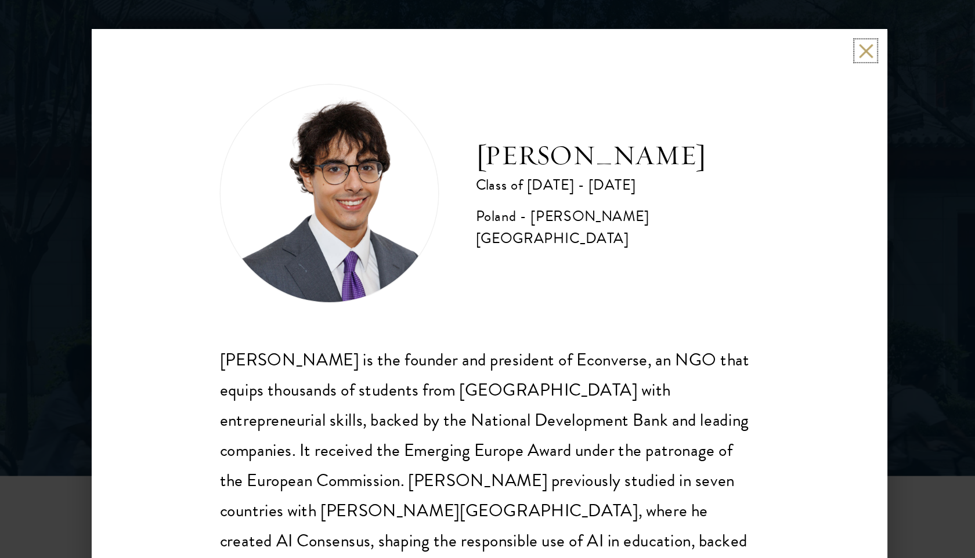
scroll to position [20, 0]
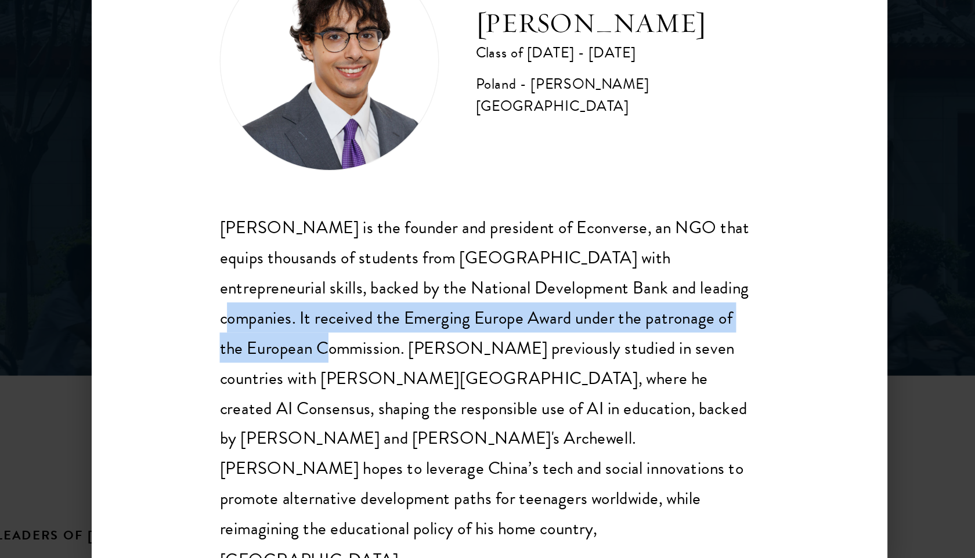
drag, startPoint x: 578, startPoint y: 303, endPoint x: 659, endPoint y: 317, distance: 81.8
click at [659, 317] on div "[PERSON_NAME] Class of [DATE] - [DATE] [GEOGRAPHIC_DATA] - [PERSON_NAME][GEOGRA…" at bounding box center [487, 279] width 505 height 406
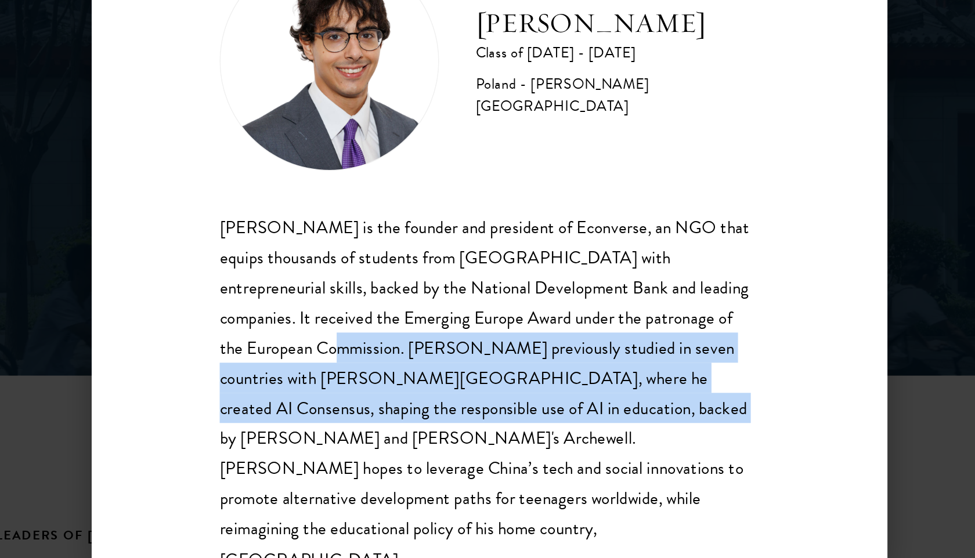
drag, startPoint x: 313, startPoint y: 342, endPoint x: 467, endPoint y: 386, distance: 160.7
click at [467, 386] on div "[PERSON_NAME] Class of [DATE] - [DATE] [GEOGRAPHIC_DATA] - [PERSON_NAME][GEOGRA…" at bounding box center [487, 279] width 505 height 406
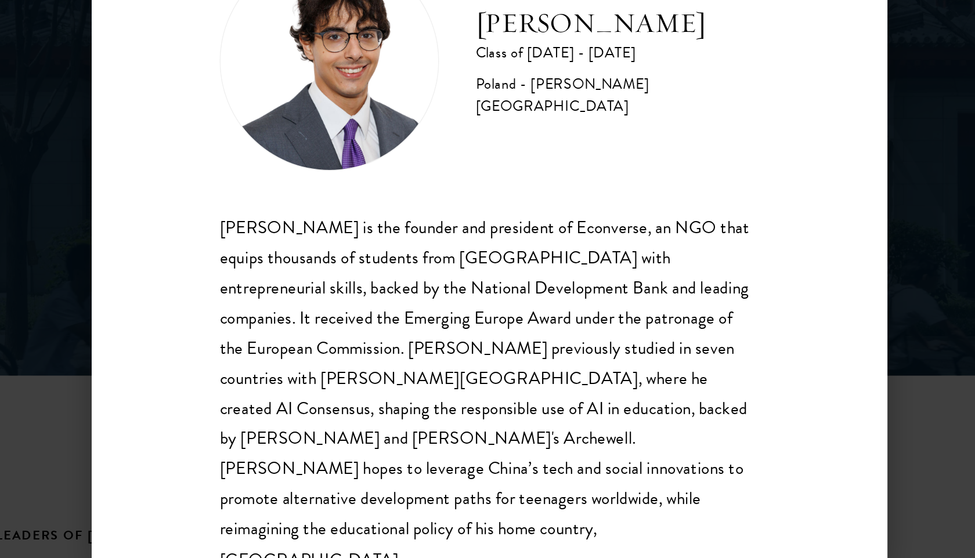
drag, startPoint x: 470, startPoint y: 385, endPoint x: 641, endPoint y: 377, distance: 171.4
click at [642, 377] on div "[PERSON_NAME] is the founder and president of Econverse, an NGO that equips tho…" at bounding box center [487, 371] width 342 height 230
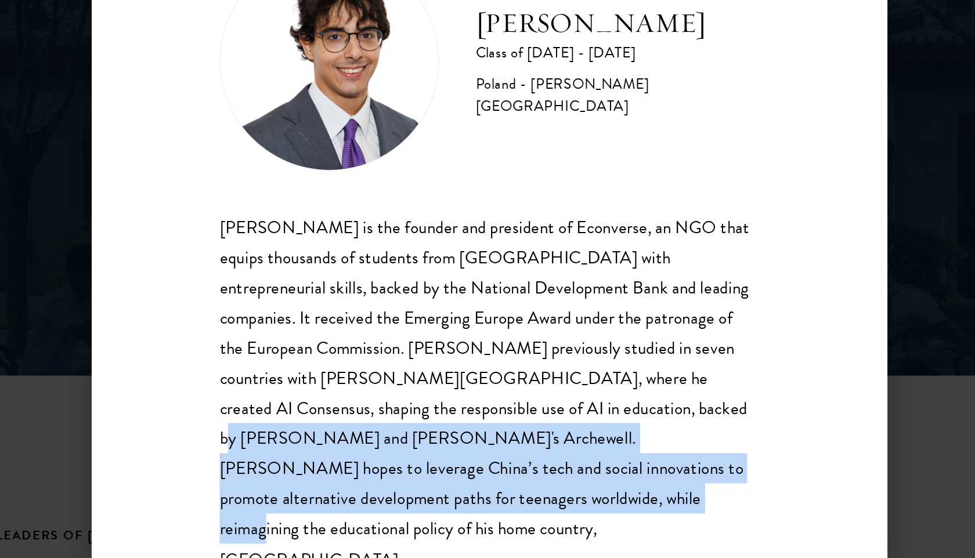
drag, startPoint x: 469, startPoint y: 380, endPoint x: 602, endPoint y: 441, distance: 145.7
click at [602, 441] on div "[PERSON_NAME] is the founder and president of Econverse, an NGO that equips tho…" at bounding box center [487, 371] width 342 height 230
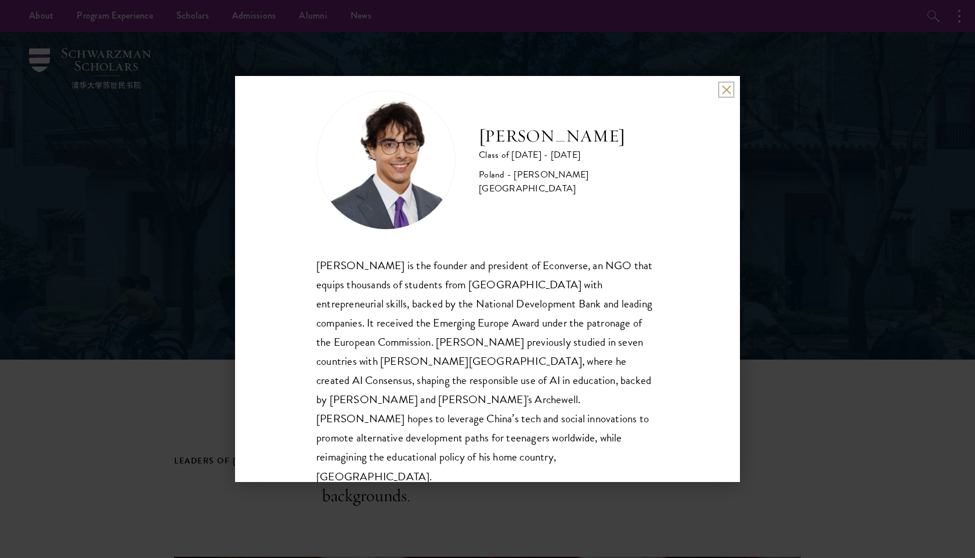
click at [724, 91] on button at bounding box center [726, 90] width 10 height 10
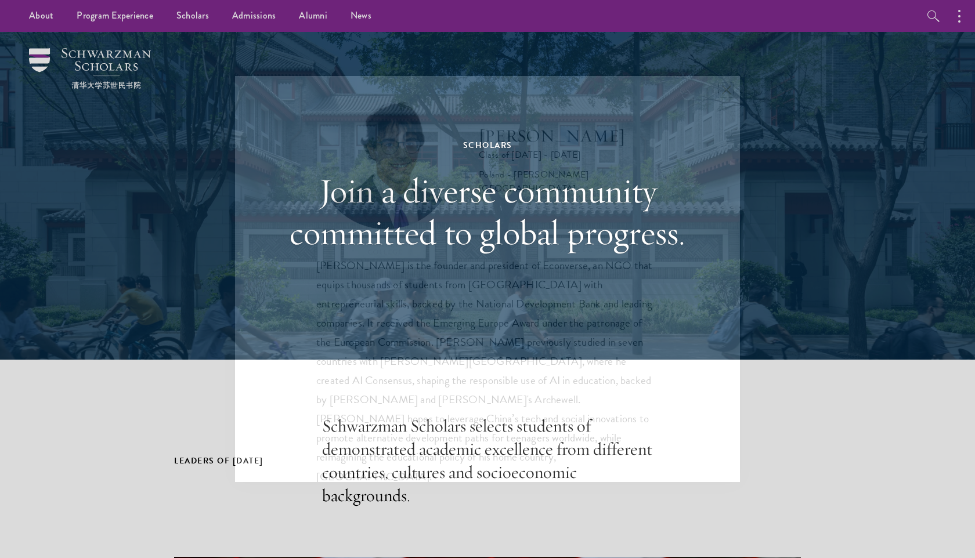
click at [724, 91] on button at bounding box center [726, 90] width 10 height 10
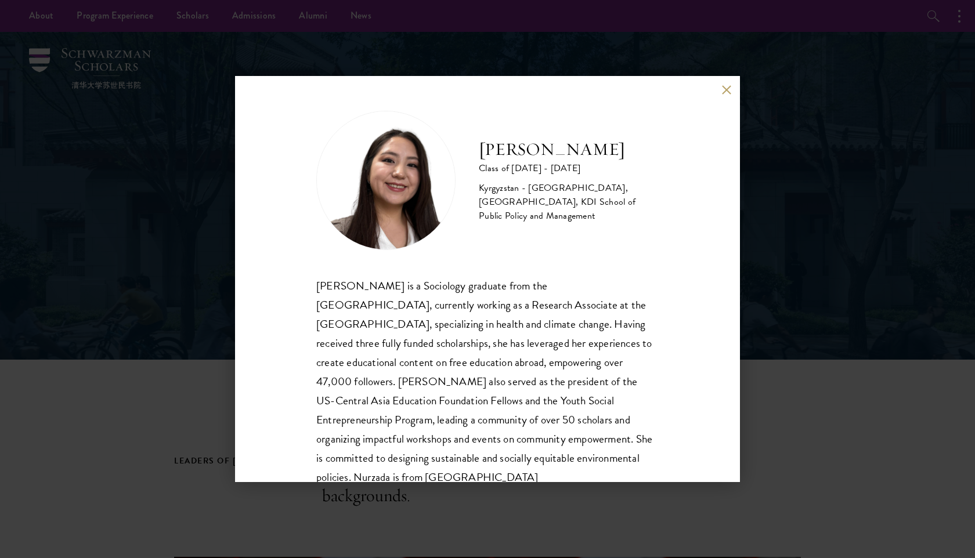
click at [530, 150] on h2 "[PERSON_NAME]" at bounding box center [569, 149] width 180 height 23
click at [530, 242] on div "Nurzada Abdivalieva Class of 2025 - 2026 Kyrgyzstan - American University of Ce…" at bounding box center [487, 180] width 342 height 139
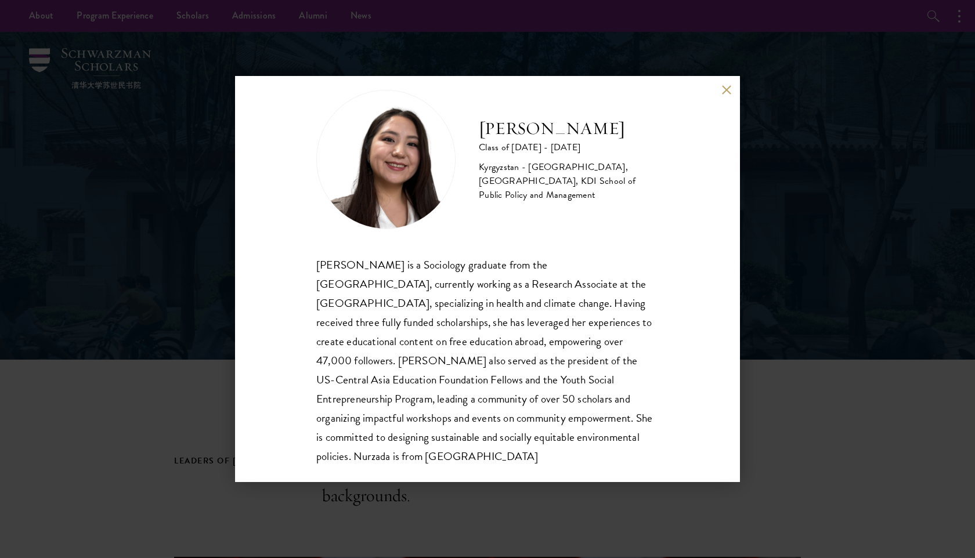
scroll to position [39, 0]
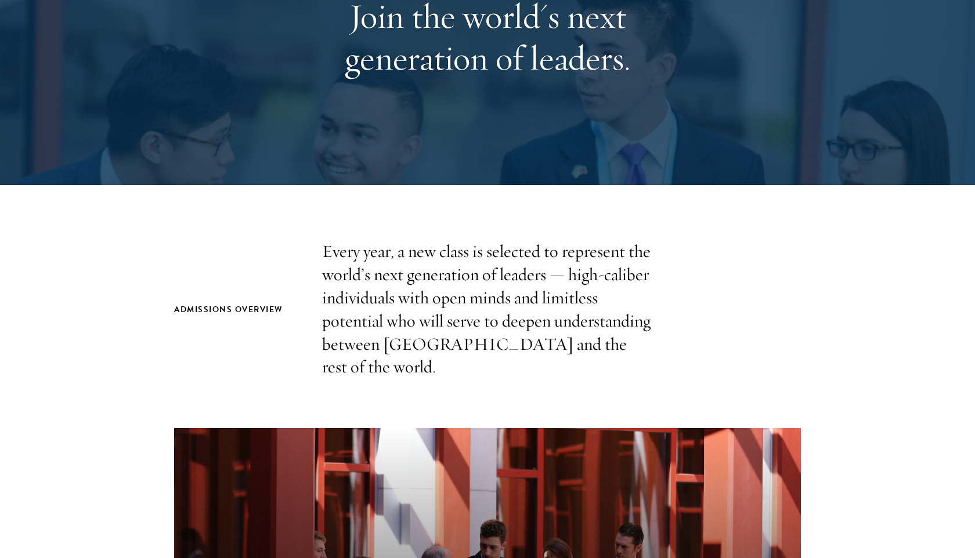
scroll to position [243, 0]
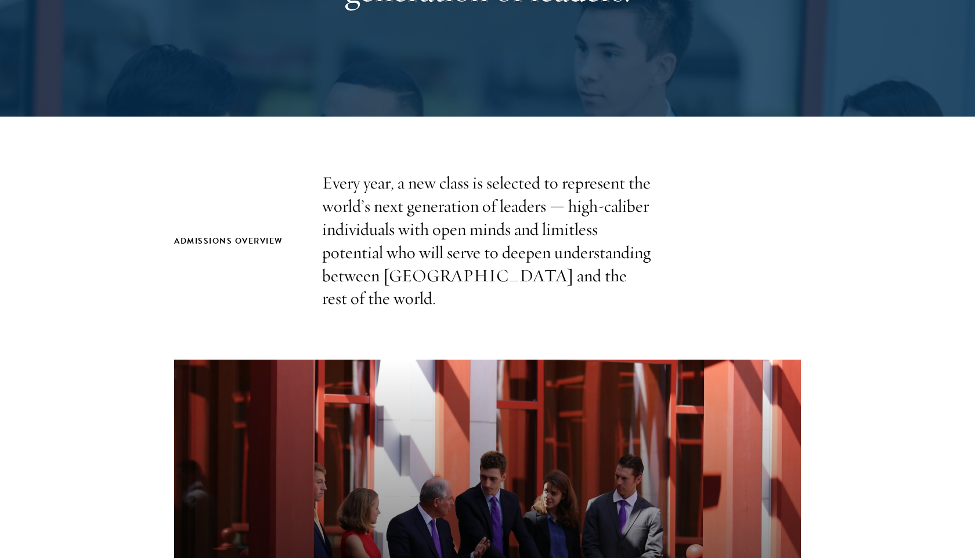
click at [472, 188] on p "Every year, a new class is selected to represent the world’s next generation of…" at bounding box center [487, 241] width 331 height 139
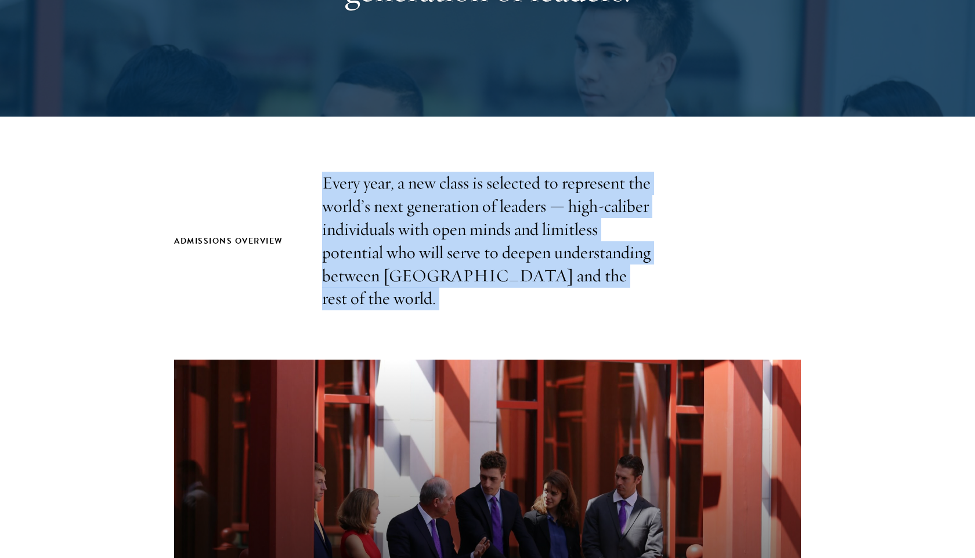
click at [491, 213] on p "Every year, a new class is selected to represent the world’s next generation of…" at bounding box center [487, 241] width 331 height 139
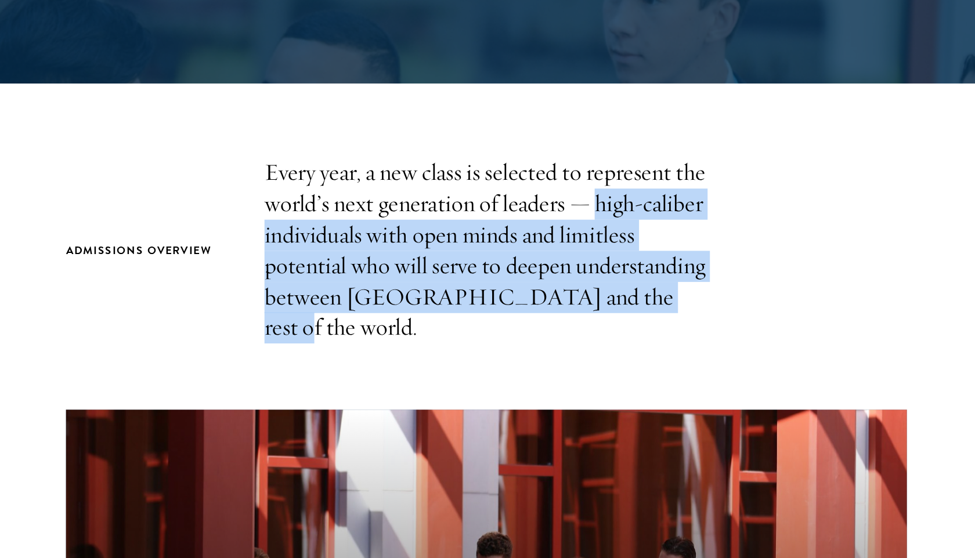
drag, startPoint x: 572, startPoint y: 204, endPoint x: 608, endPoint y: 284, distance: 87.0
click at [608, 284] on p "Every year, a new class is selected to represent the world’s next generation of…" at bounding box center [487, 241] width 331 height 139
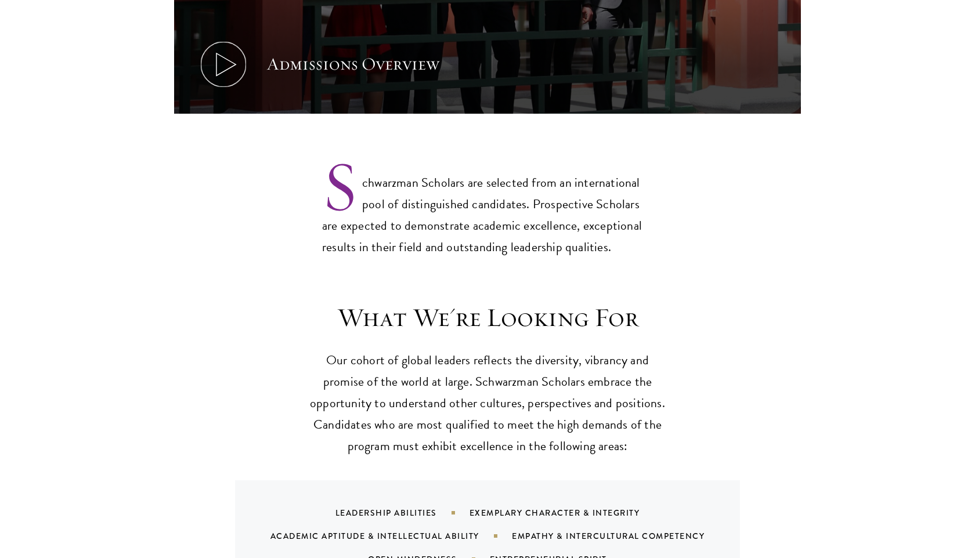
scroll to position [851, 0]
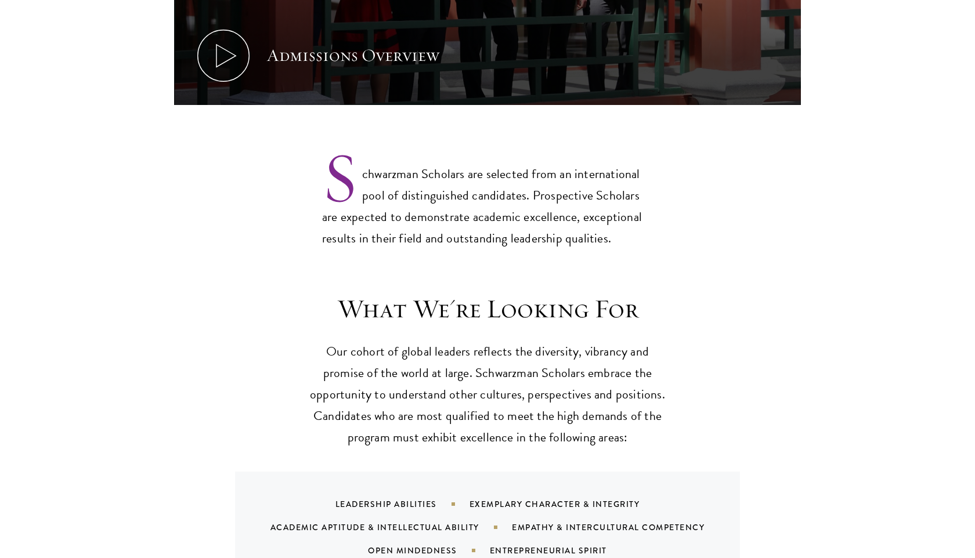
click at [477, 159] on p "Schwarzman Scholars are selected from an international pool of distinguished ca…" at bounding box center [487, 196] width 331 height 105
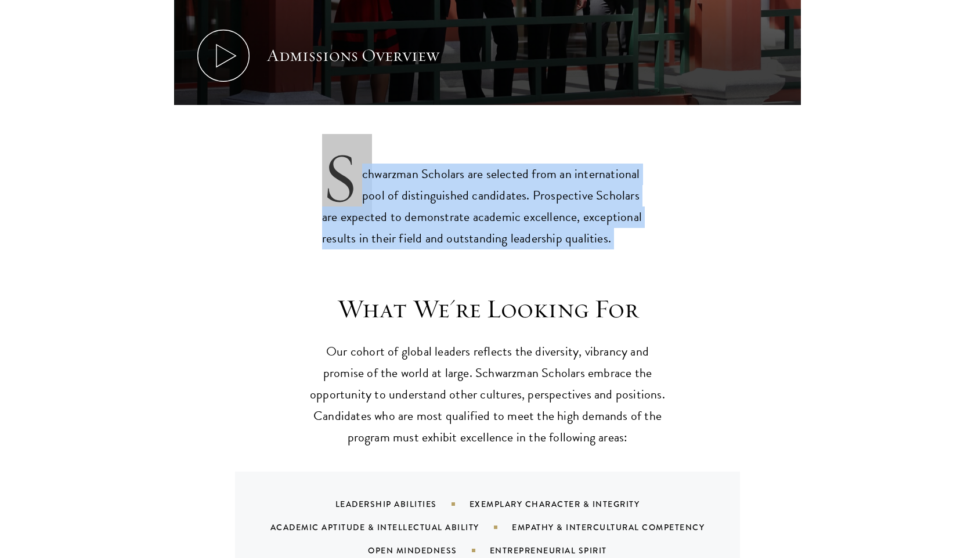
click at [477, 159] on p "Schwarzman Scholars are selected from an international pool of distinguished ca…" at bounding box center [487, 196] width 331 height 105
click at [504, 193] on p "Schwarzman Scholars are selected from an international pool of distinguished ca…" at bounding box center [487, 196] width 331 height 105
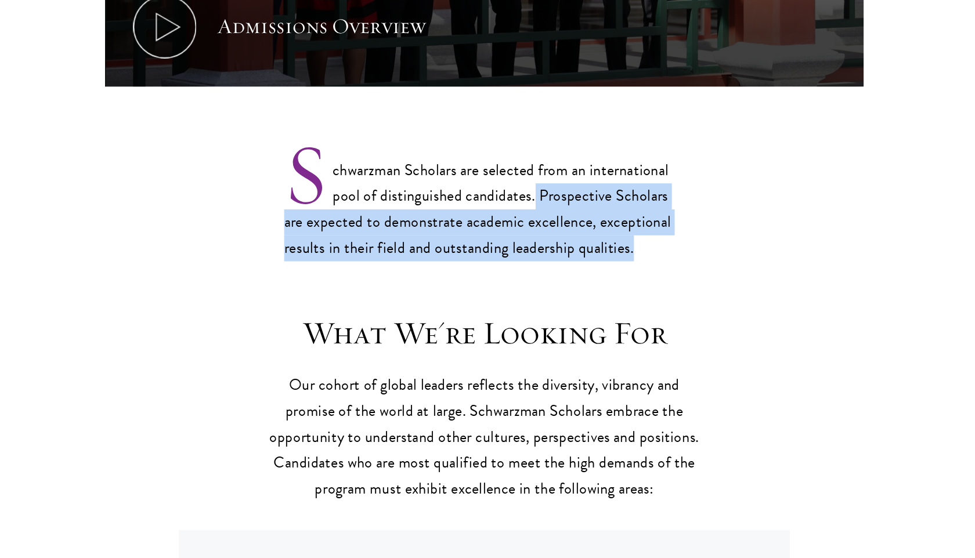
drag, startPoint x: 560, startPoint y: 170, endPoint x: 612, endPoint y: 209, distance: 65.0
click at [612, 209] on p "Schwarzman Scholars are selected from an international pool of distinguished ca…" at bounding box center [487, 196] width 331 height 105
drag, startPoint x: 610, startPoint y: 218, endPoint x: 530, endPoint y: 171, distance: 92.1
click at [530, 171] on p "Schwarzman Scholars are selected from an international pool of distinguished ca…" at bounding box center [487, 196] width 331 height 105
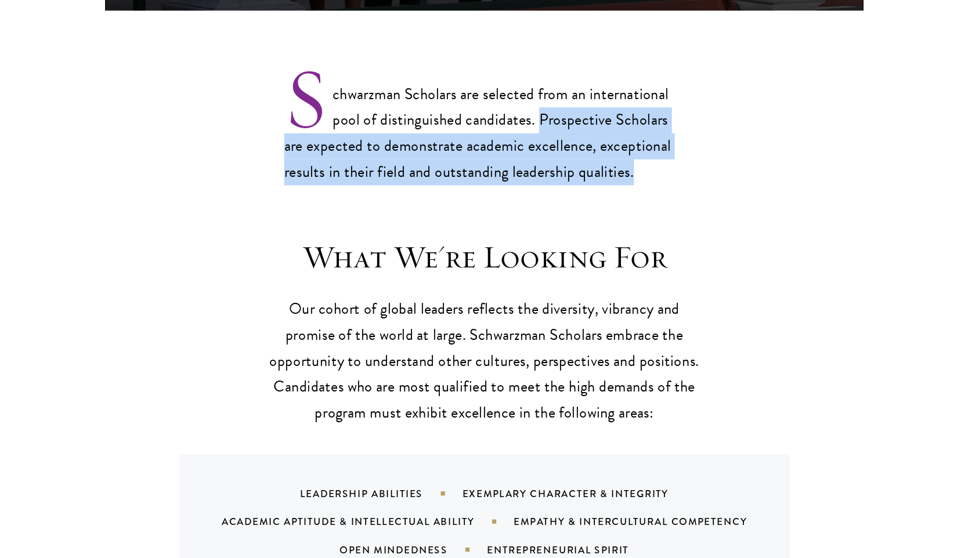
scroll to position [858, 0]
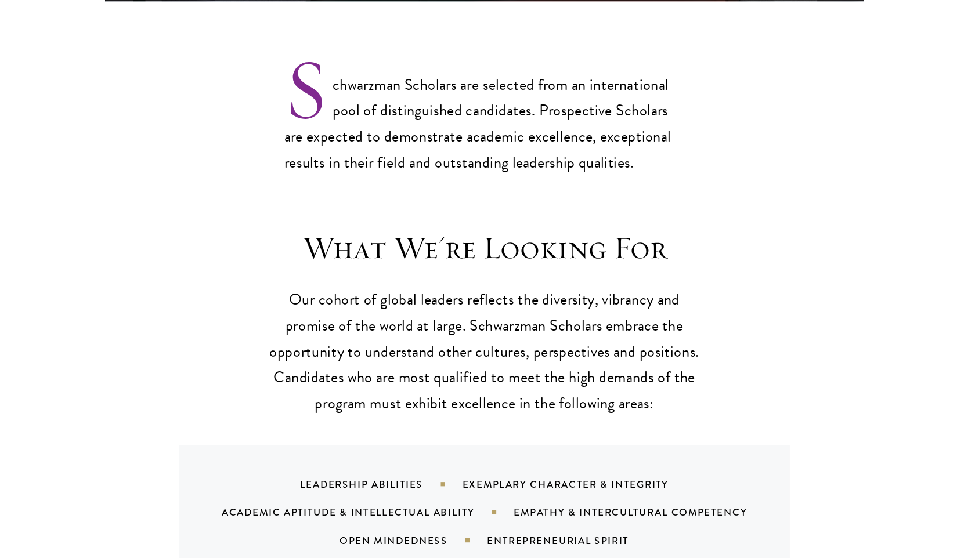
click at [464, 286] on h3 "What We're Looking For" at bounding box center [488, 302] width 360 height 32
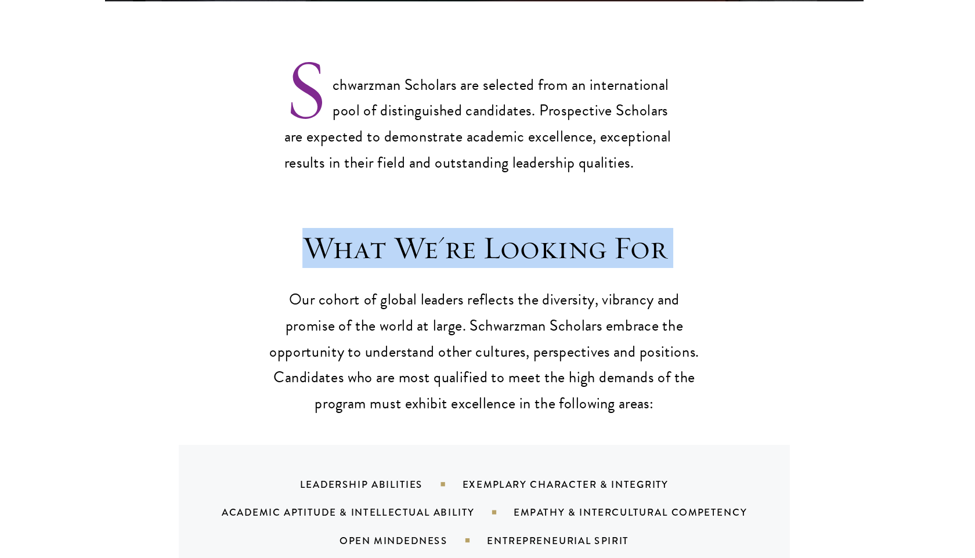
click at [464, 286] on h3 "What We're Looking For" at bounding box center [488, 302] width 360 height 32
click at [463, 334] on p "Our cohort of global leaders reflects the diversity, vibrancy and promise of th…" at bounding box center [488, 387] width 360 height 107
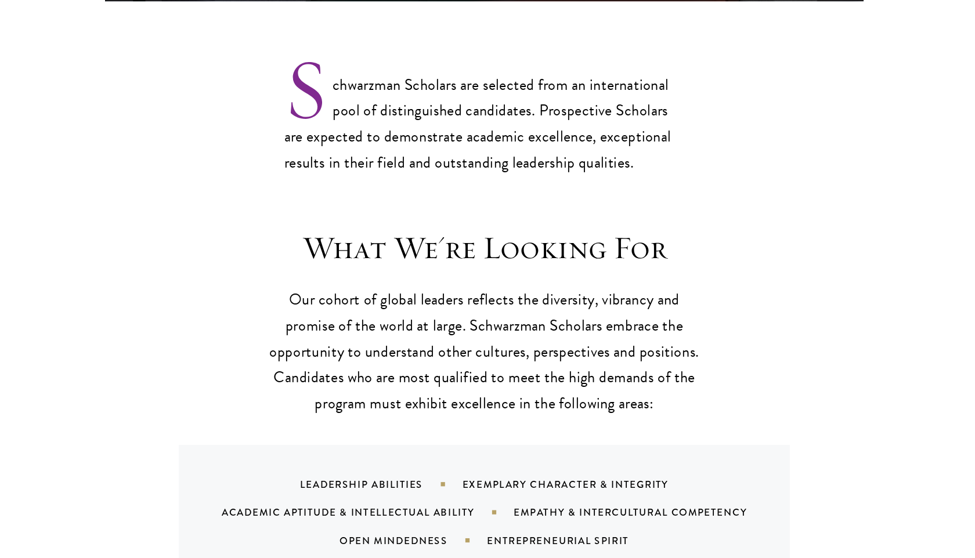
click at [463, 334] on p "Our cohort of global leaders reflects the diversity, vibrancy and promise of th…" at bounding box center [488, 387] width 360 height 107
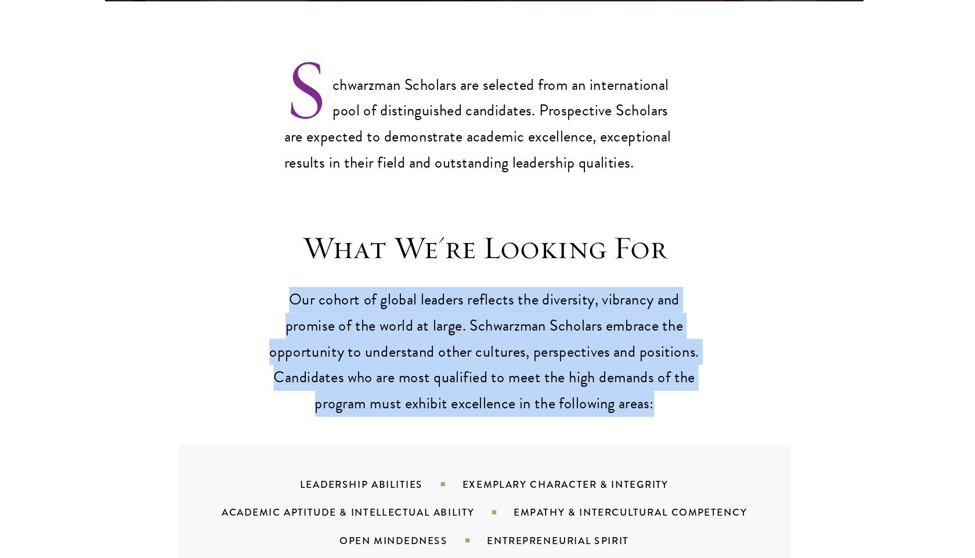
click at [476, 348] on p "Our cohort of global leaders reflects the diversity, vibrancy and promise of th…" at bounding box center [488, 387] width 360 height 107
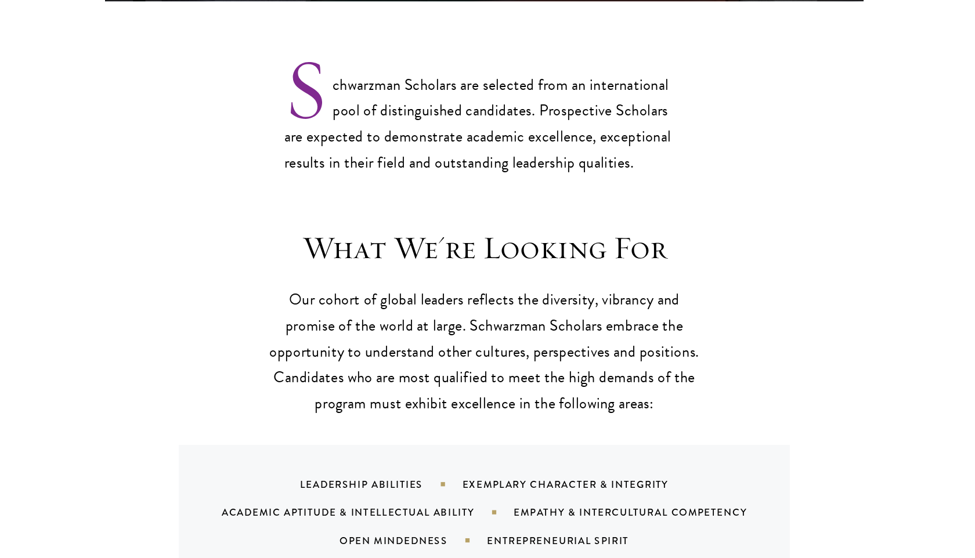
scroll to position [857, 0]
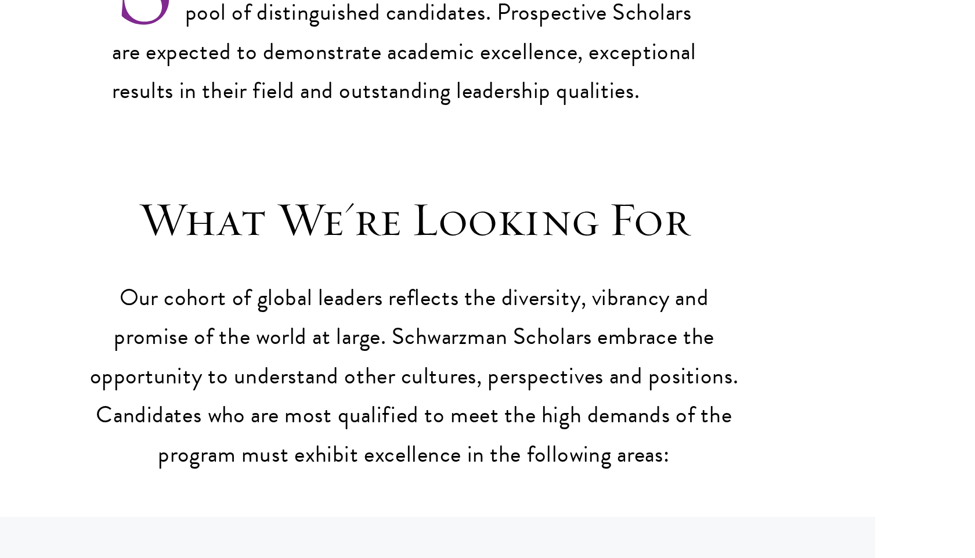
click at [519, 349] on p "Our cohort of global leaders reflects the diversity, vibrancy and promise of th…" at bounding box center [488, 388] width 360 height 107
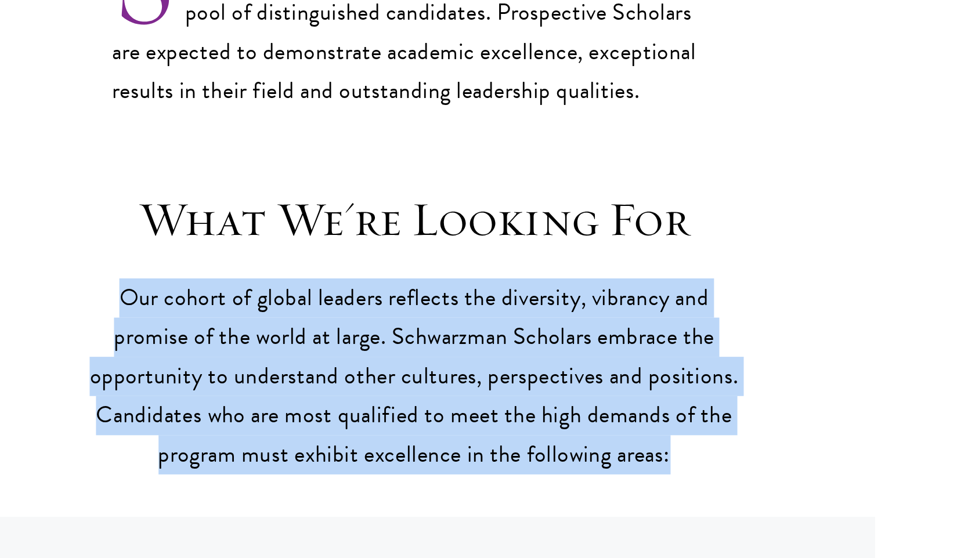
click at [526, 367] on p "Our cohort of global leaders reflects the diversity, vibrancy and promise of th…" at bounding box center [488, 388] width 360 height 107
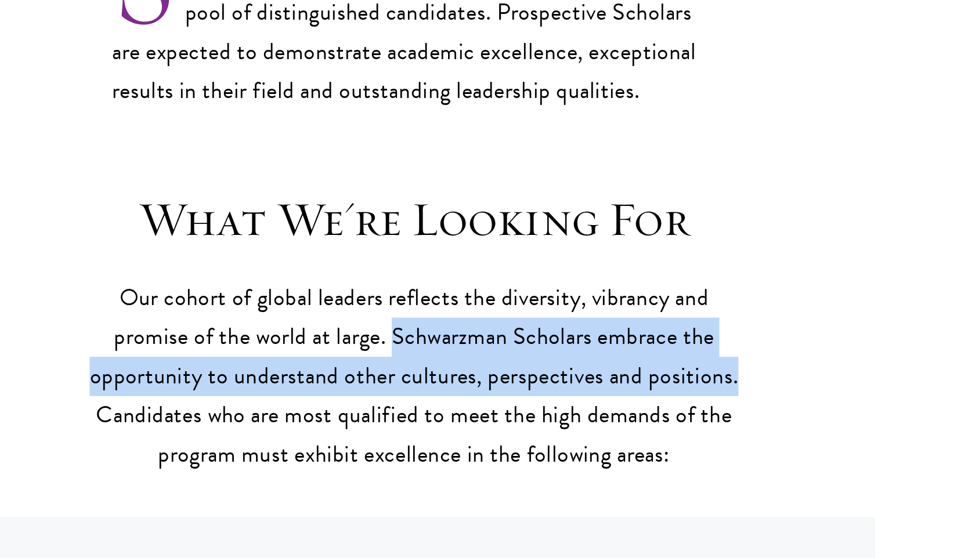
drag, startPoint x: 474, startPoint y: 341, endPoint x: 672, endPoint y: 363, distance: 199.1
click at [672, 363] on div "What We're Looking For Our cohort of global leaders reflects the diversity, vib…" at bounding box center [487, 432] width 627 height 290
click at [559, 396] on p "Our cohort of global leaders reflects the diversity, vibrancy and promise of th…" at bounding box center [488, 388] width 360 height 107
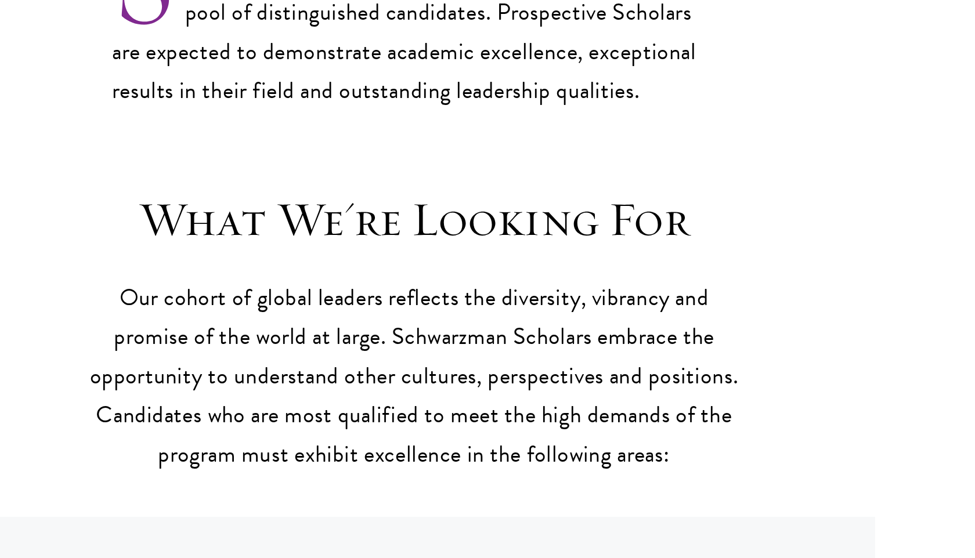
click at [559, 396] on p "Our cohort of global leaders reflects the diversity, vibrancy and promise of th…" at bounding box center [488, 388] width 360 height 107
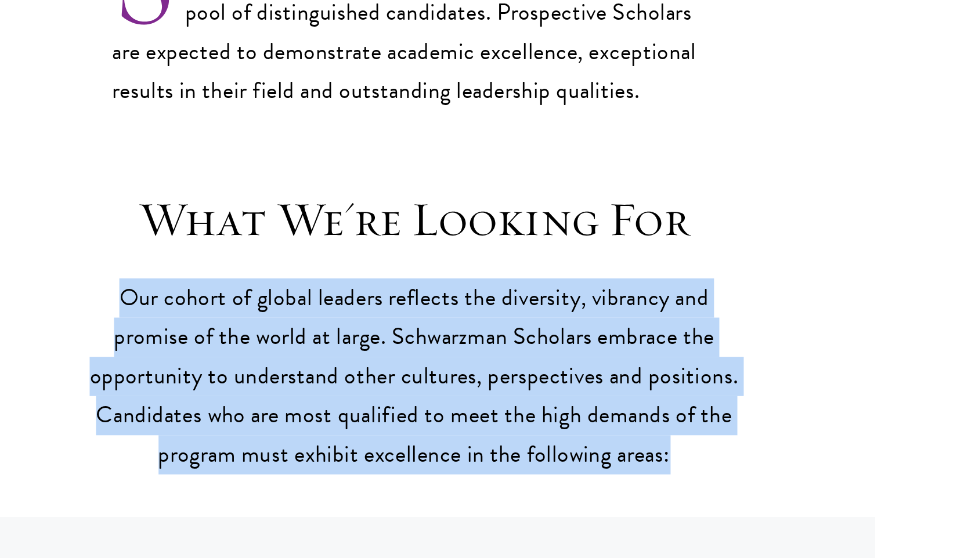
click at [563, 405] on p "Our cohort of global leaders reflects the diversity, vibrancy and promise of th…" at bounding box center [488, 388] width 360 height 107
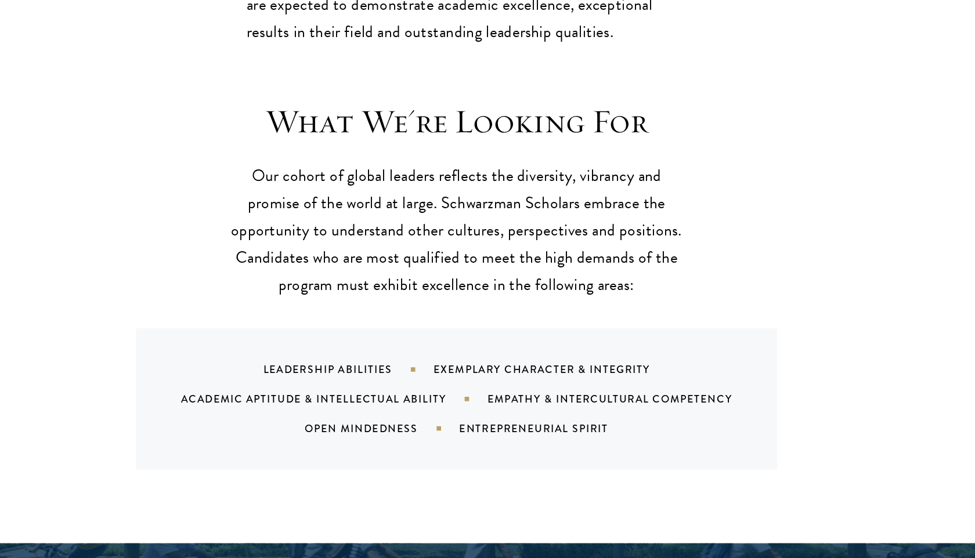
scroll to position [973, 0]
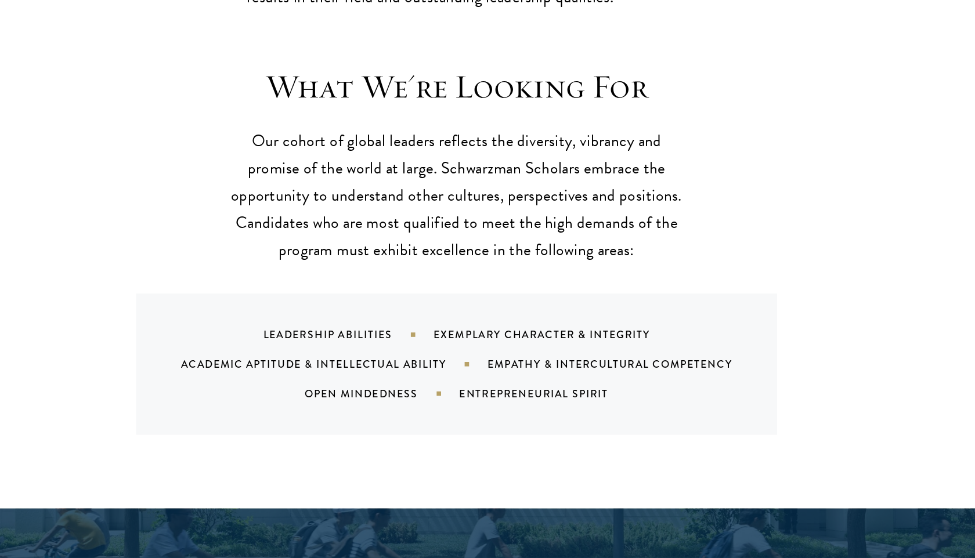
click at [511, 377] on div "Exemplary Character & Integrity" at bounding box center [569, 383] width 200 height 12
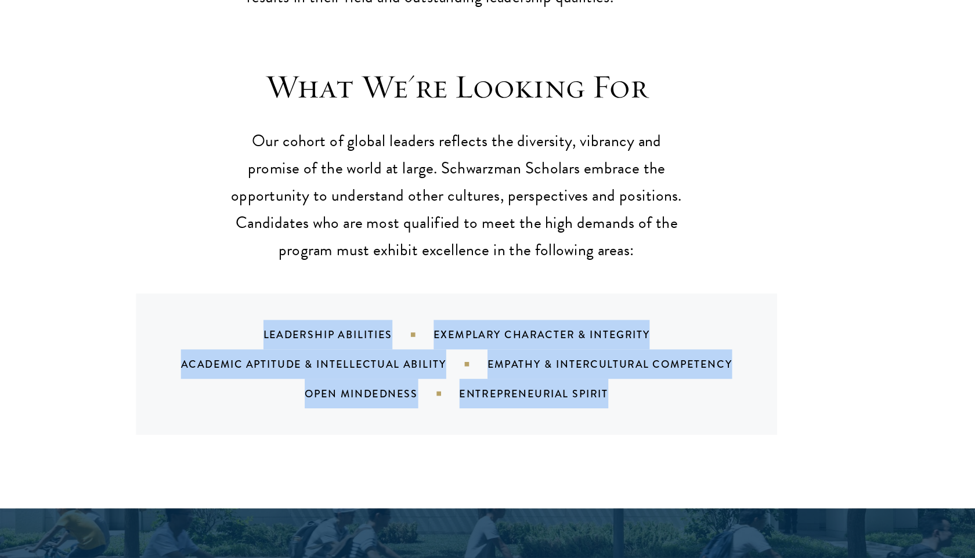
click at [511, 377] on div "Exemplary Character & Integrity" at bounding box center [569, 383] width 200 height 12
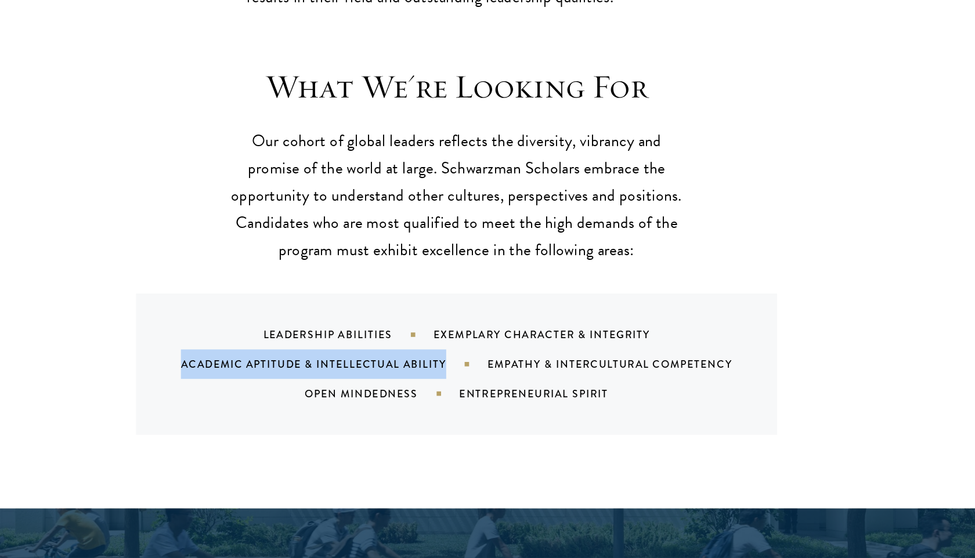
drag, startPoint x: 272, startPoint y: 382, endPoint x: 483, endPoint y: 384, distance: 211.2
click at [484, 400] on div "Academic Aptitude & Intellectual Ability" at bounding box center [390, 406] width 241 height 12
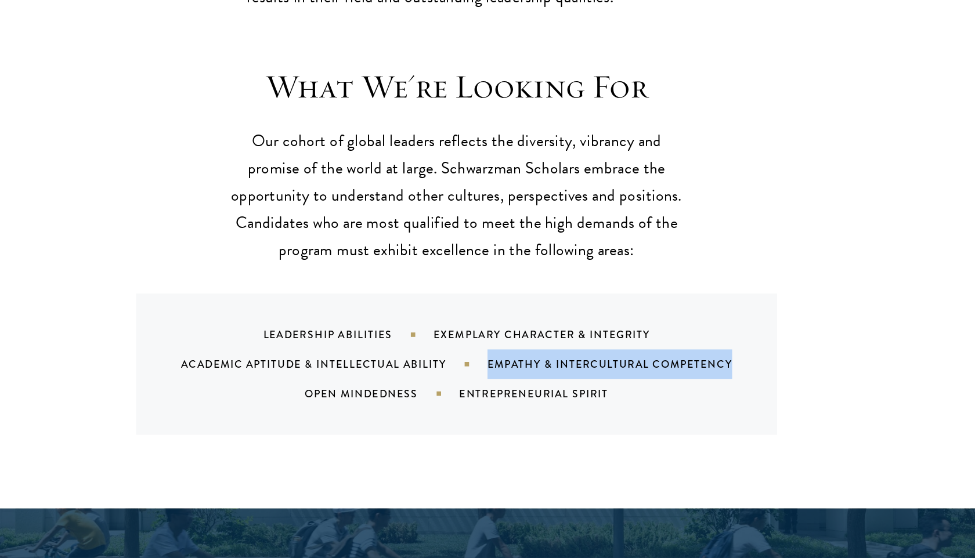
drag, startPoint x: 520, startPoint y: 379, endPoint x: 731, endPoint y: 383, distance: 211.3
click at [731, 383] on div "Leadership Abilities Exemplary Character & Integrity Academic Aptitude & Intell…" at bounding box center [501, 406] width 477 height 70
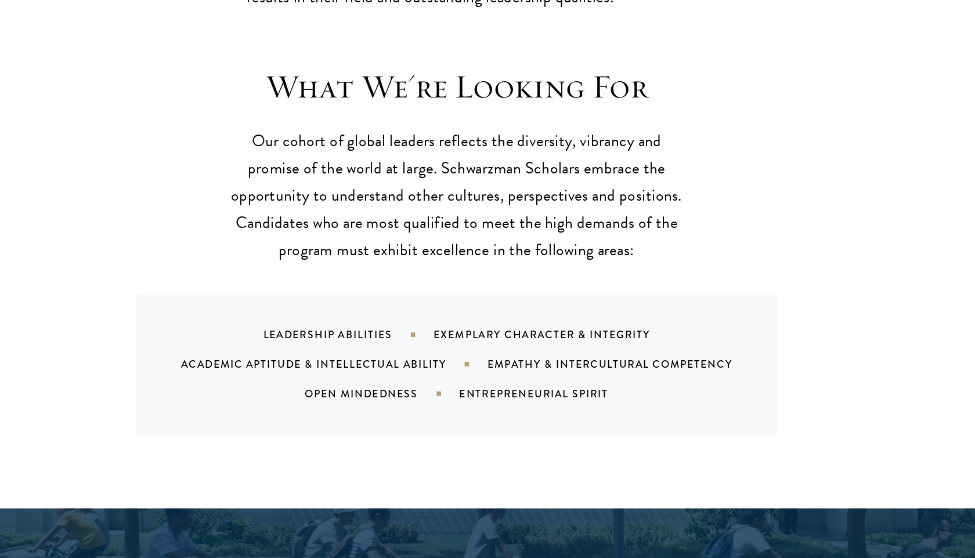
click at [428, 423] on div "Open Mindedness" at bounding box center [429, 429] width 122 height 12
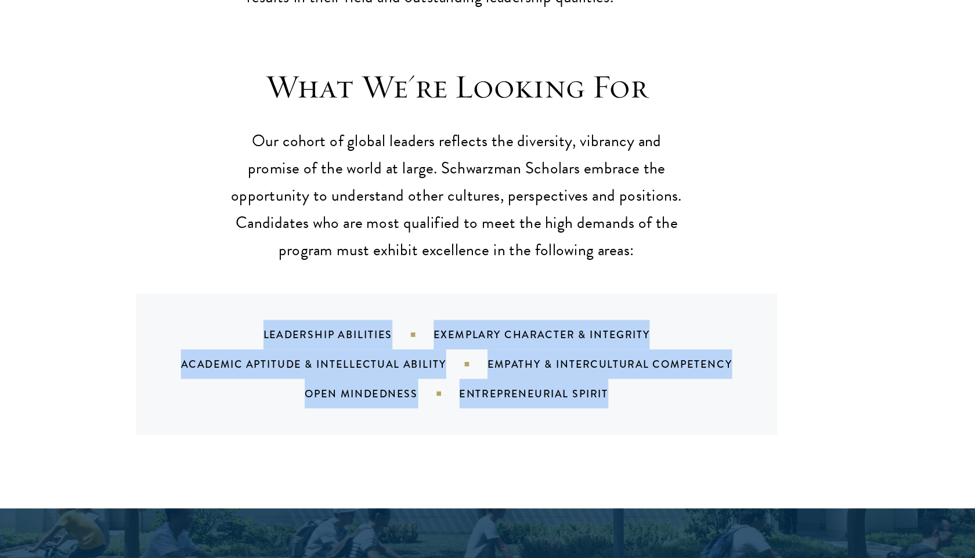
click at [428, 423] on div "Open Mindedness" at bounding box center [429, 429] width 122 height 12
click at [529, 423] on div "Entrepreneurial Spirit" at bounding box center [563, 429] width 146 height 12
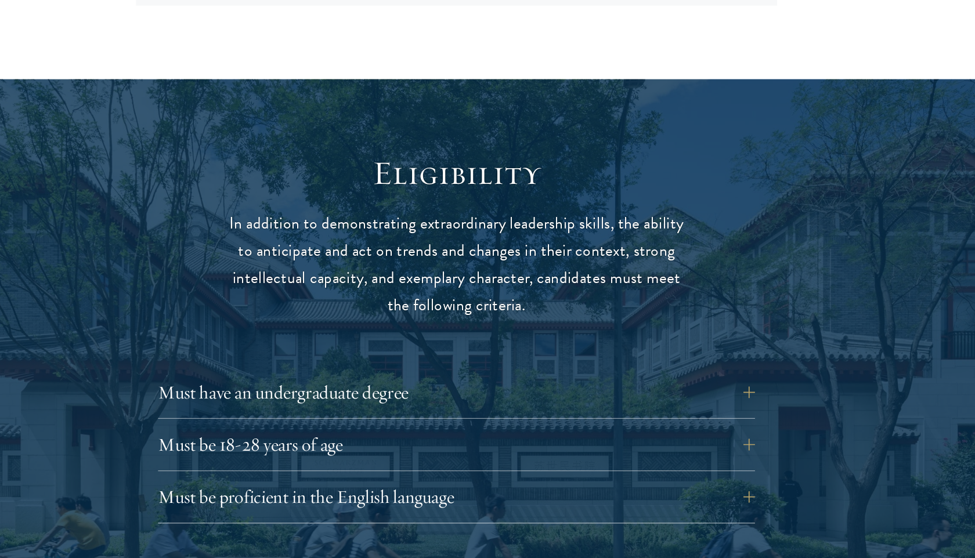
scroll to position [1317, 0]
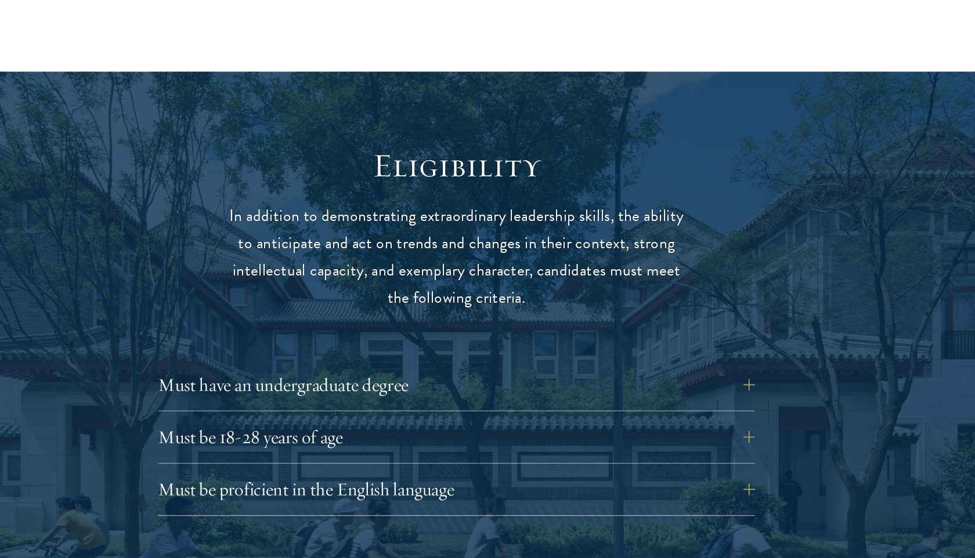
click at [475, 282] on p "In addition to demonstrating extraordinary leadership skills, the ability to an…" at bounding box center [488, 322] width 360 height 86
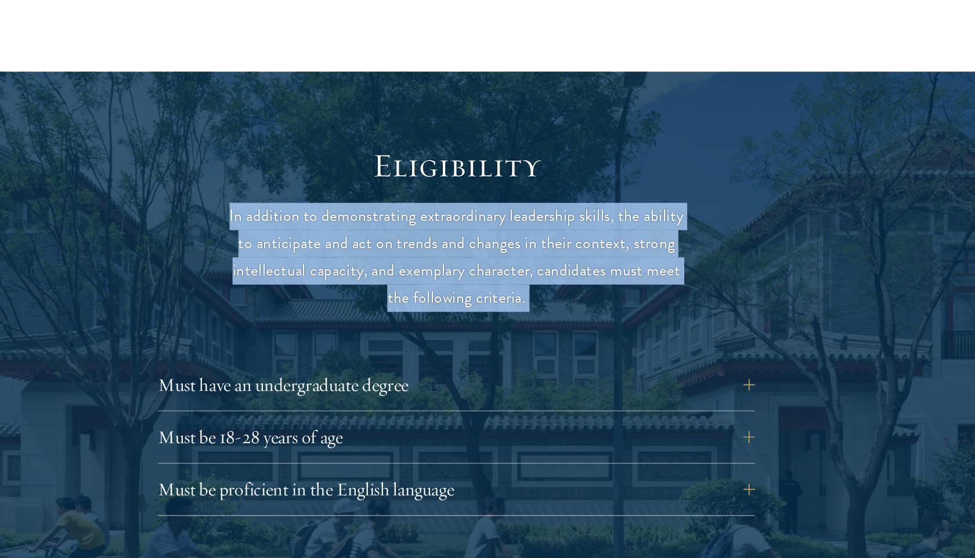
click at [475, 282] on p "In addition to demonstrating extraordinary leadership skills, the ability to an…" at bounding box center [488, 322] width 360 height 86
click at [527, 297] on p "In addition to demonstrating extraordinary leadership skills, the ability to an…" at bounding box center [488, 322] width 360 height 86
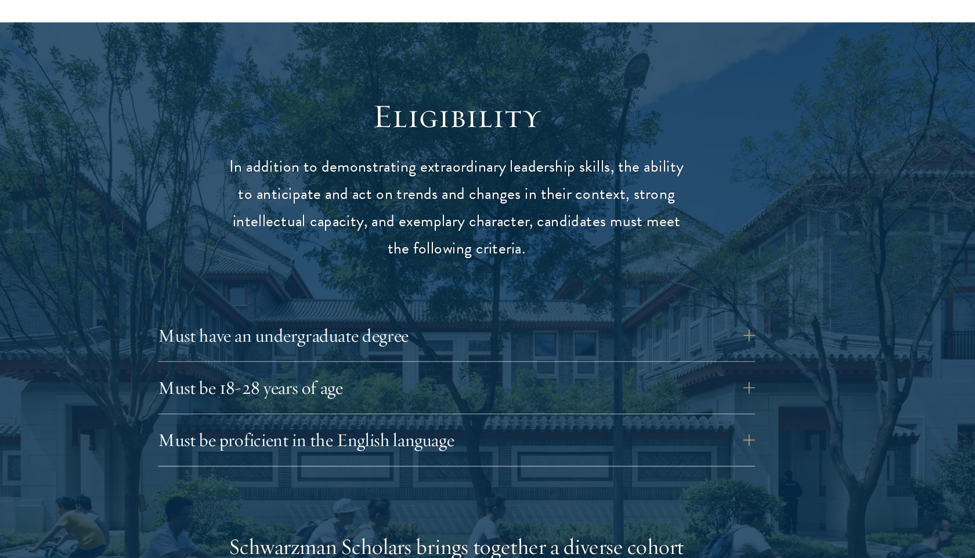
scroll to position [1371, 0]
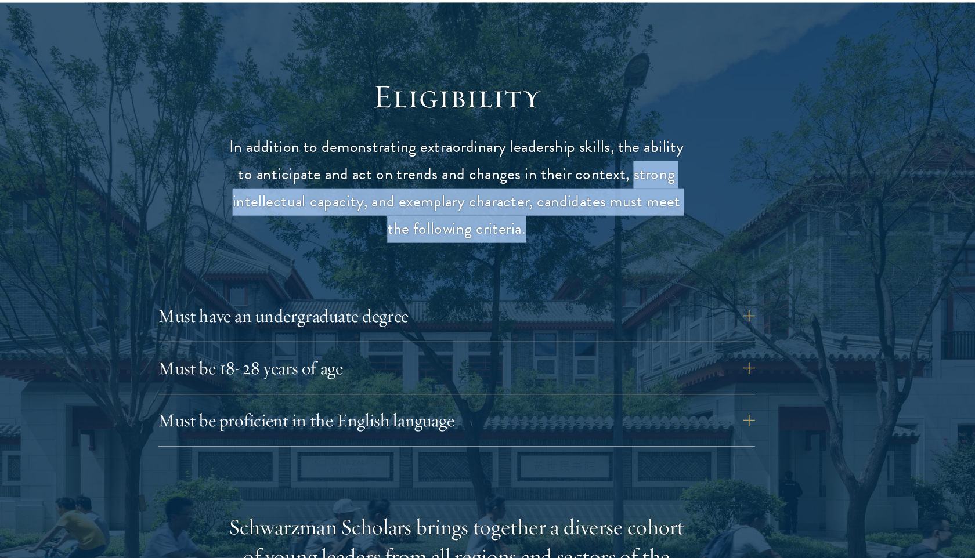
drag, startPoint x: 623, startPoint y: 232, endPoint x: 566, endPoint y: 279, distance: 74.1
click at [566, 279] on p "In addition to demonstrating extraordinary leadership skills, the ability to an…" at bounding box center [488, 267] width 360 height 86
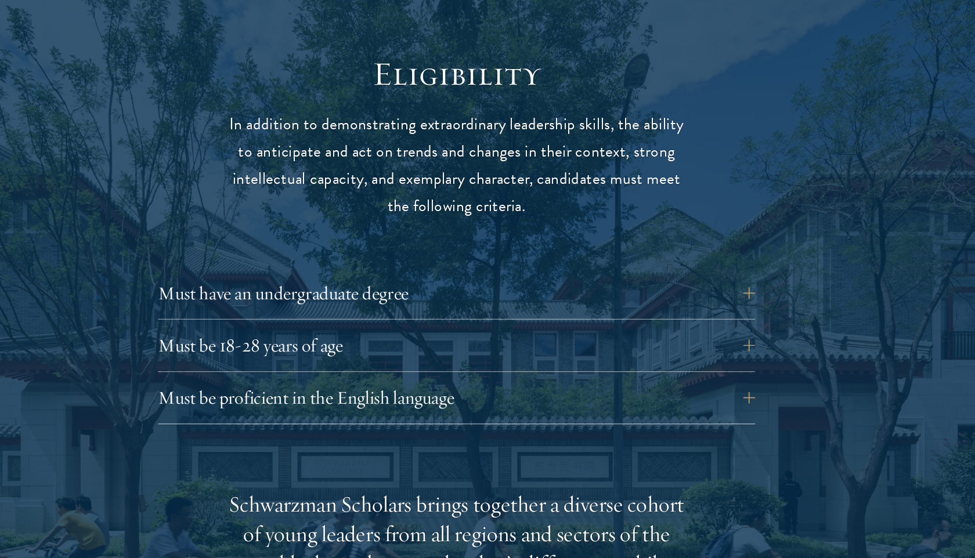
scroll to position [1441, 0]
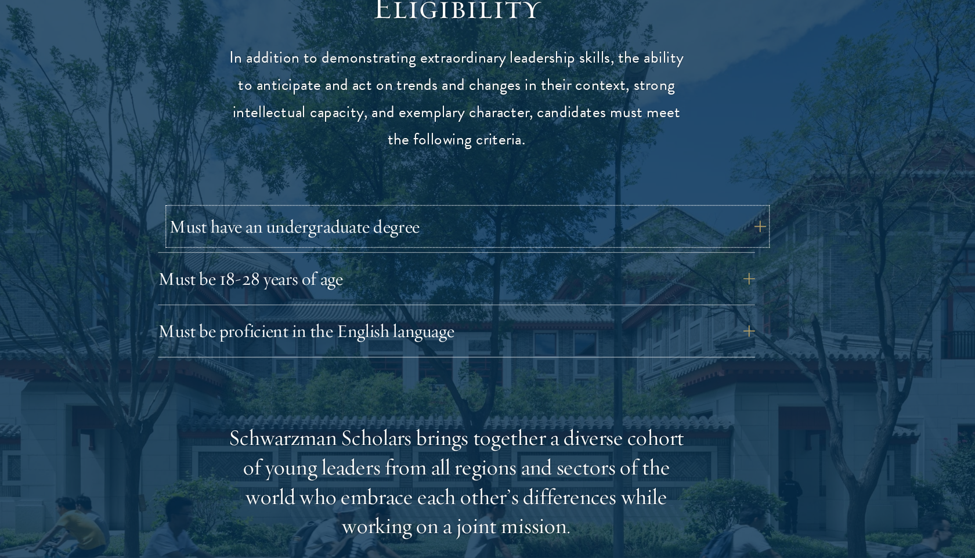
click at [531, 283] on button "Must have an undergraduate degree" at bounding box center [496, 297] width 470 height 28
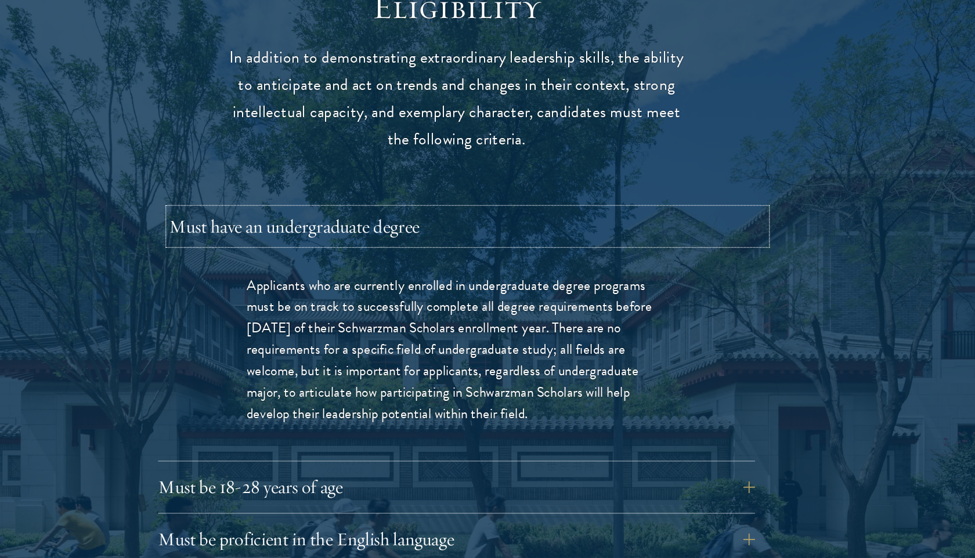
click at [531, 283] on button "Must have an undergraduate degree" at bounding box center [496, 297] width 470 height 28
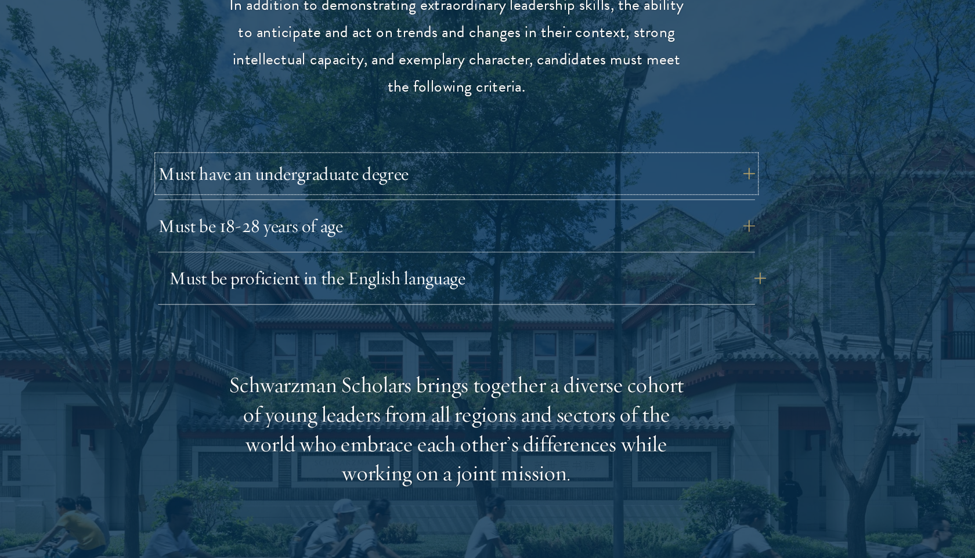
scroll to position [1490, 0]
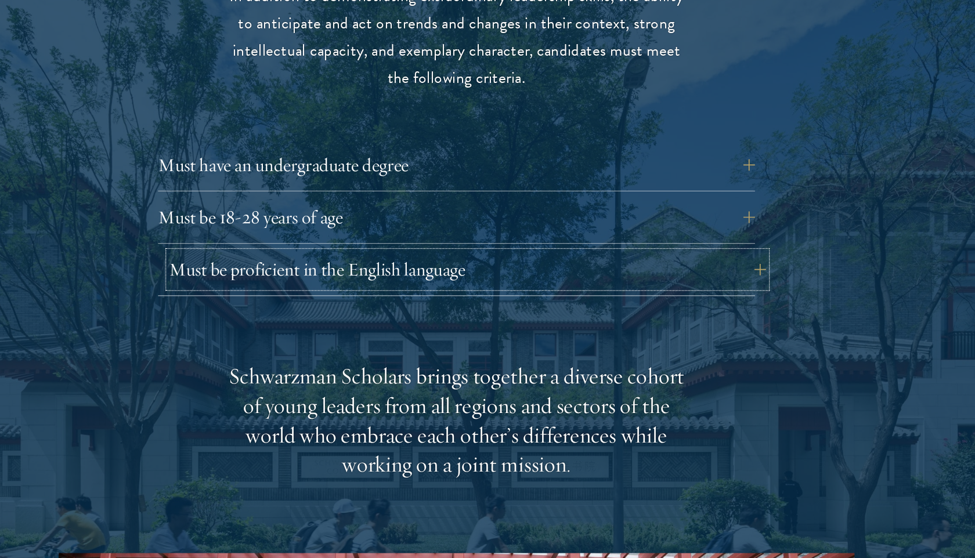
click at [465, 317] on button "Must be proficient in the English language" at bounding box center [496, 331] width 470 height 28
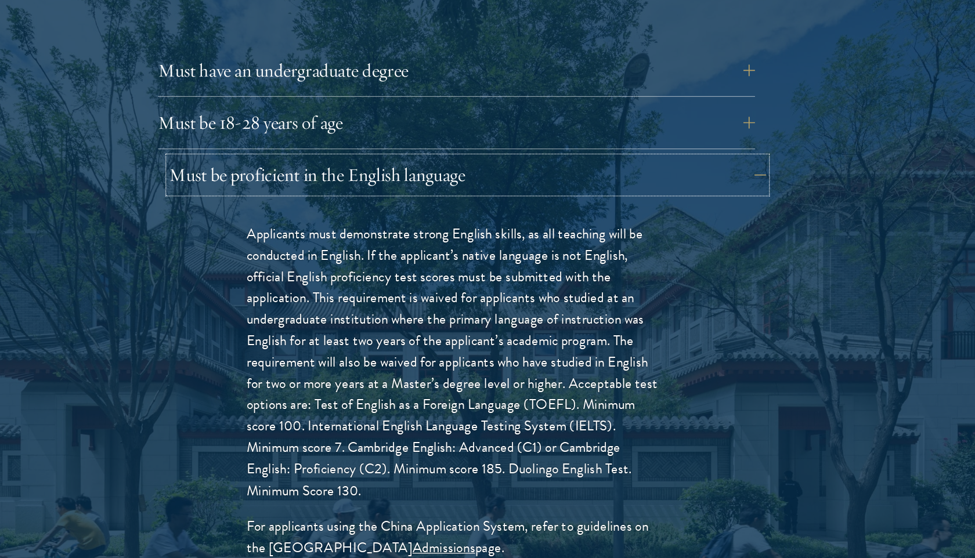
scroll to position [1567, 0]
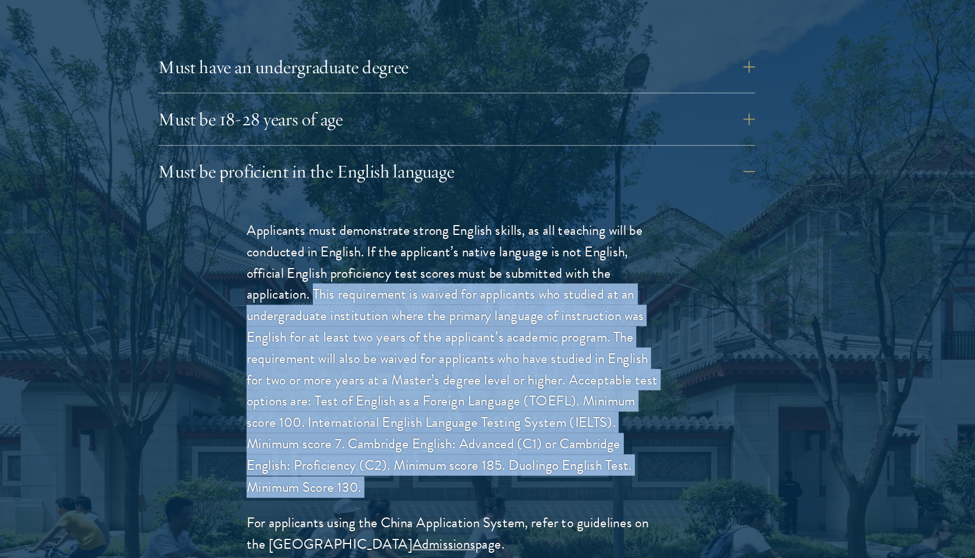
drag, startPoint x: 374, startPoint y: 324, endPoint x: 613, endPoint y: 490, distance: 291.0
click at [613, 490] on div "Applicants must demonstrate strong English skills, as all teaching will be cond…" at bounding box center [487, 429] width 400 height 310
click at [592, 425] on p "Applicants must demonstrate strong English skills, as all teaching will be cond…" at bounding box center [487, 400] width 331 height 219
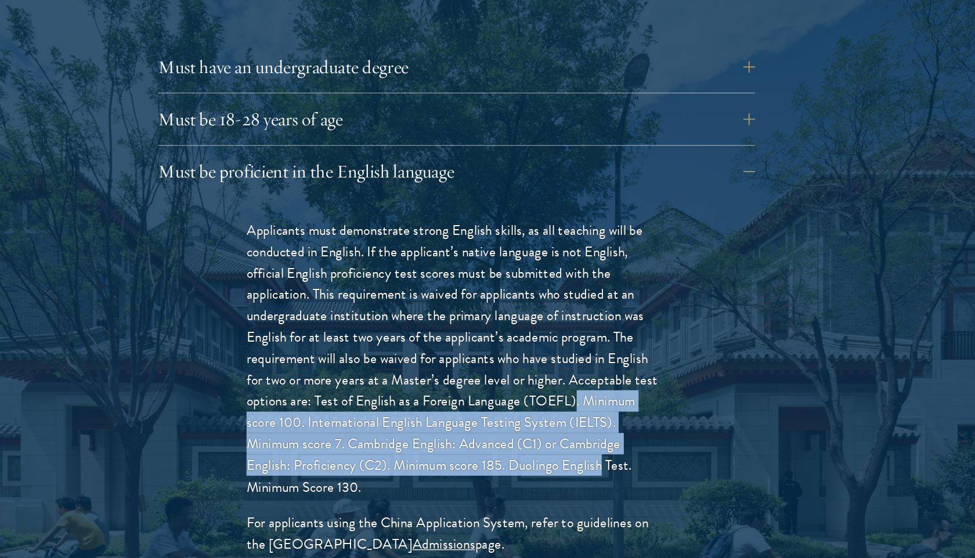
drag, startPoint x: 581, startPoint y: 411, endPoint x: 605, endPoint y: 468, distance: 61.1
click at [605, 468] on p "Applicants must demonstrate strong English skills, as all teaching will be cond…" at bounding box center [487, 400] width 331 height 219
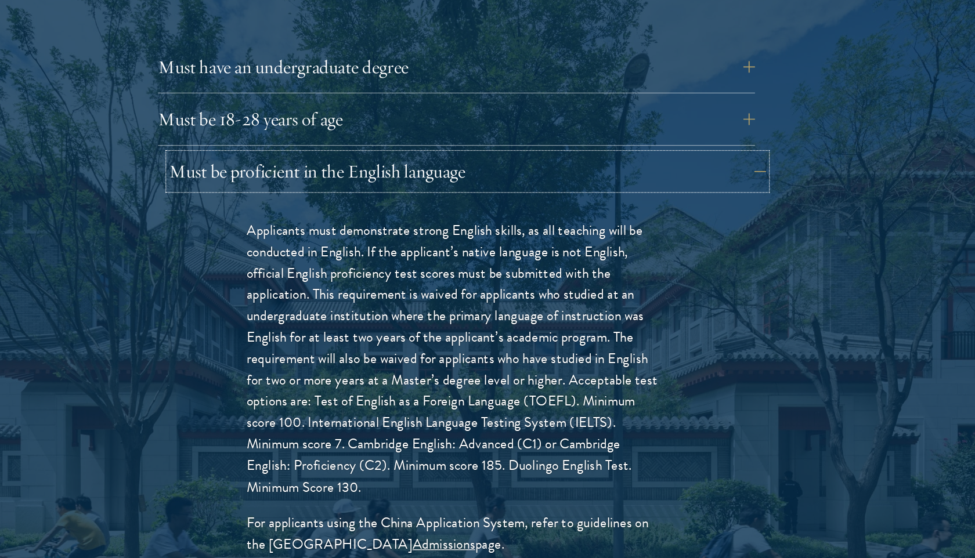
click at [522, 240] on button "Must be proficient in the English language" at bounding box center [496, 254] width 470 height 28
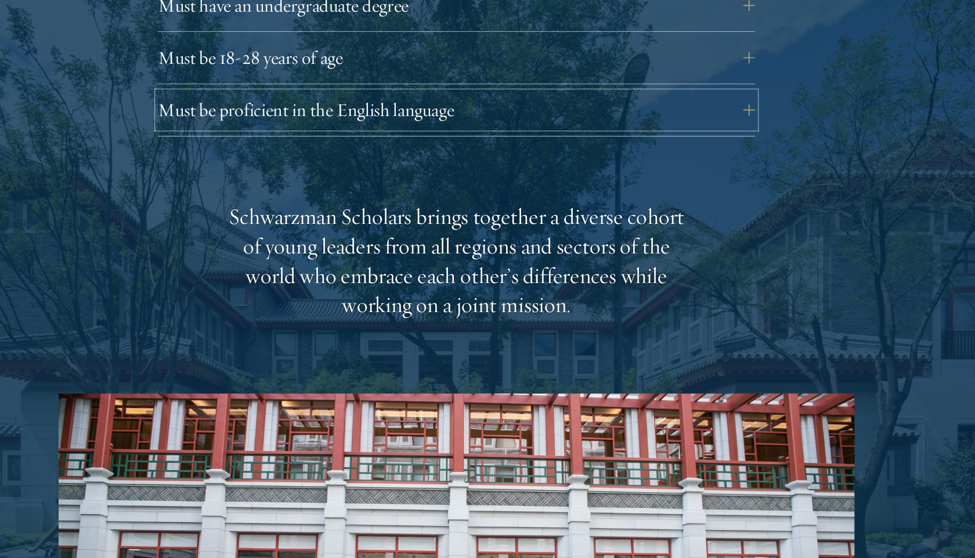
scroll to position [1628, 0]
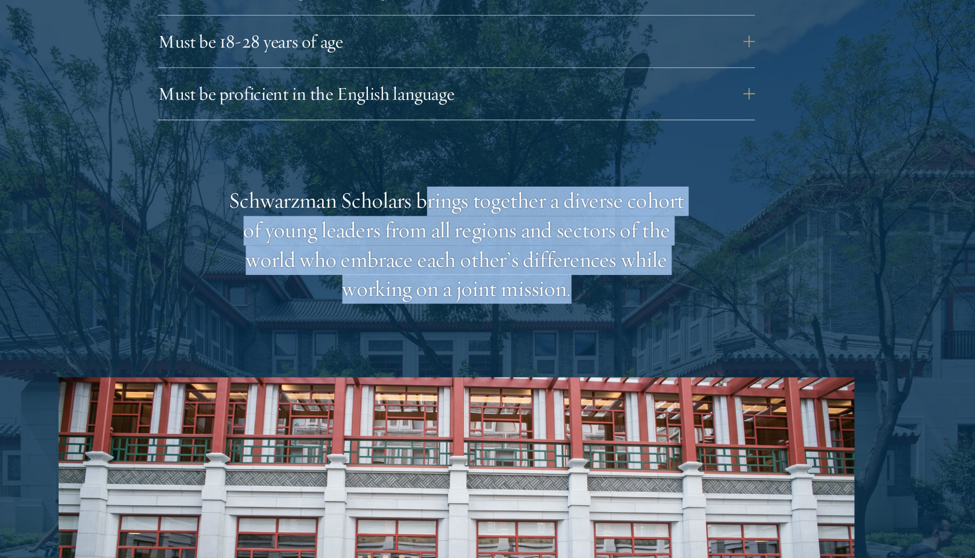
drag, startPoint x: 484, startPoint y: 248, endPoint x: 588, endPoint y: 328, distance: 132.0
click at [590, 328] on div "Schwarzman Scholars brings together a diverse cohort of young leaders from all …" at bounding box center [488, 312] width 360 height 93
click at [588, 328] on div "Schwarzman Scholars brings together a diverse cohort of young leaders from all …" at bounding box center [488, 312] width 360 height 93
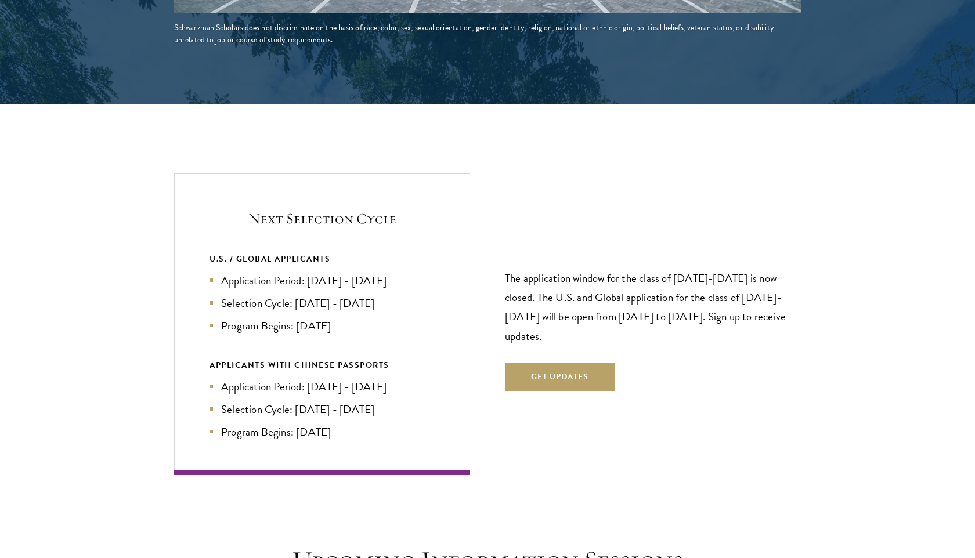
scroll to position [2352, 0]
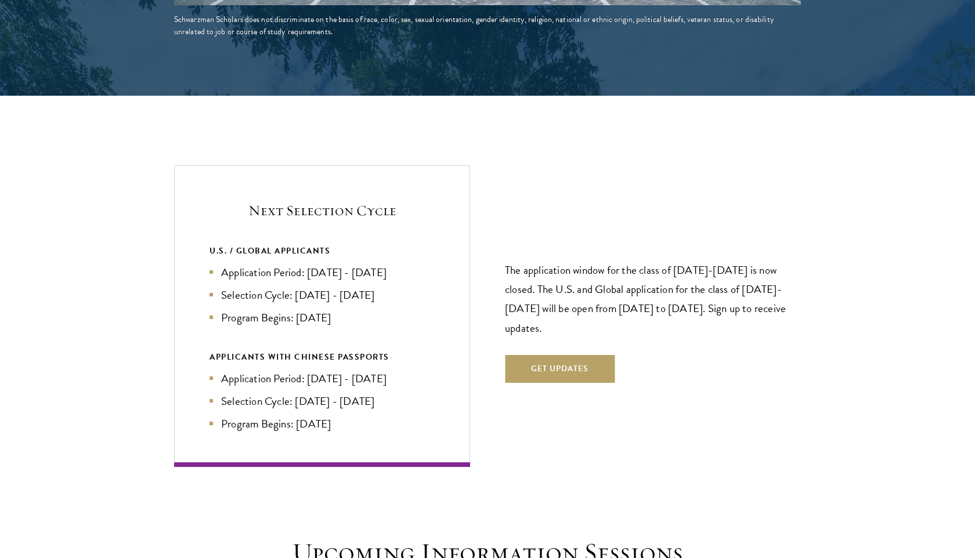
drag, startPoint x: 308, startPoint y: 248, endPoint x: 418, endPoint y: 244, distance: 110.9
click at [418, 264] on li "Application Period: [DATE] - [DATE]" at bounding box center [321, 272] width 225 height 17
click at [284, 244] on div "U.S. / GLOBAL APPLICANTS" at bounding box center [321, 251] width 225 height 15
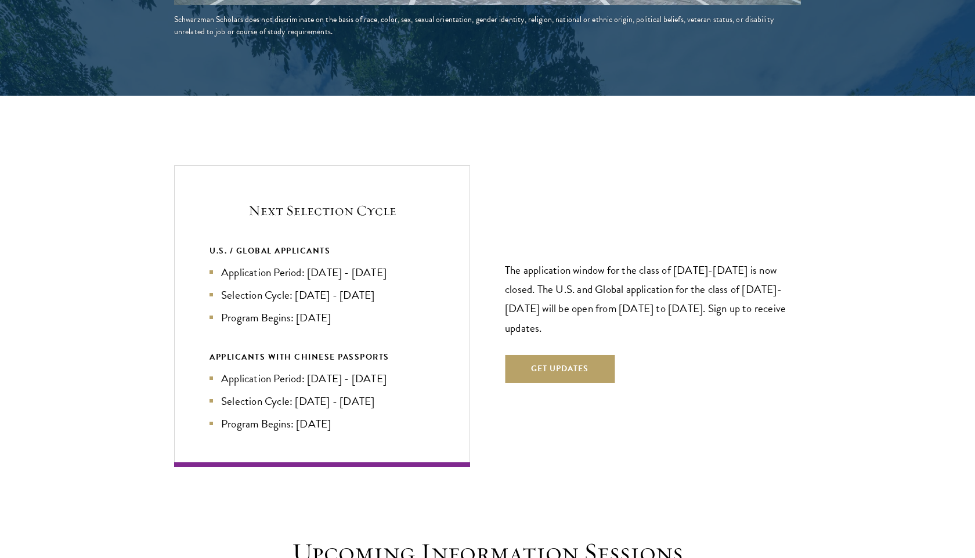
click at [315, 350] on div "APPLICANTS WITH CHINESE PASSPORTS" at bounding box center [321, 357] width 225 height 15
drag, startPoint x: 310, startPoint y: 247, endPoint x: 438, endPoint y: 247, distance: 128.2
click at [438, 247] on div "Next Selection Cycle U.S. / GLOBAL APPLICANTS Application Period: [DATE] - [DAT…" at bounding box center [322, 315] width 296 height 301
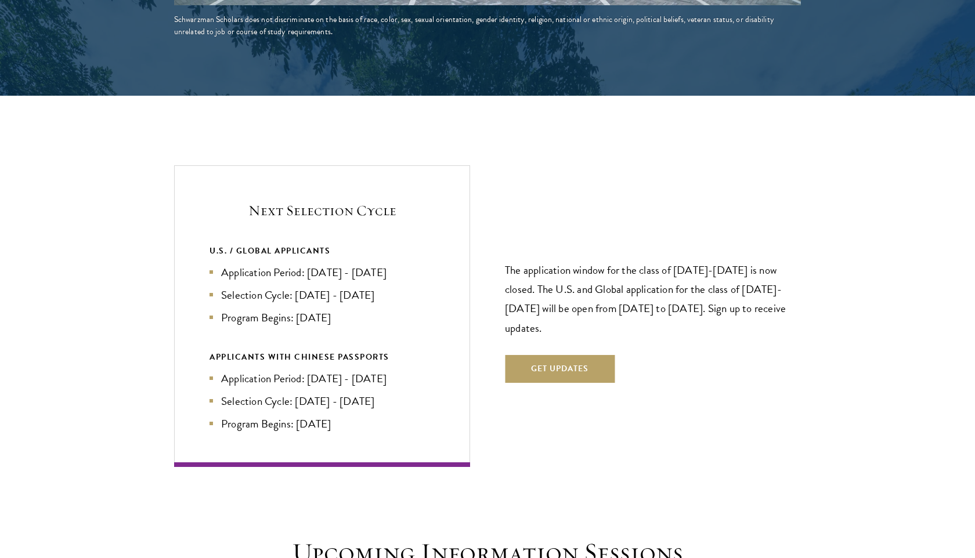
click at [438, 247] on div "Next Selection Cycle U.S. / GLOBAL APPLICANTS Application Period: [DATE] - [DAT…" at bounding box center [322, 315] width 296 height 301
drag, startPoint x: 295, startPoint y: 270, endPoint x: 403, endPoint y: 268, distance: 108.0
click at [403, 287] on li "Selection Cycle: [DATE] - [DATE]" at bounding box center [321, 295] width 225 height 17
drag, startPoint x: 297, startPoint y: 293, endPoint x: 361, endPoint y: 293, distance: 64.4
click at [361, 309] on li "Program Begins: [DATE]" at bounding box center [321, 317] width 225 height 17
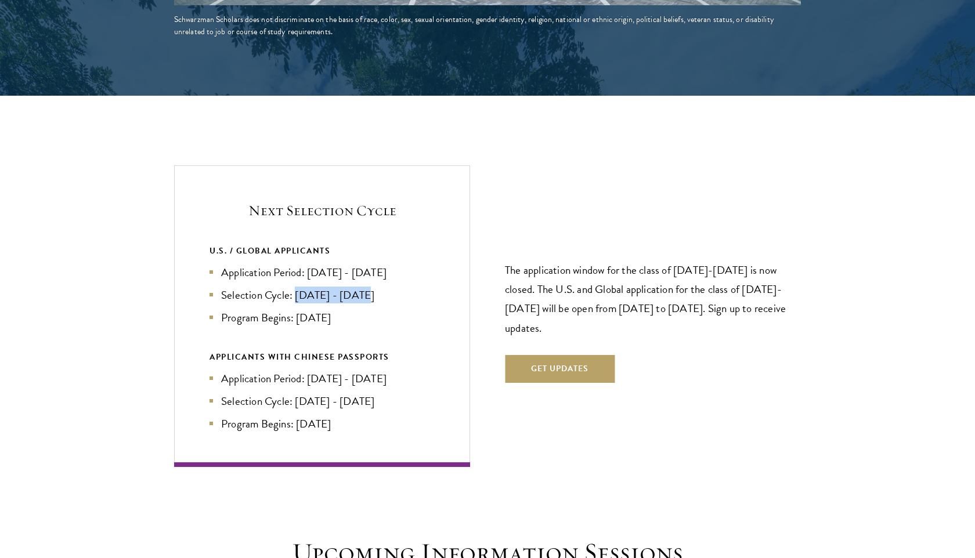
click at [361, 309] on li "Program Begins: [DATE]" at bounding box center [321, 317] width 225 height 17
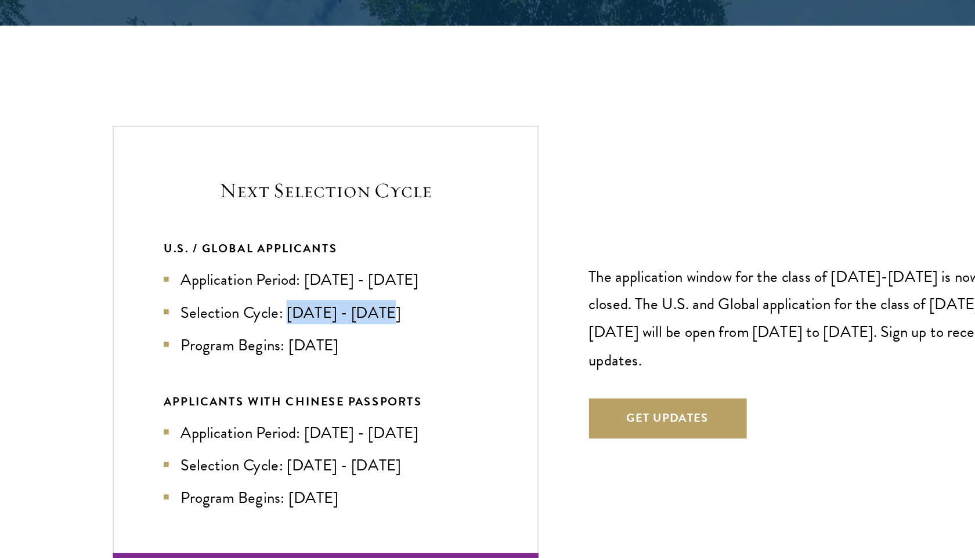
drag, startPoint x: 308, startPoint y: 248, endPoint x: 406, endPoint y: 252, distance: 97.6
click at [406, 264] on li "Application Period: [DATE] - [DATE]" at bounding box center [321, 272] width 225 height 17
drag, startPoint x: 222, startPoint y: 273, endPoint x: 294, endPoint y: 273, distance: 72.0
click at [294, 287] on li "Selection Cycle: [DATE] - [DATE]" at bounding box center [321, 295] width 225 height 17
drag, startPoint x: 295, startPoint y: 270, endPoint x: 383, endPoint y: 272, distance: 87.6
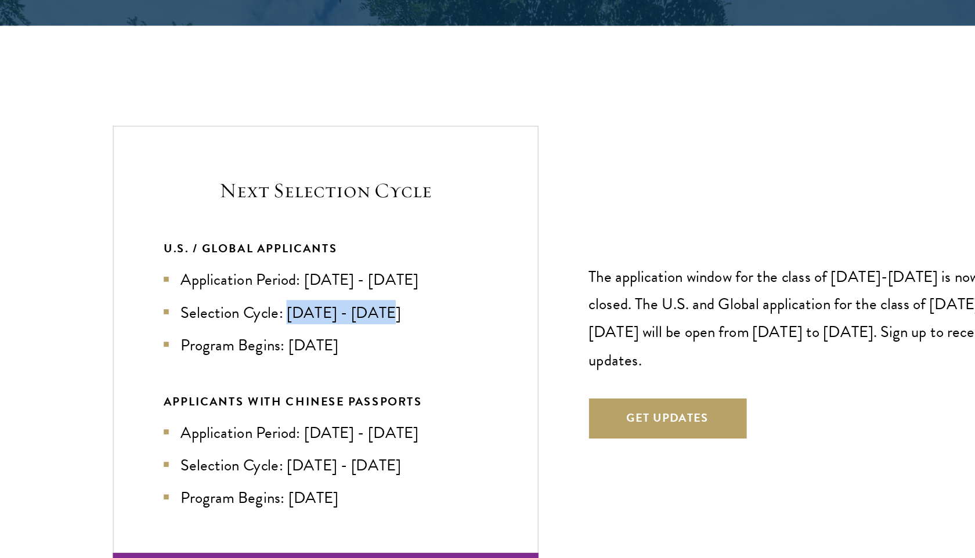
click at [384, 287] on li "Selection Cycle: [DATE] - [DATE]" at bounding box center [321, 295] width 225 height 17
click at [383, 287] on li "Selection Cycle: [DATE] - [DATE]" at bounding box center [321, 295] width 225 height 17
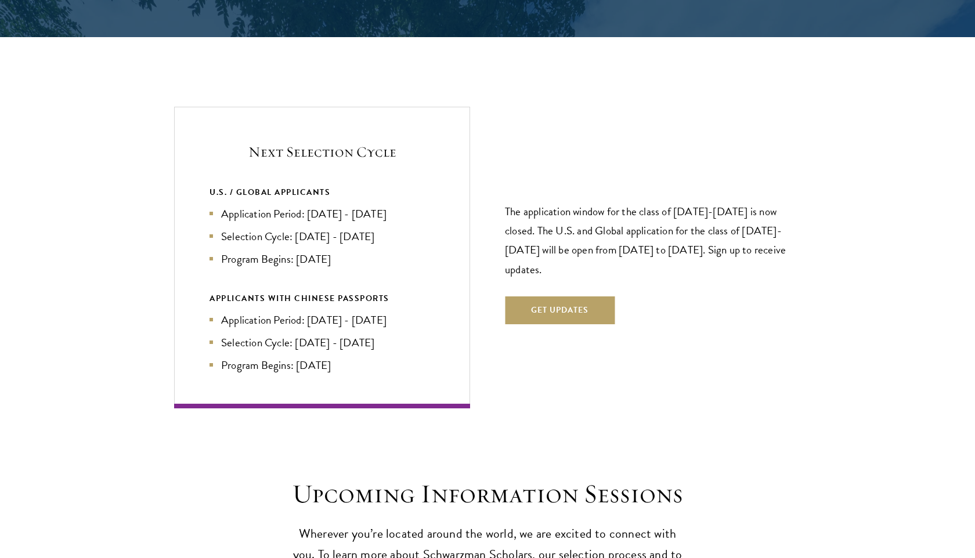
scroll to position [2440, 0]
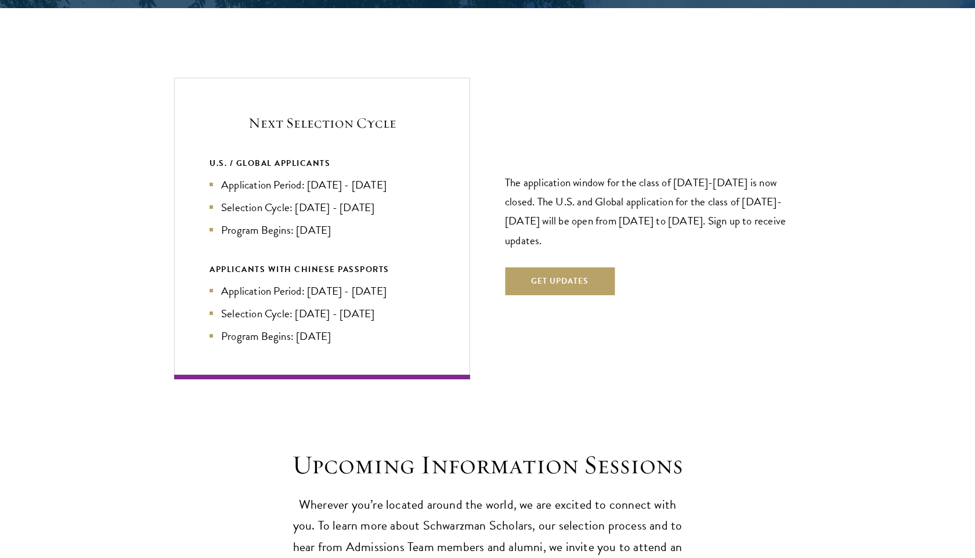
click at [541, 173] on p "The application window for the class of [DATE]-[DATE] is now closed. The U.S. a…" at bounding box center [653, 211] width 296 height 77
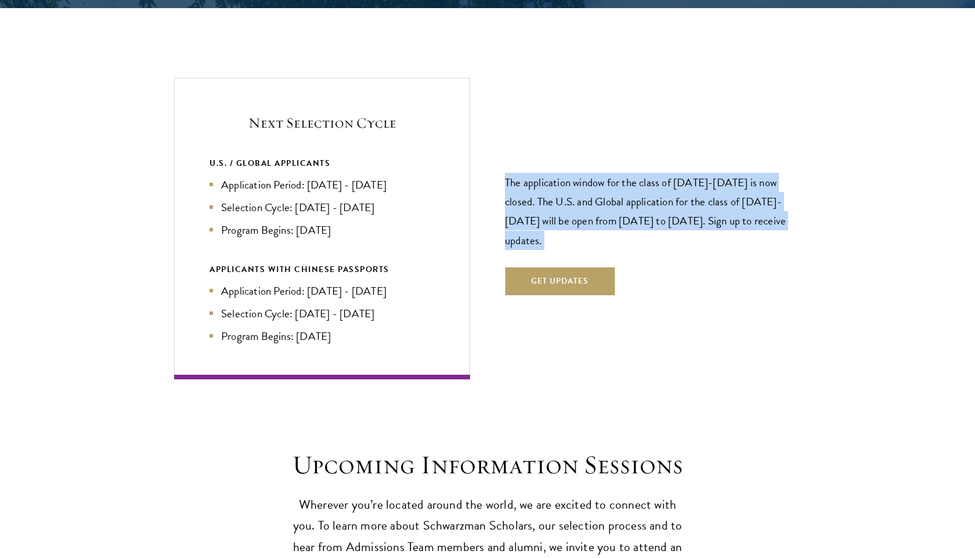
click at [541, 173] on p "The application window for the class of [DATE]-[DATE] is now closed. The U.S. a…" at bounding box center [653, 211] width 296 height 77
click at [538, 191] on p "The application window for the class of [DATE]-[DATE] is now closed. The U.S. a…" at bounding box center [653, 211] width 296 height 77
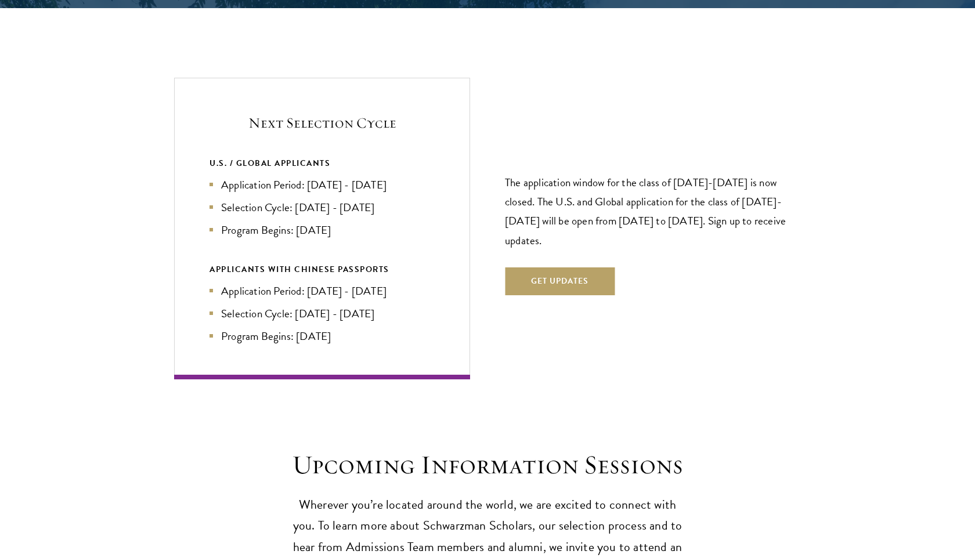
click at [538, 191] on p "The application window for the class of [DATE]-[DATE] is now closed. The U.S. a…" at bounding box center [653, 211] width 296 height 77
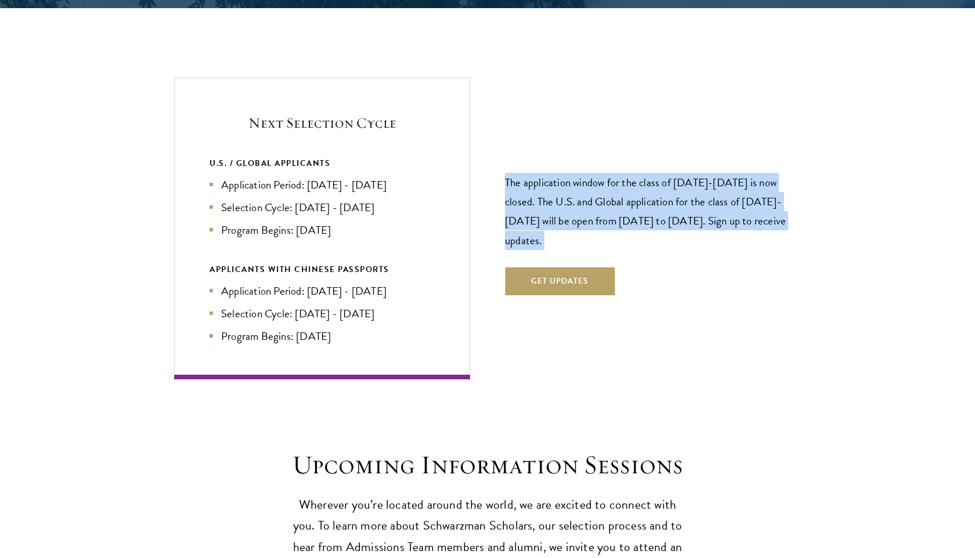
click at [538, 191] on p "The application window for the class of [DATE]-[DATE] is now closed. The U.S. a…" at bounding box center [653, 211] width 296 height 77
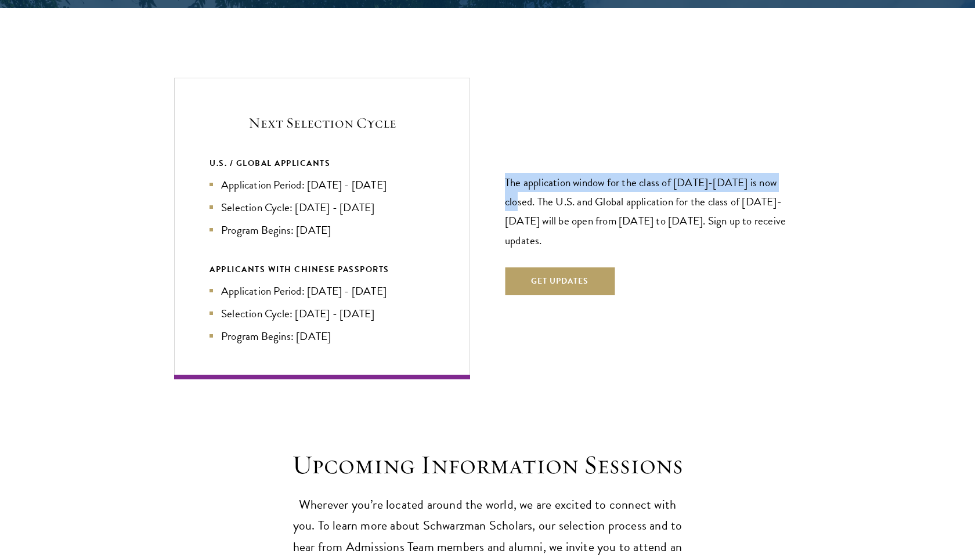
drag, startPoint x: 507, startPoint y: 150, endPoint x: 798, endPoint y: 156, distance: 291.9
click at [798, 173] on p "The application window for the class of [DATE]-[DATE] is now closed. The U.S. a…" at bounding box center [653, 211] width 296 height 77
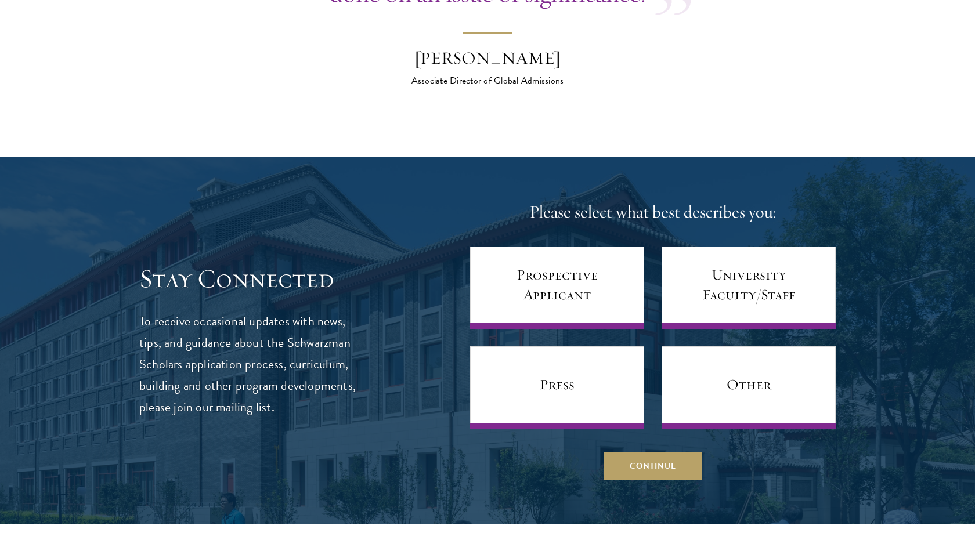
scroll to position [4419, 0]
